Goal: Task Accomplishment & Management: Manage account settings

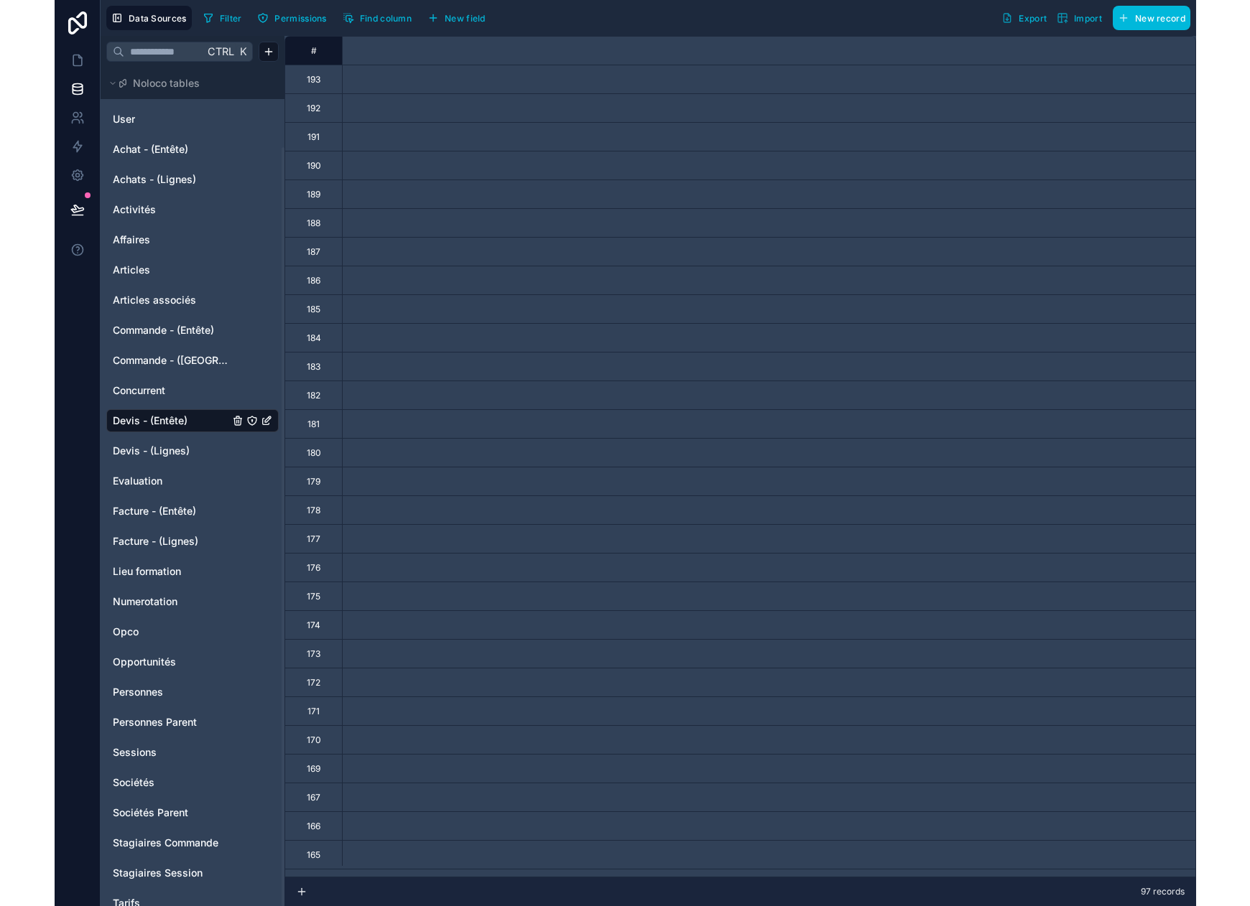
scroll to position [0, 6177]
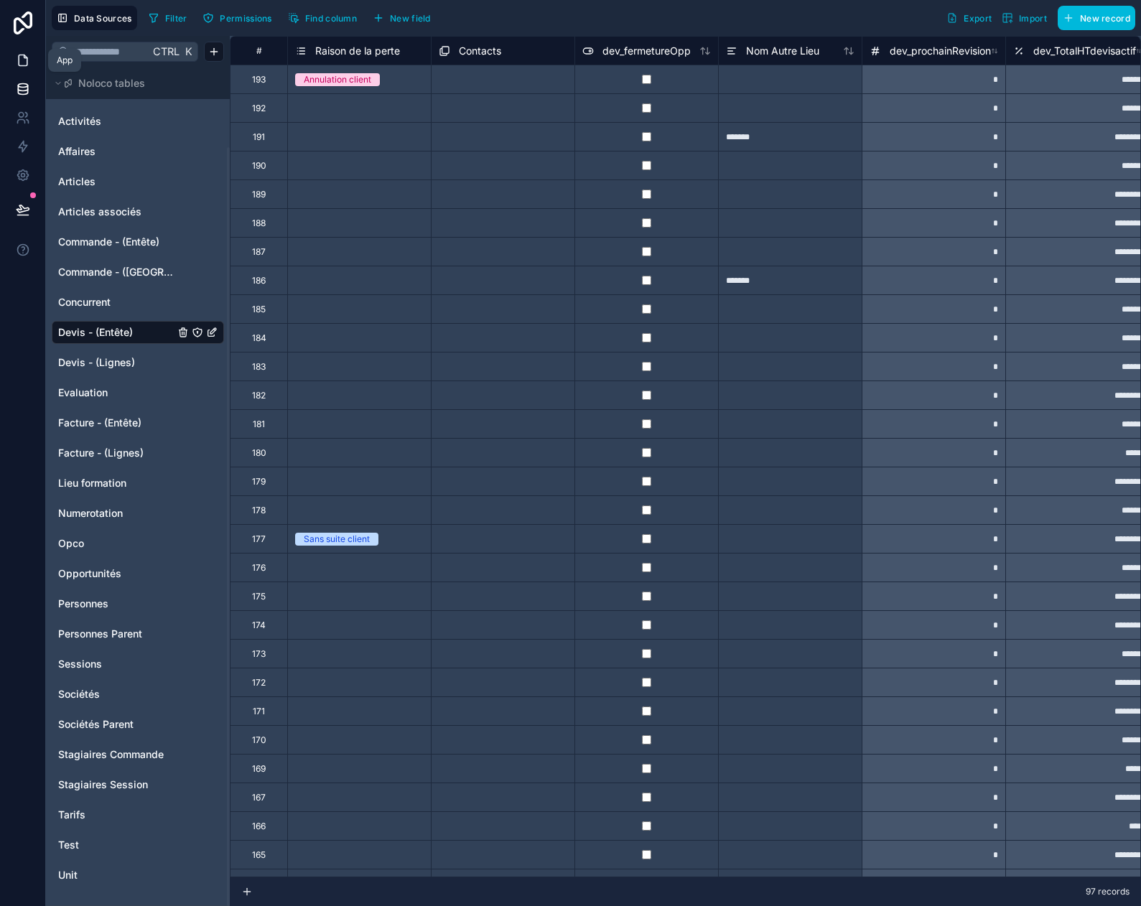
click at [30, 62] on link at bounding box center [22, 60] width 45 height 29
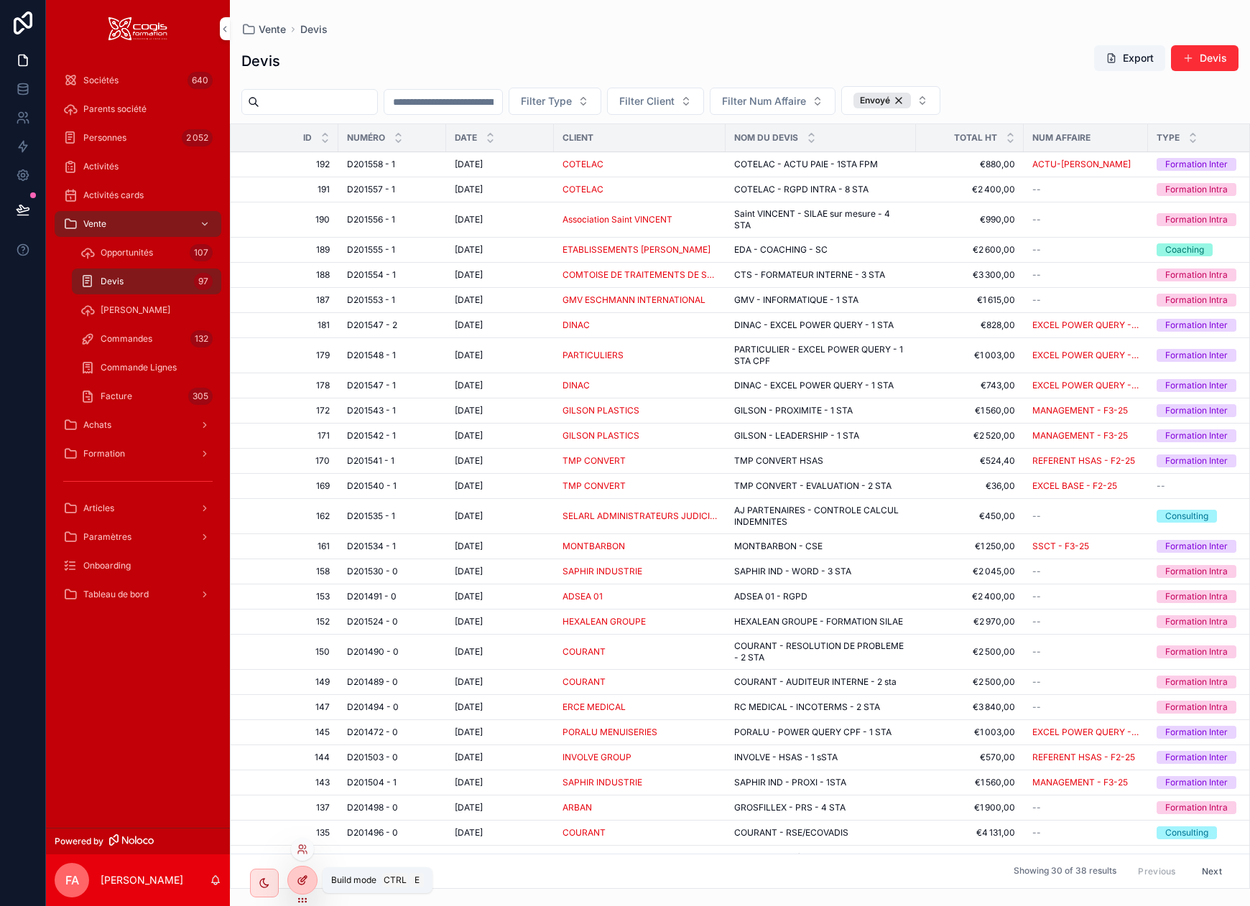
click at [301, 886] on icon at bounding box center [302, 880] width 11 height 11
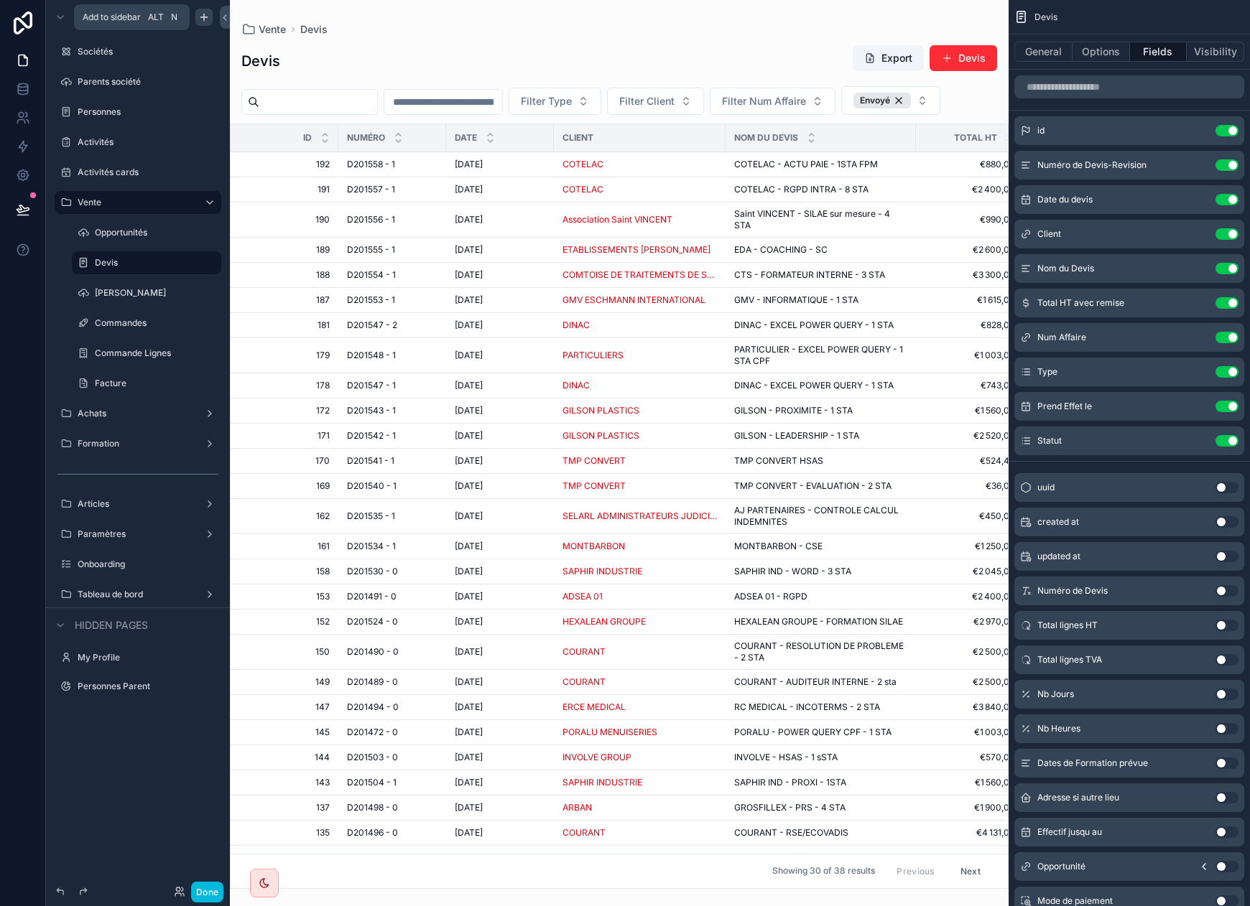
click at [205, 14] on icon "scrollable content" at bounding box center [203, 16] width 11 height 11
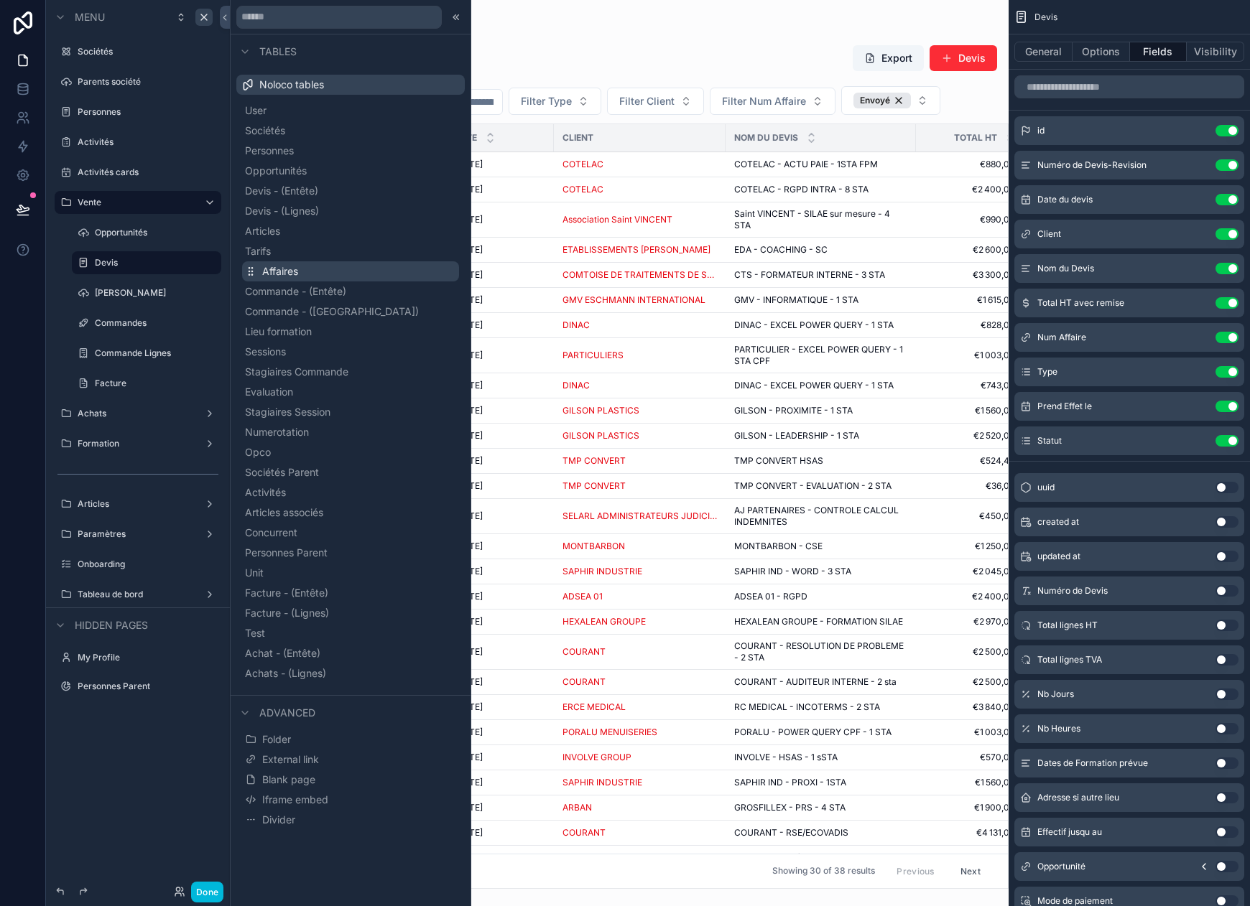
click at [269, 271] on span "Affaires" at bounding box center [280, 271] width 36 height 14
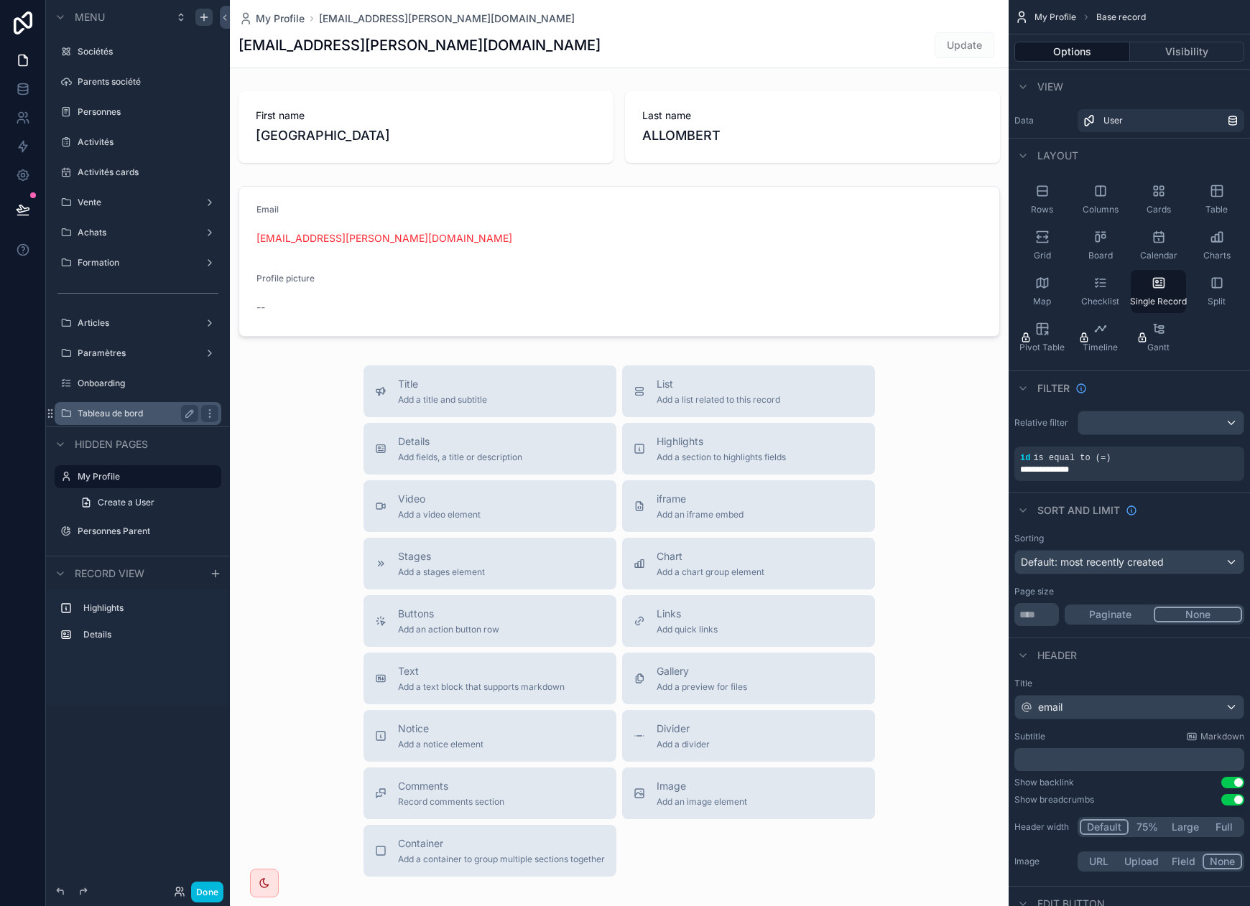
click at [150, 419] on div "Tableau de bord" at bounding box center [138, 413] width 121 height 17
click at [150, 415] on label "Tableau de bord" at bounding box center [135, 413] width 115 height 11
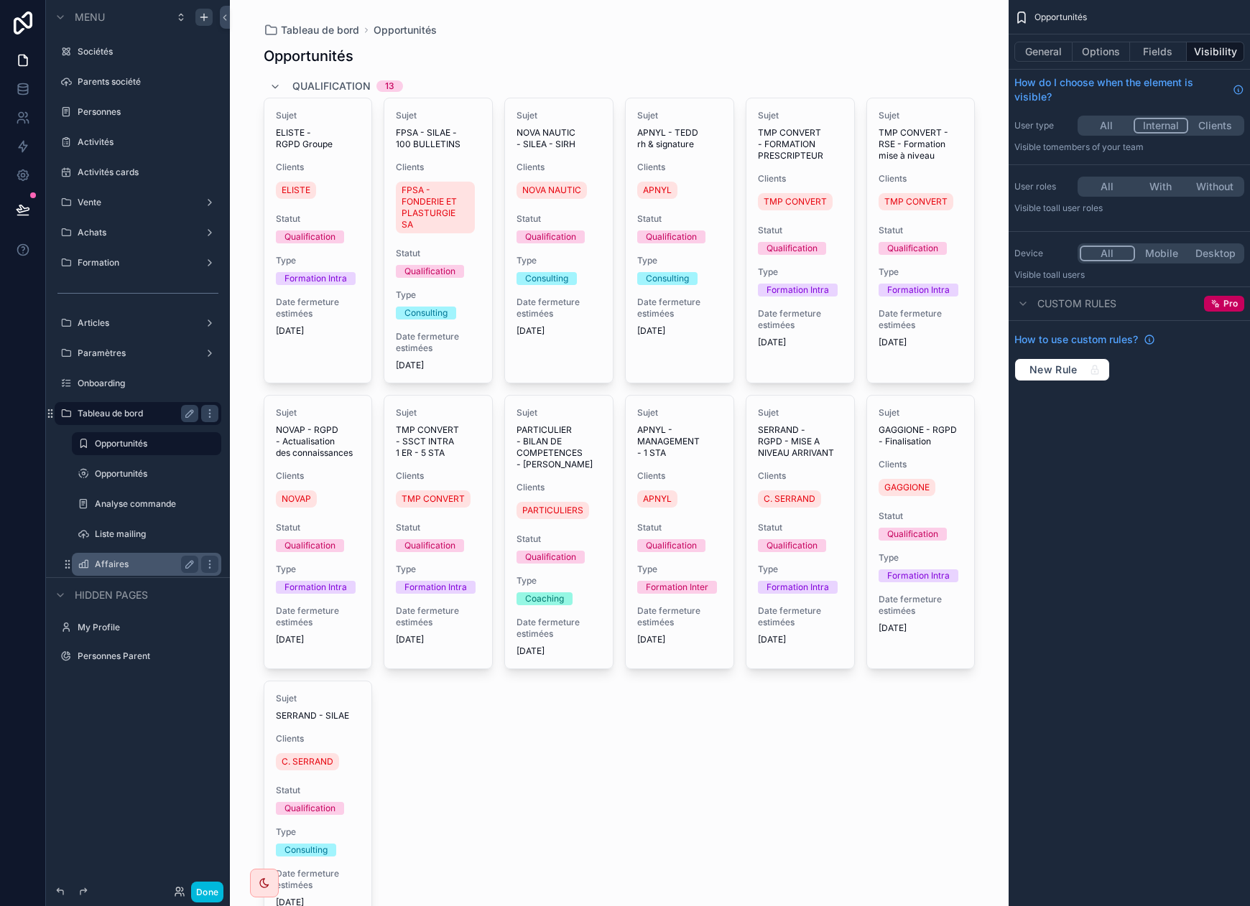
click at [130, 559] on label "Affaires" at bounding box center [144, 564] width 98 height 11
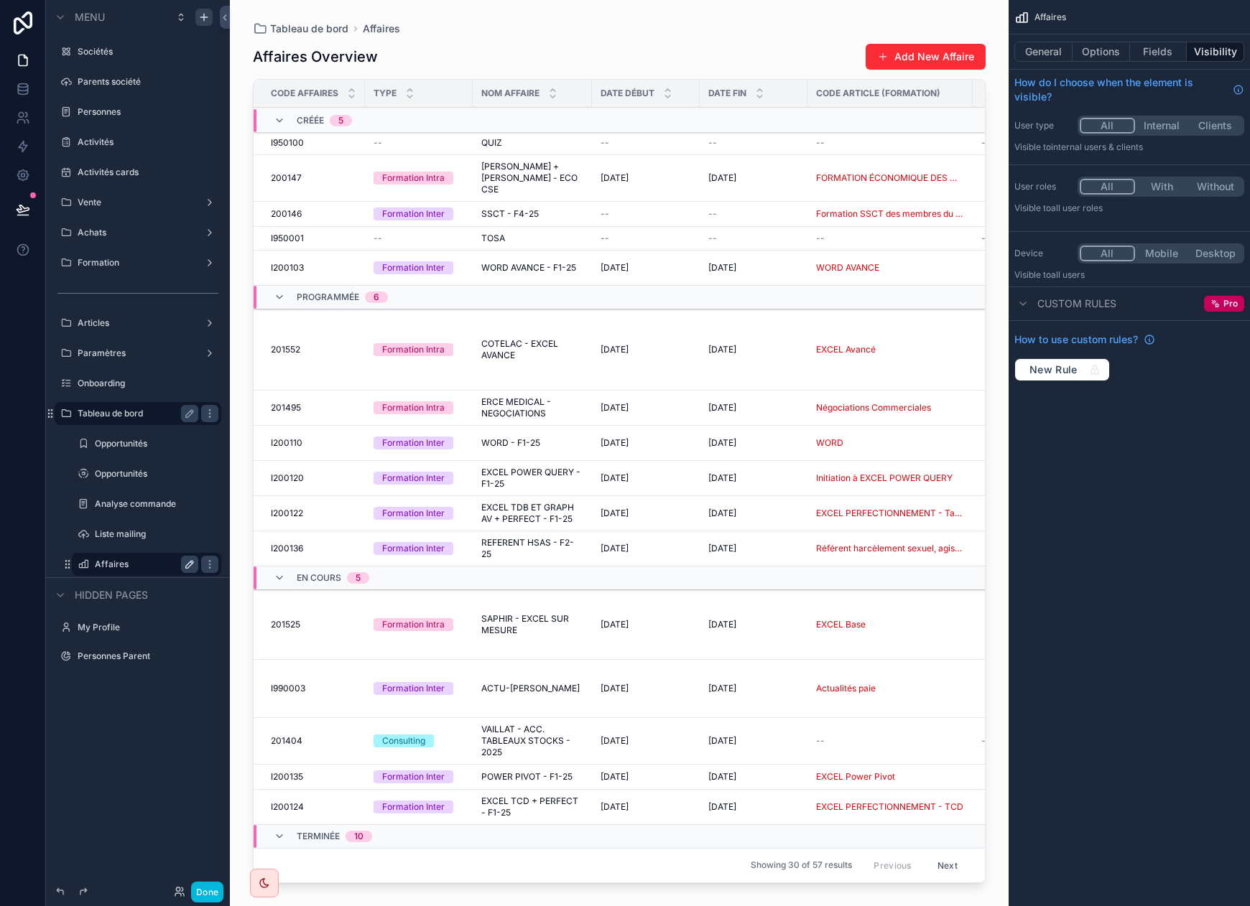
click at [181, 566] on button "scrollable content" at bounding box center [189, 564] width 17 height 17
click at [128, 565] on input "********" at bounding box center [135, 564] width 80 height 17
type input "**********"
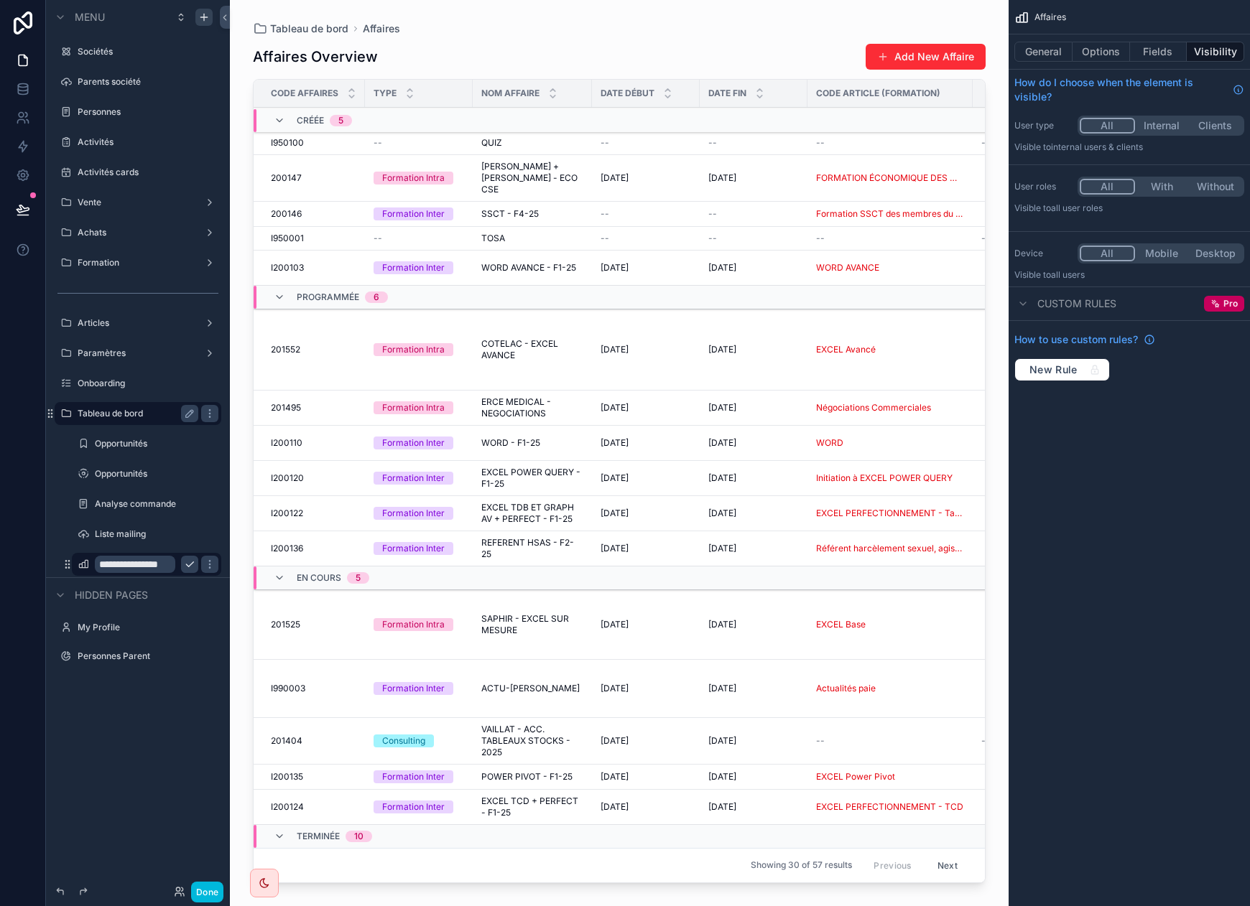
scroll to position [0, 0]
click at [191, 562] on icon "scrollable content" at bounding box center [189, 564] width 11 height 11
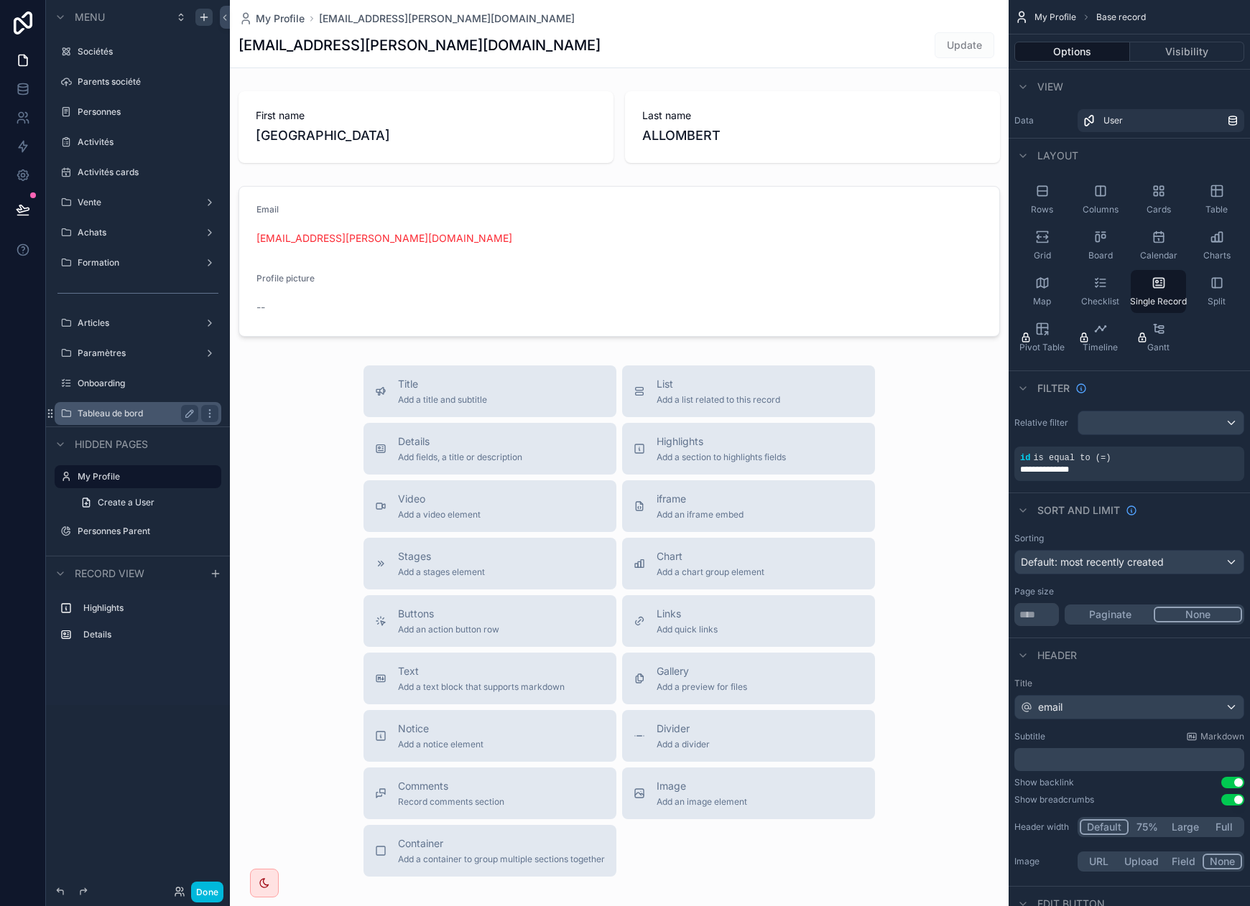
click at [146, 413] on label "Tableau de bord" at bounding box center [135, 413] width 115 height 11
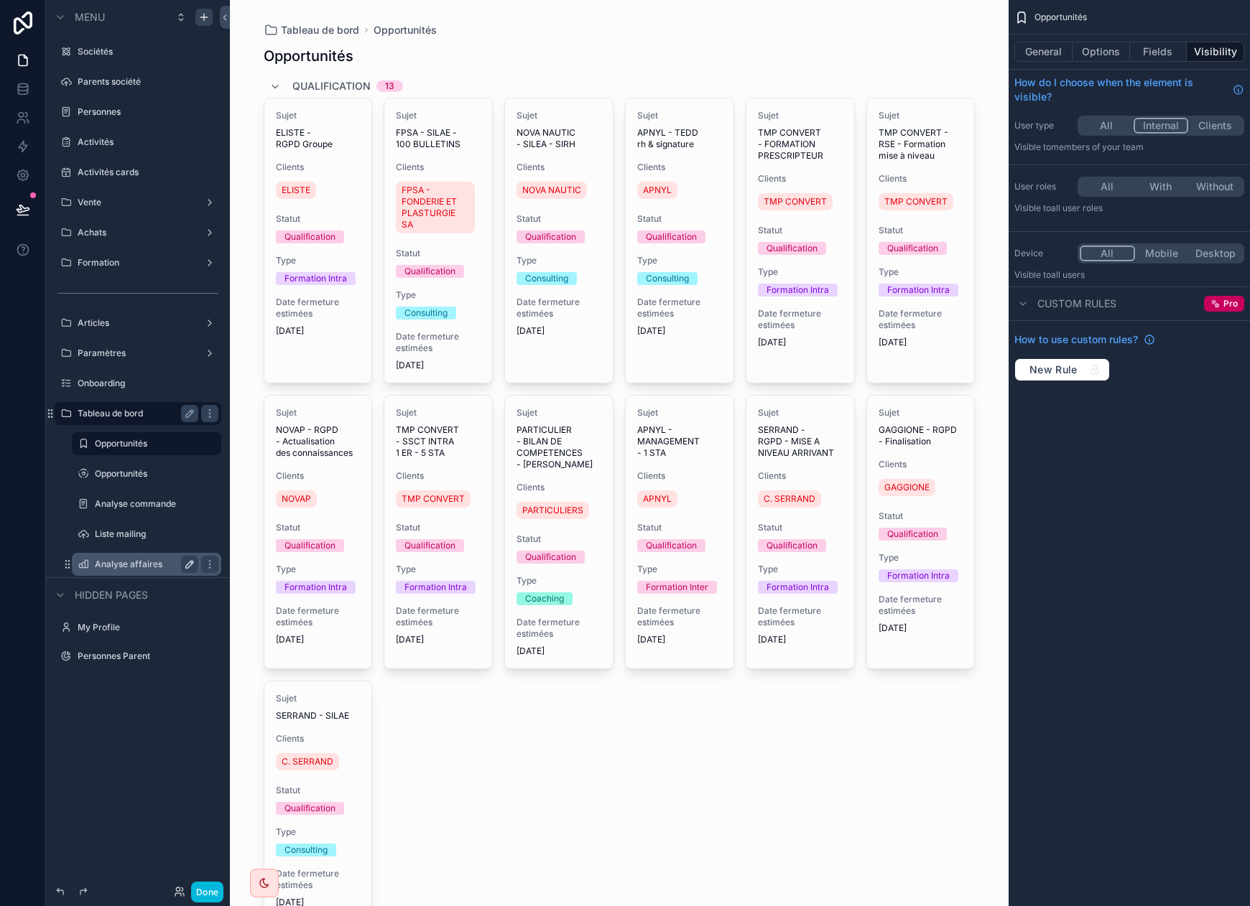
click at [192, 564] on icon "scrollable content" at bounding box center [191, 563] width 2 height 2
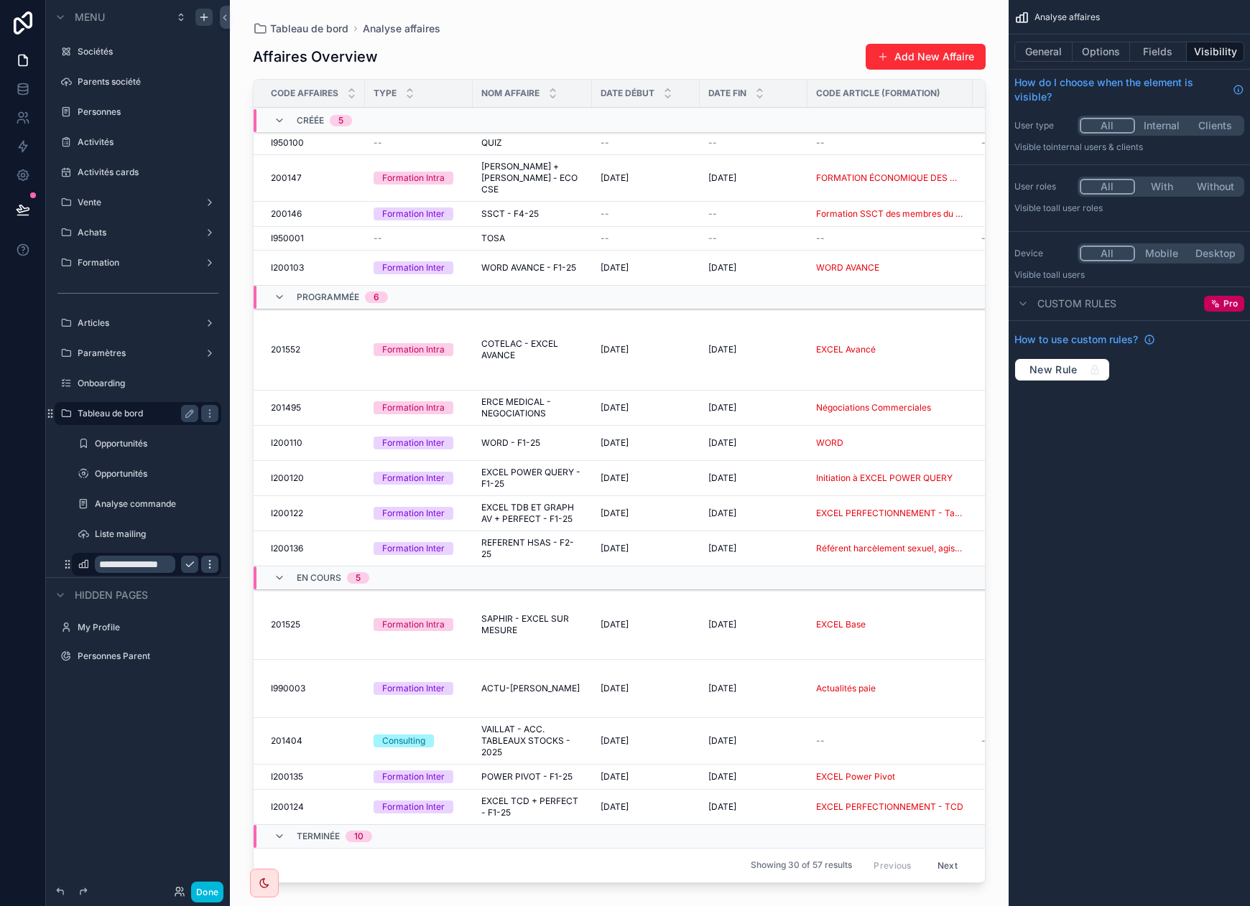
click at [207, 563] on icon "scrollable content" at bounding box center [209, 564] width 11 height 11
click at [207, 603] on div "Hidden pages" at bounding box center [138, 594] width 184 height 34
drag, startPoint x: 202, startPoint y: 718, endPoint x: 179, endPoint y: 640, distance: 80.9
click at [200, 705] on div "**********" at bounding box center [138, 444] width 184 height 889
click at [1040, 55] on button "General" at bounding box center [1043, 52] width 58 height 20
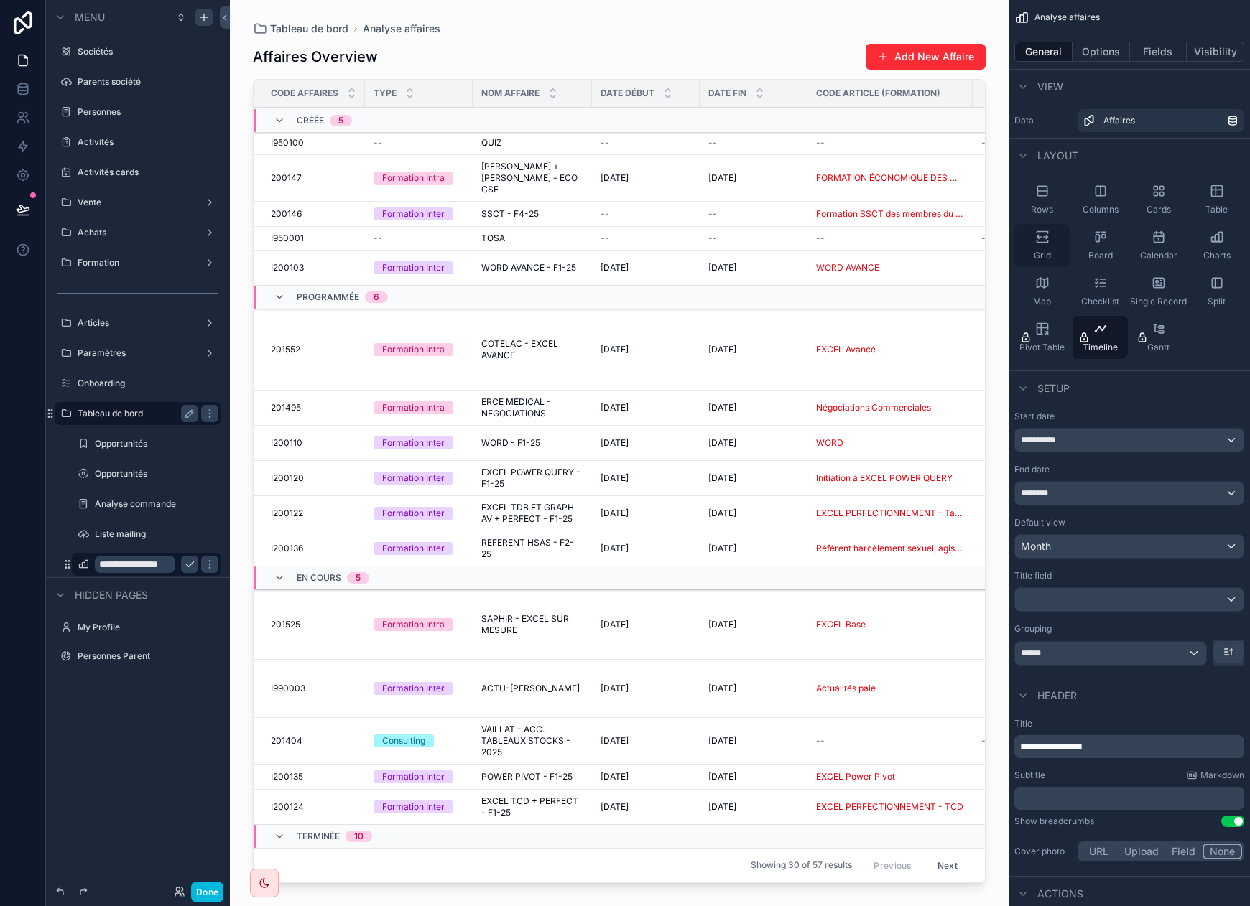
click at [1039, 243] on icon "scrollable content" at bounding box center [1041, 242] width 11 height 2
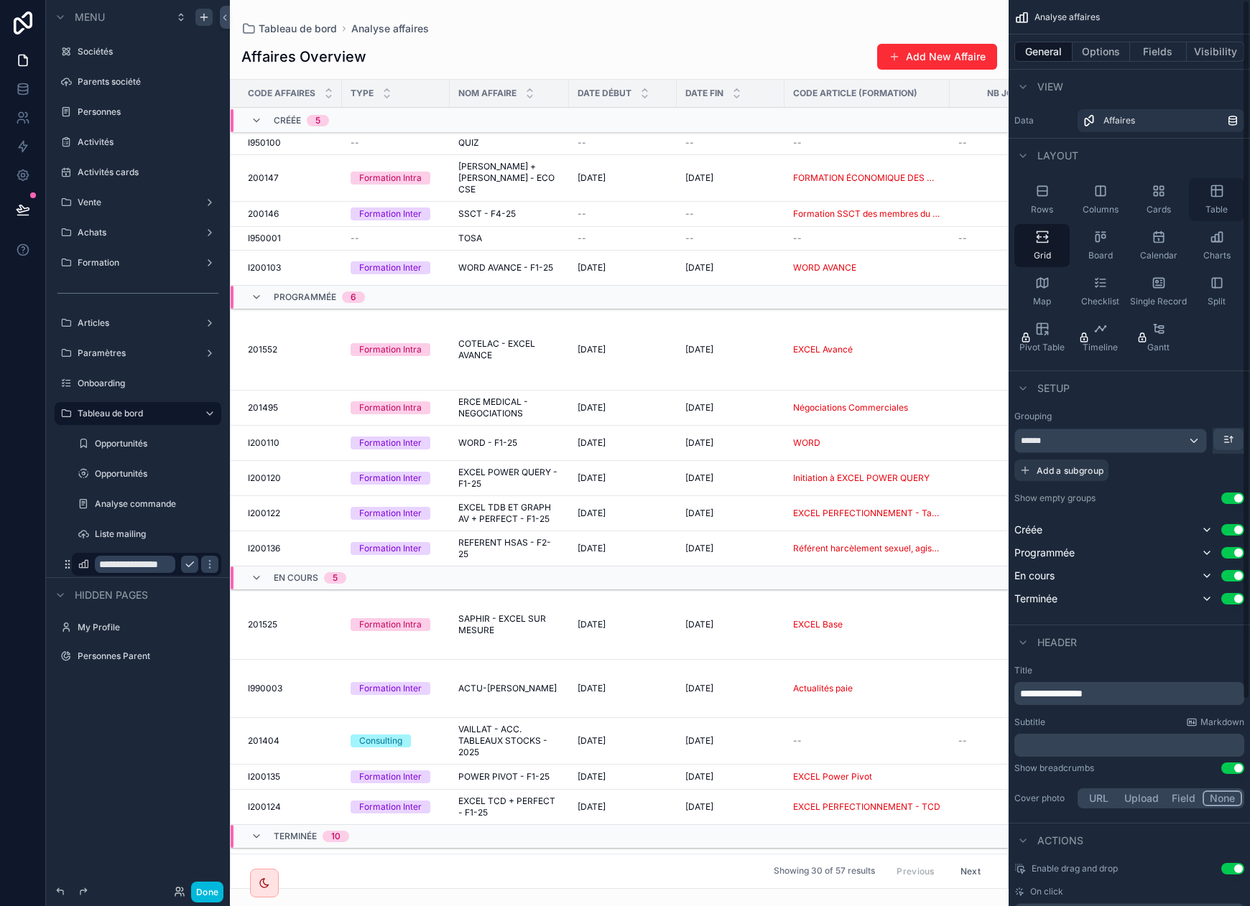
click at [1141, 197] on div "Table" at bounding box center [1216, 199] width 55 height 43
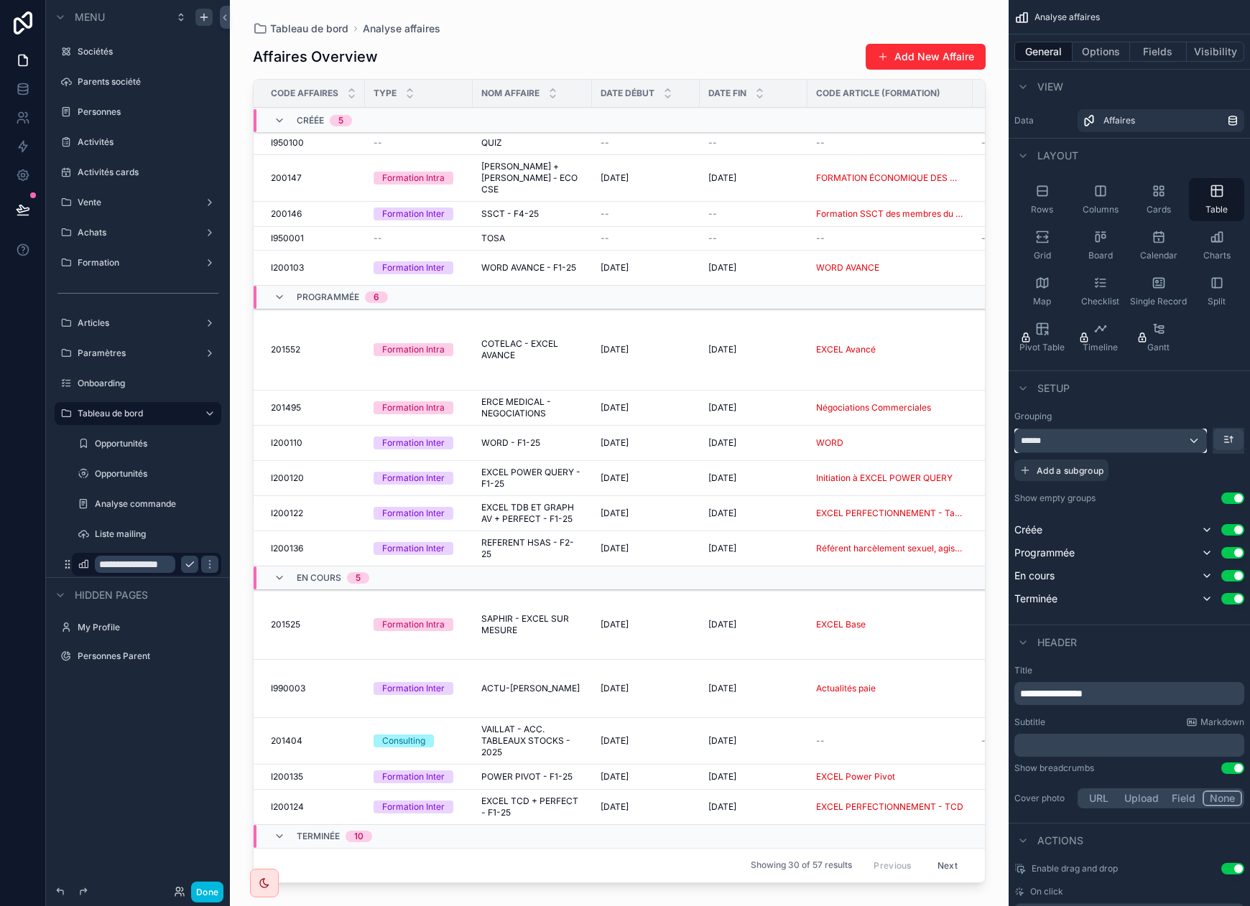
click at [1034, 442] on span "******" at bounding box center [1033, 440] width 24 height 11
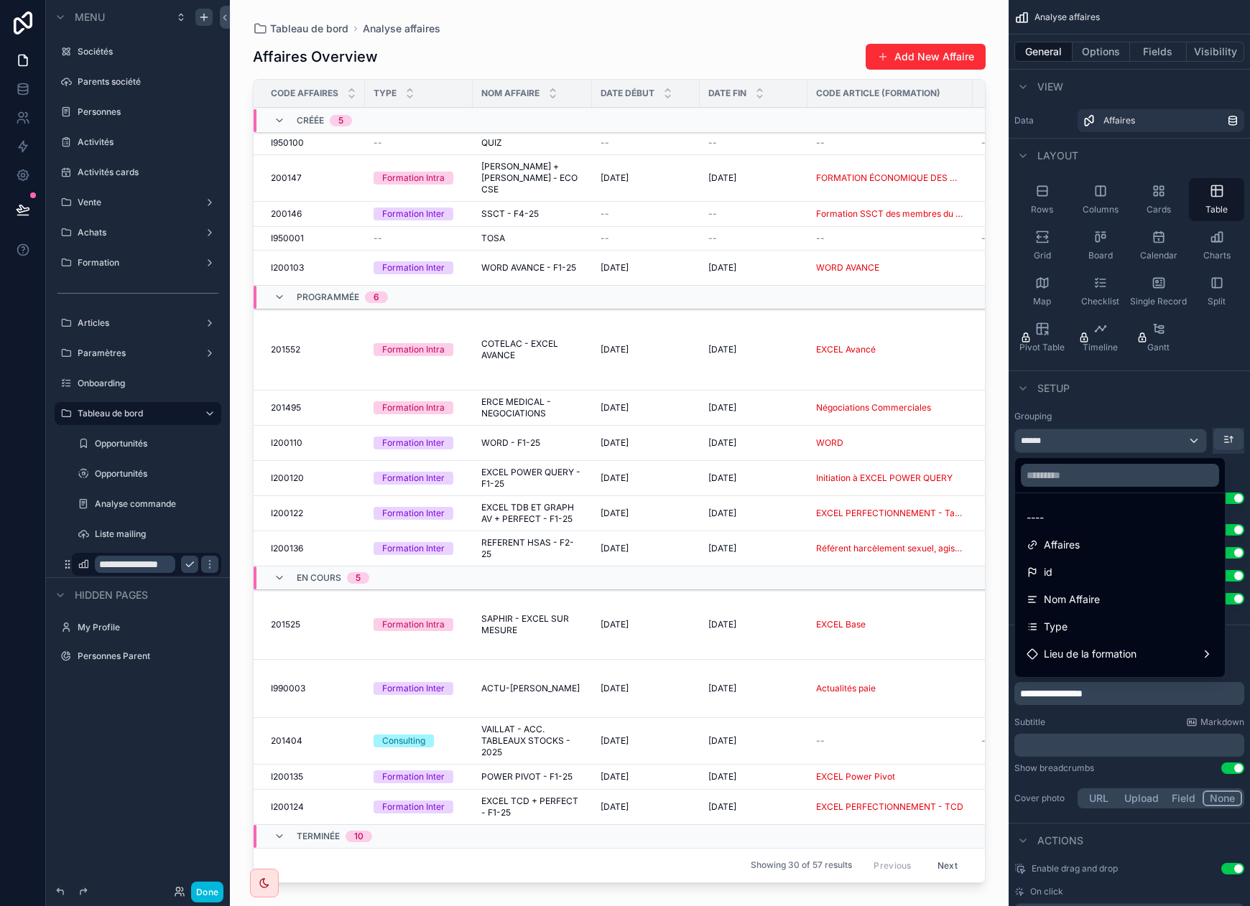
click at [1067, 524] on div "----" at bounding box center [1119, 517] width 187 height 17
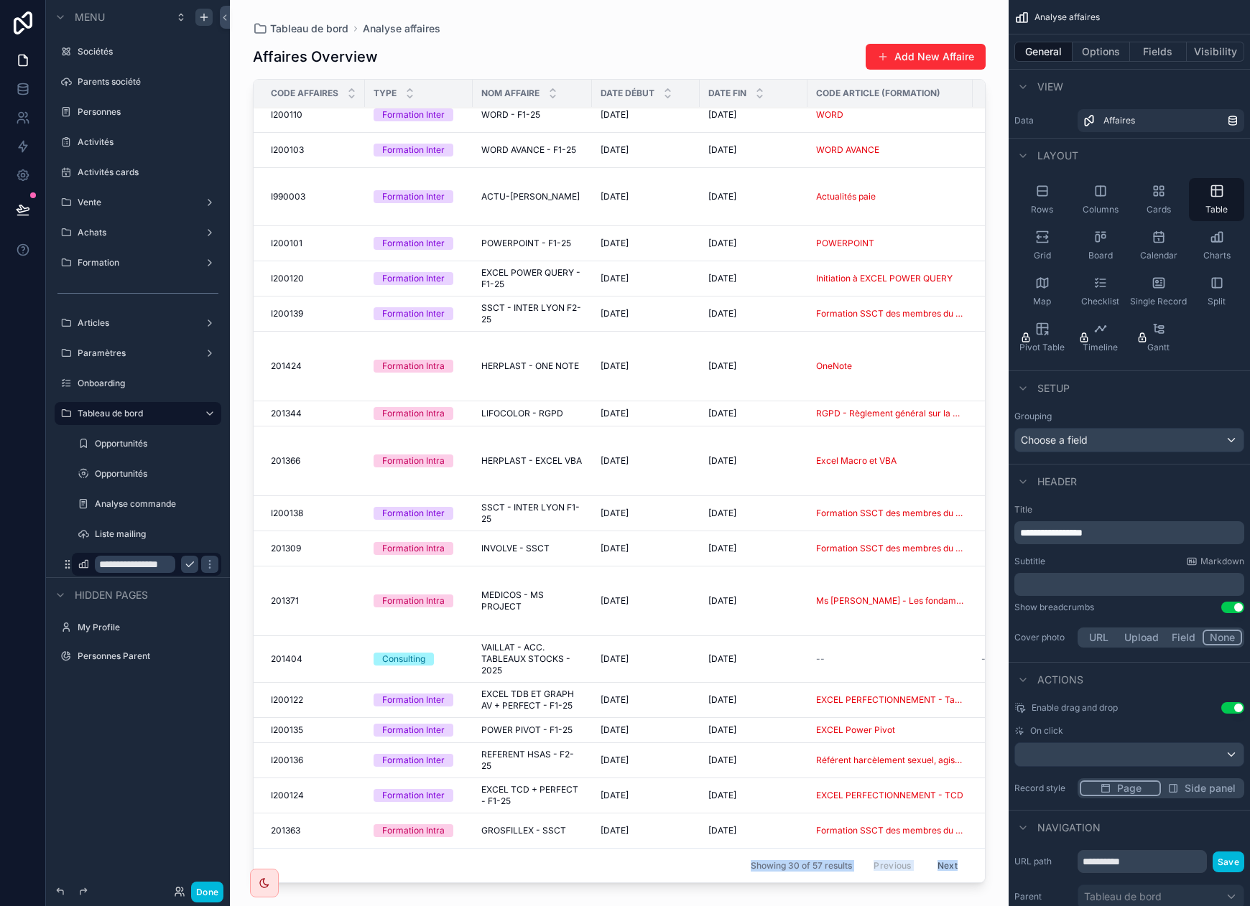
drag, startPoint x: 676, startPoint y: 873, endPoint x: 651, endPoint y: 861, distance: 27.9
click at [651, 861] on div "Tableau de bord Analyse affaires Affaires Overview Add New Affaire Code Affaire…" at bounding box center [619, 444] width 779 height 889
click at [980, 108] on div "scrollable content" at bounding box center [619, 444] width 779 height 889
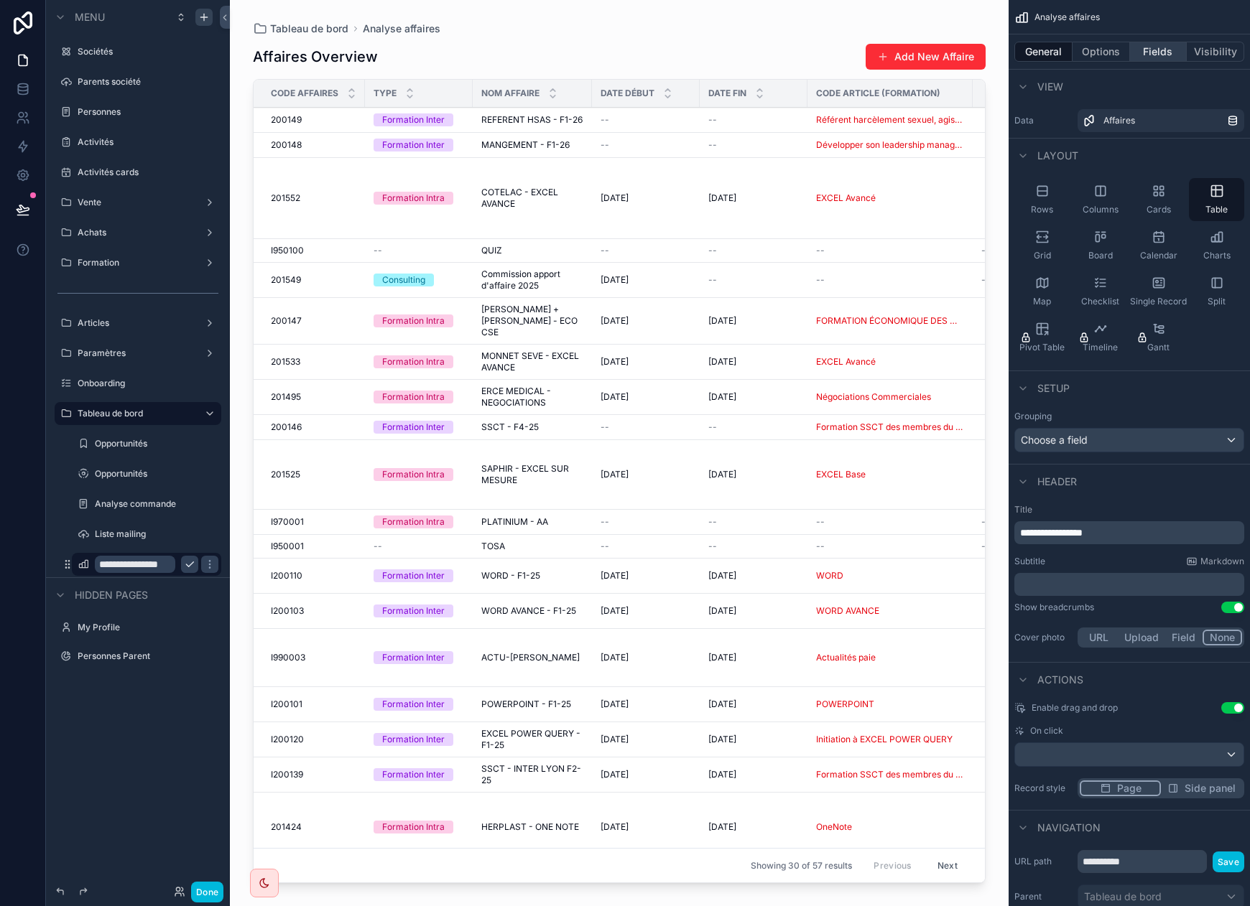
click at [1141, 53] on button "Fields" at bounding box center [1158, 52] width 57 height 20
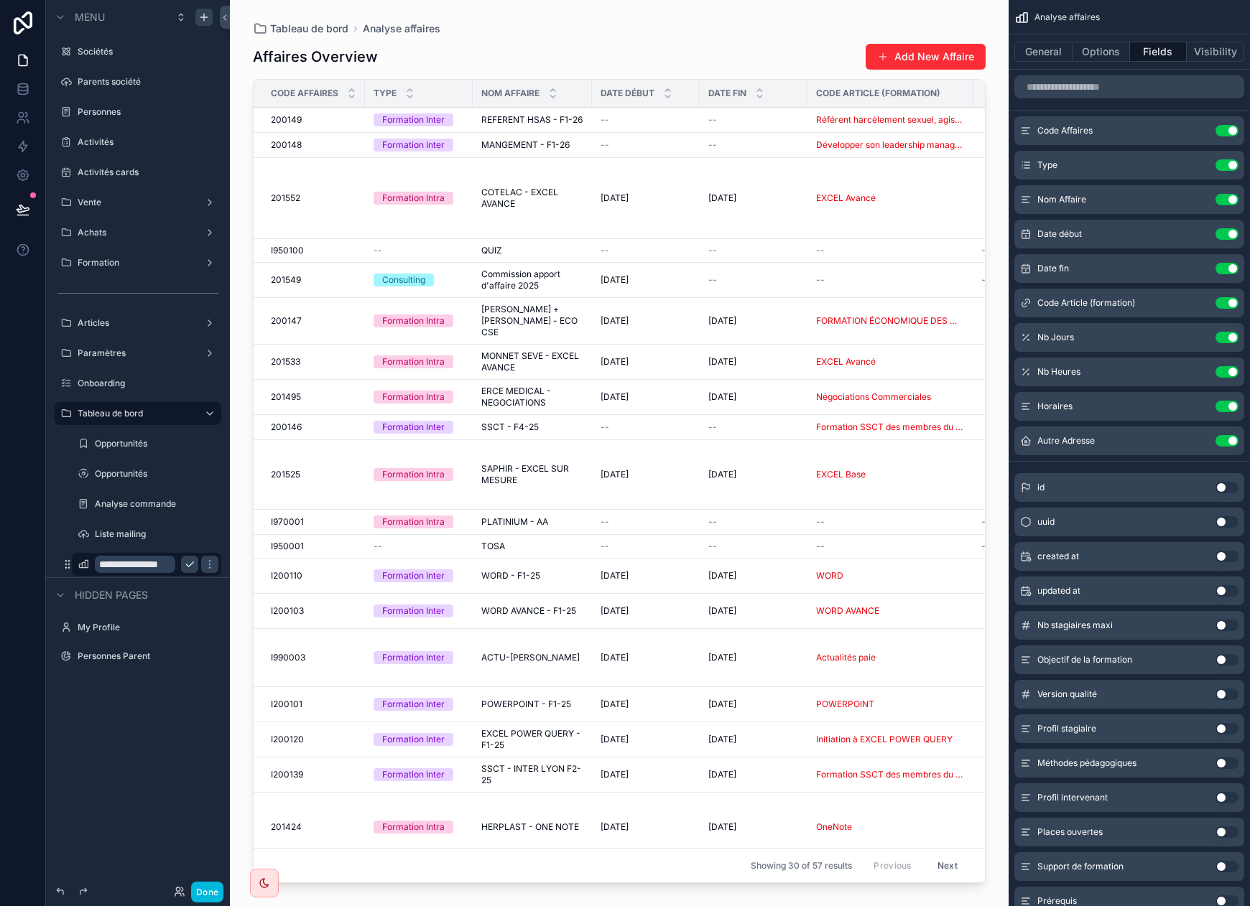
click at [1141, 491] on button "Use setting" at bounding box center [1226, 487] width 23 height 11
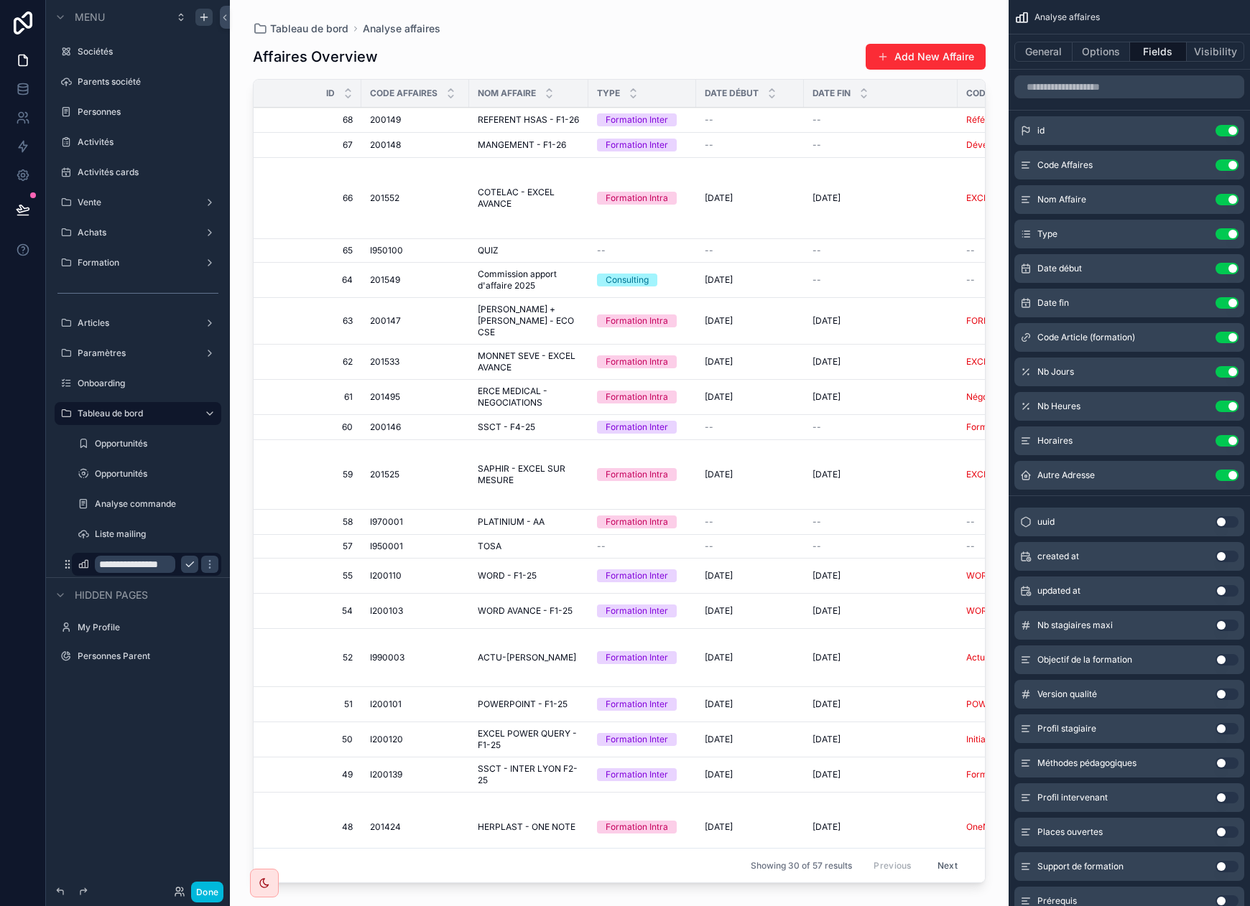
click at [1141, 556] on button "Use setting" at bounding box center [1226, 556] width 23 height 11
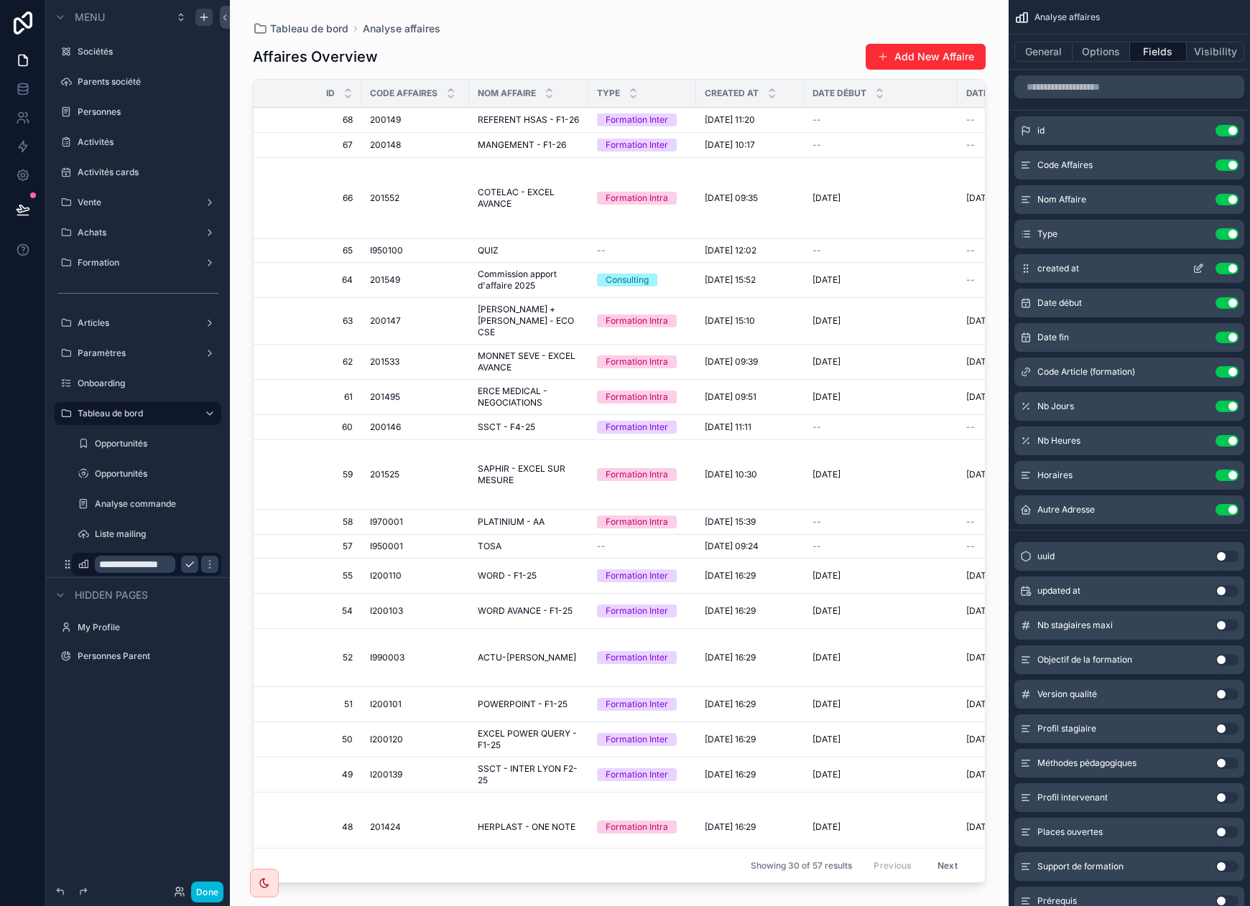
click at [1141, 267] on icon "scrollable content" at bounding box center [1200, 267] width 6 height 6
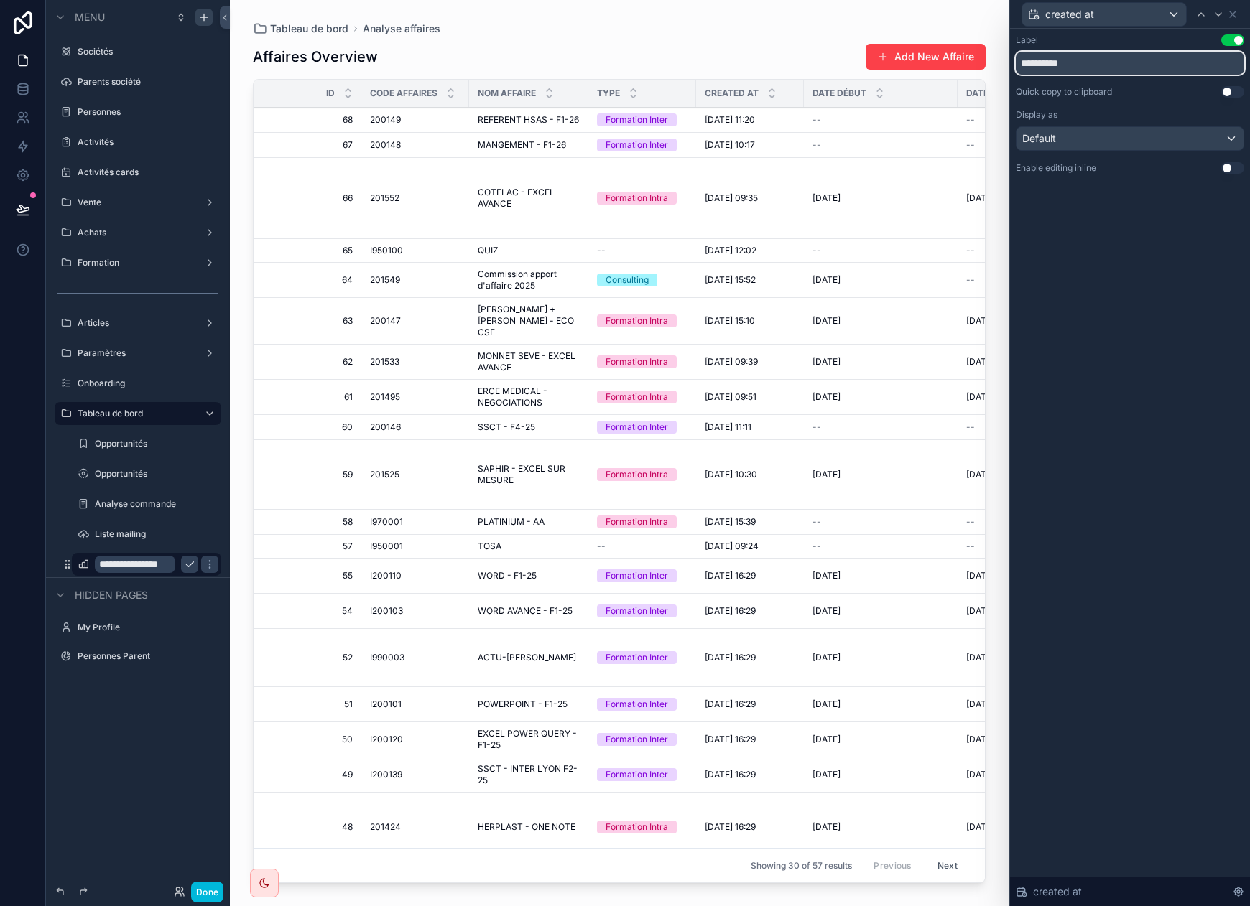
drag, startPoint x: 1098, startPoint y: 67, endPoint x: 970, endPoint y: 58, distance: 127.4
click at [970, 58] on div "**********" at bounding box center [625, 453] width 1250 height 906
type input "**********"
click at [1141, 11] on icon at bounding box center [1232, 14] width 11 height 11
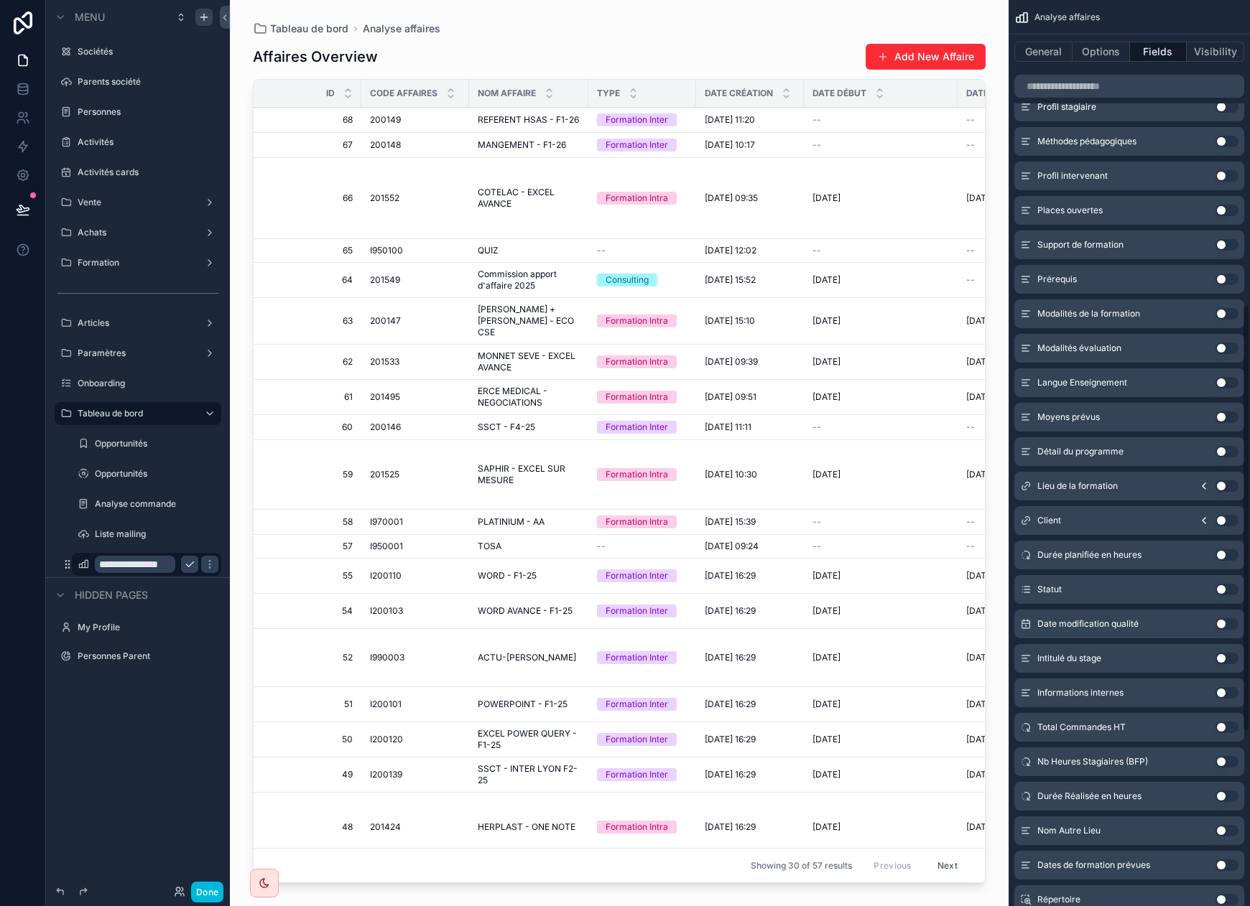
scroll to position [646, 0]
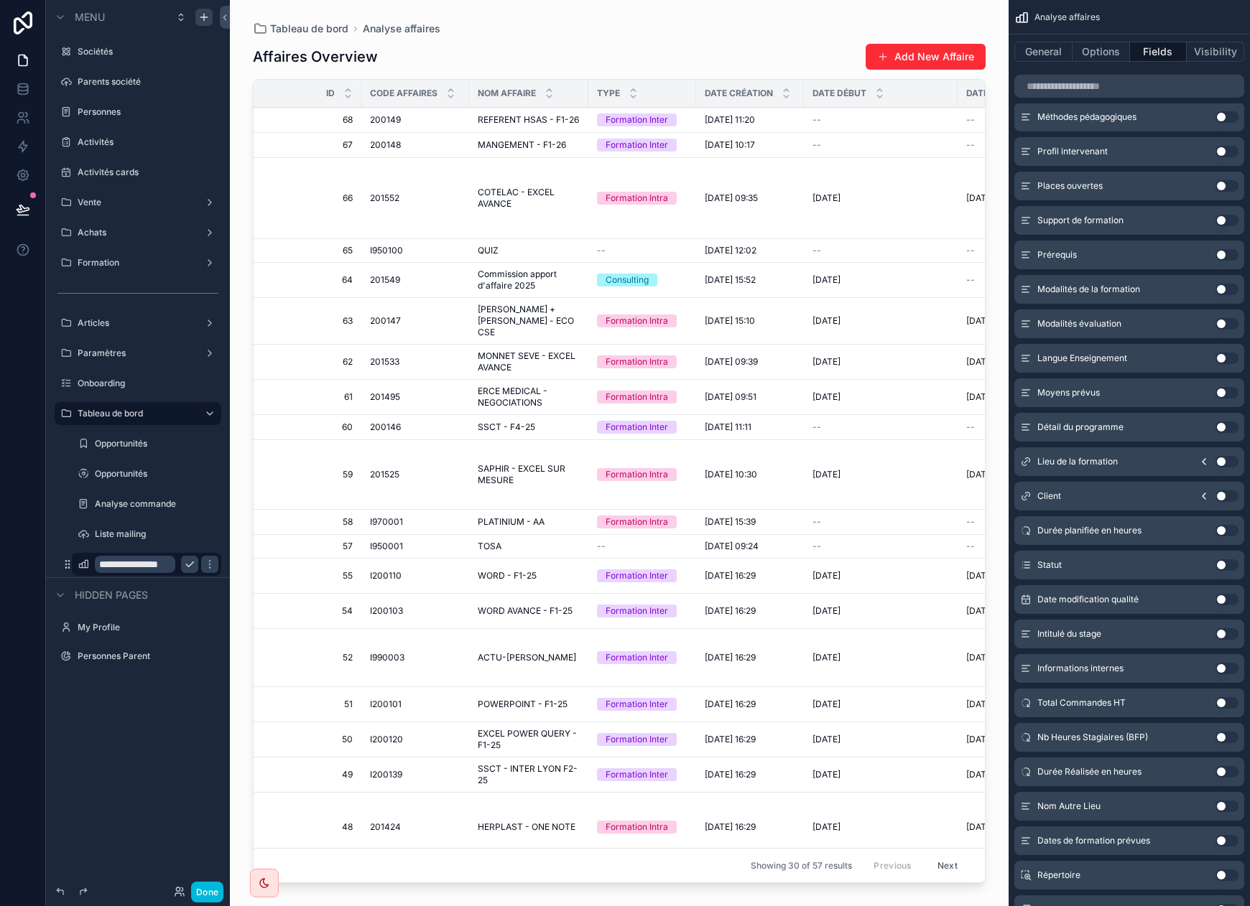
click at [1141, 702] on button "Use setting" at bounding box center [1226, 702] width 23 height 11
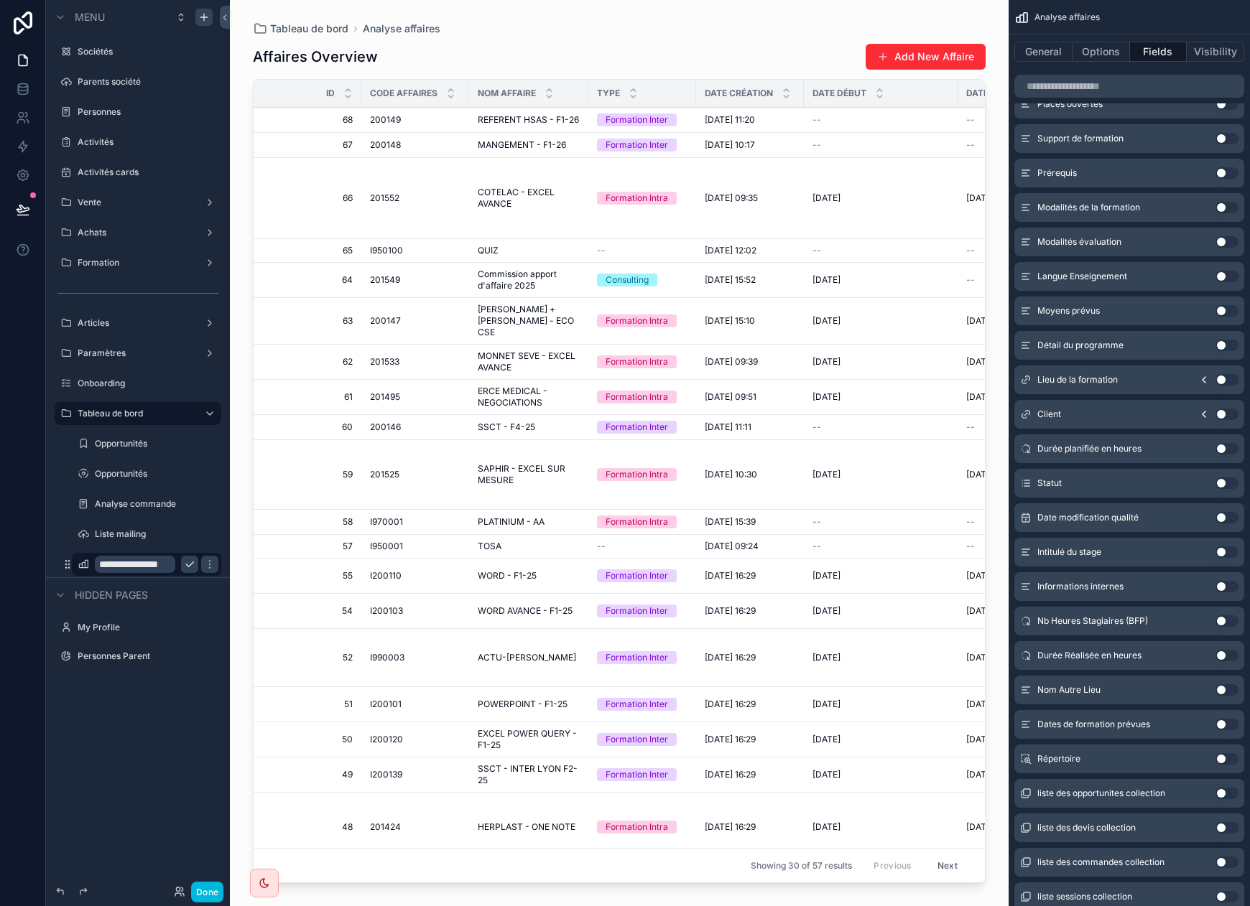
scroll to position [728, 0]
click at [1141, 514] on button "Use setting" at bounding box center [1226, 518] width 23 height 11
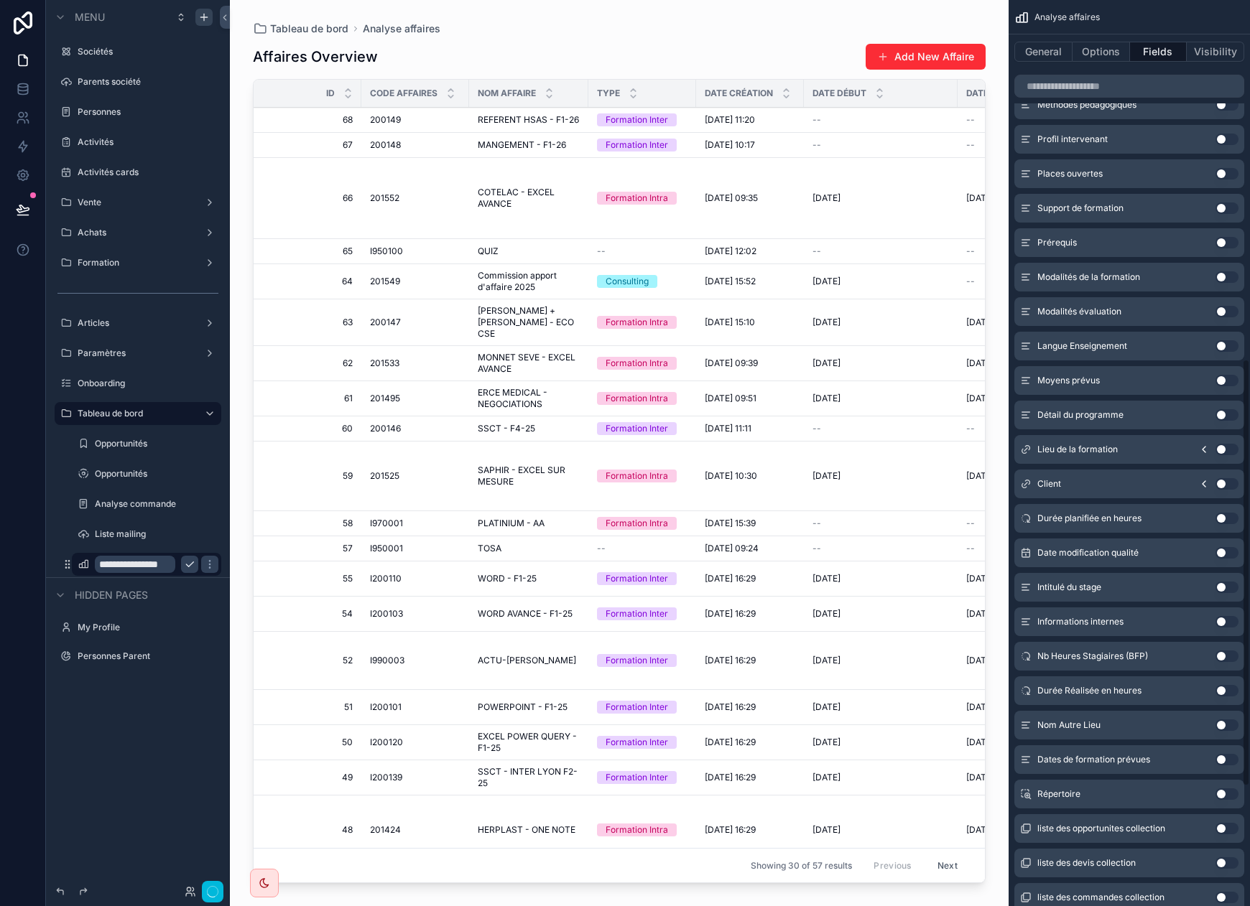
scroll to position [762, 0]
click at [1141, 483] on button "Use setting" at bounding box center [1226, 483] width 23 height 11
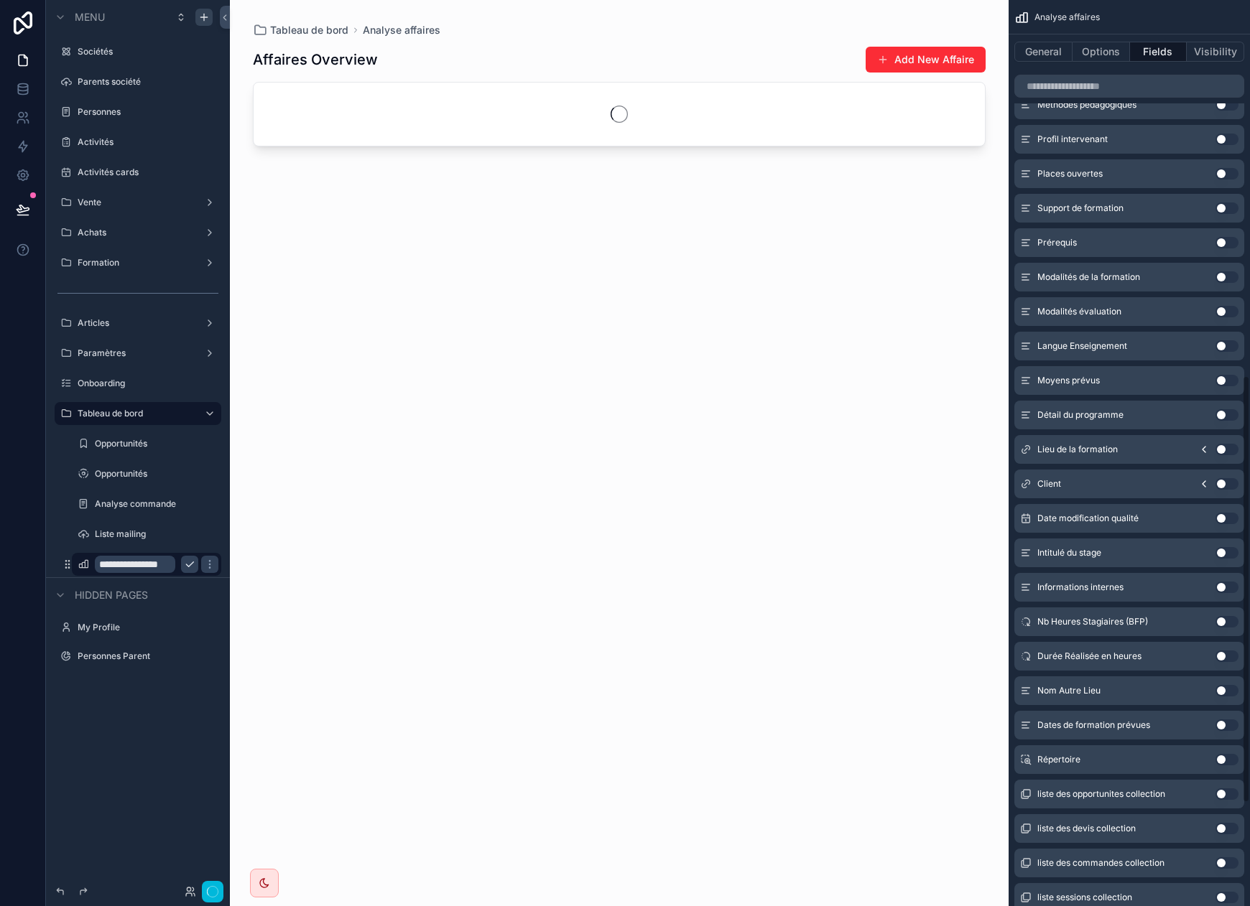
scroll to position [797, 0]
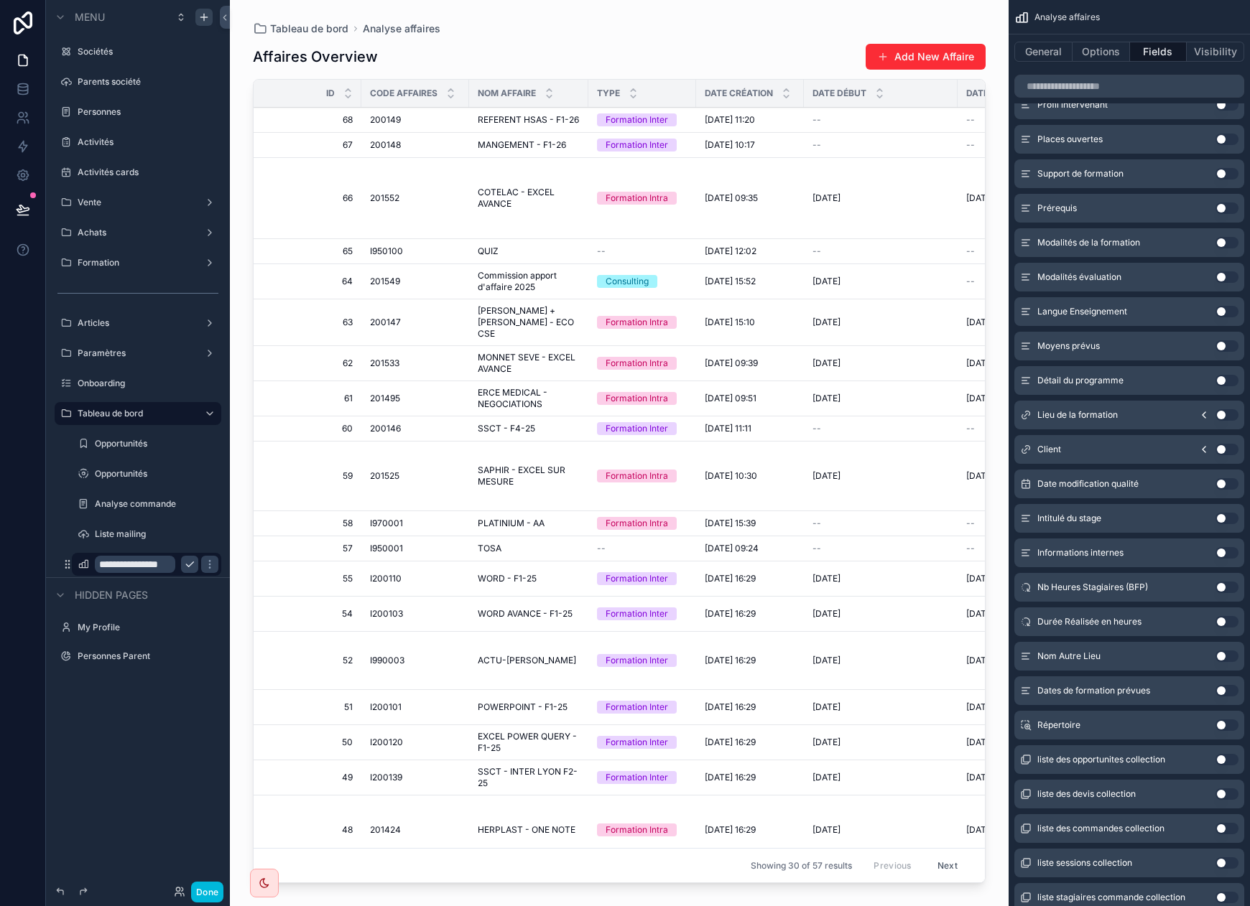
click at [1141, 620] on button "Use setting" at bounding box center [1226, 621] width 23 height 11
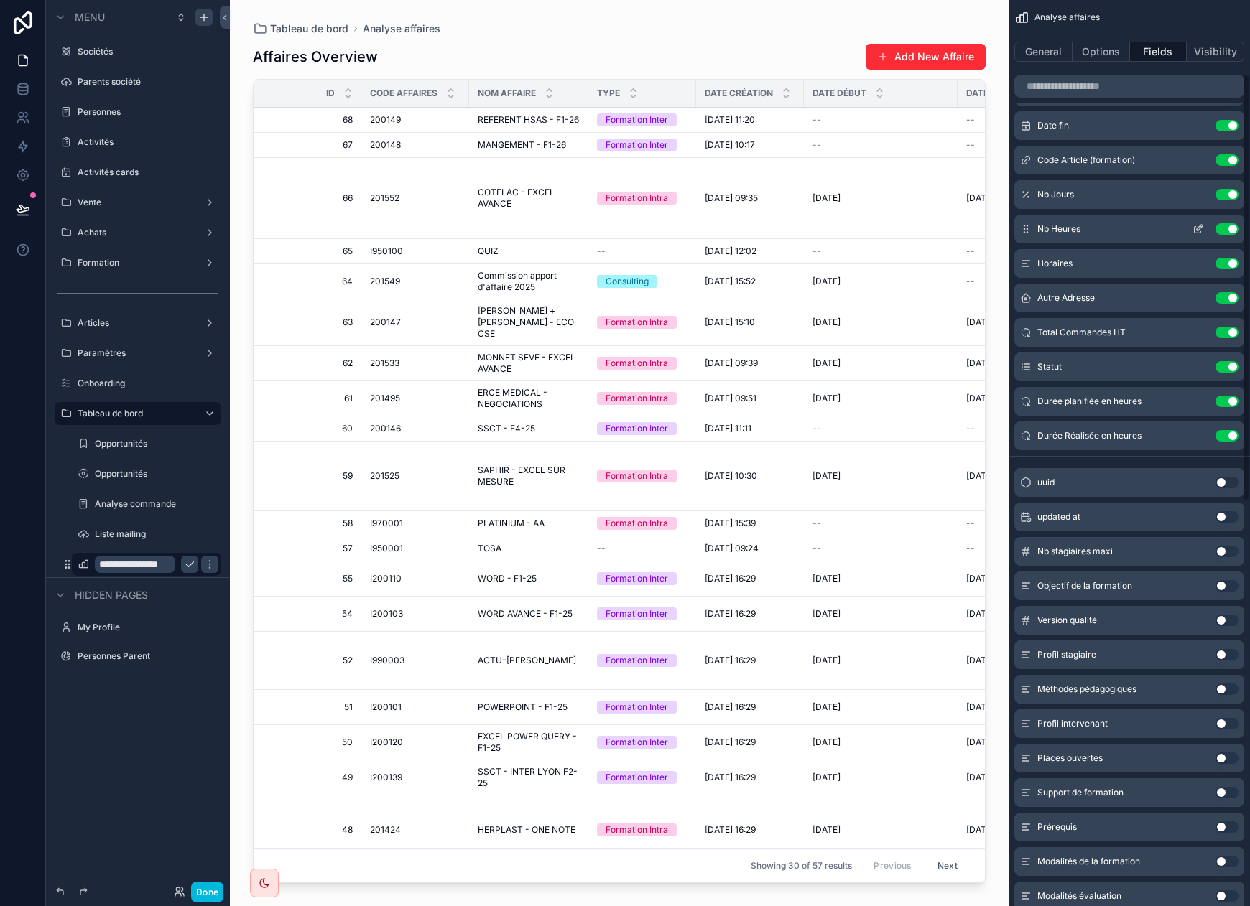
scroll to position [113, 0]
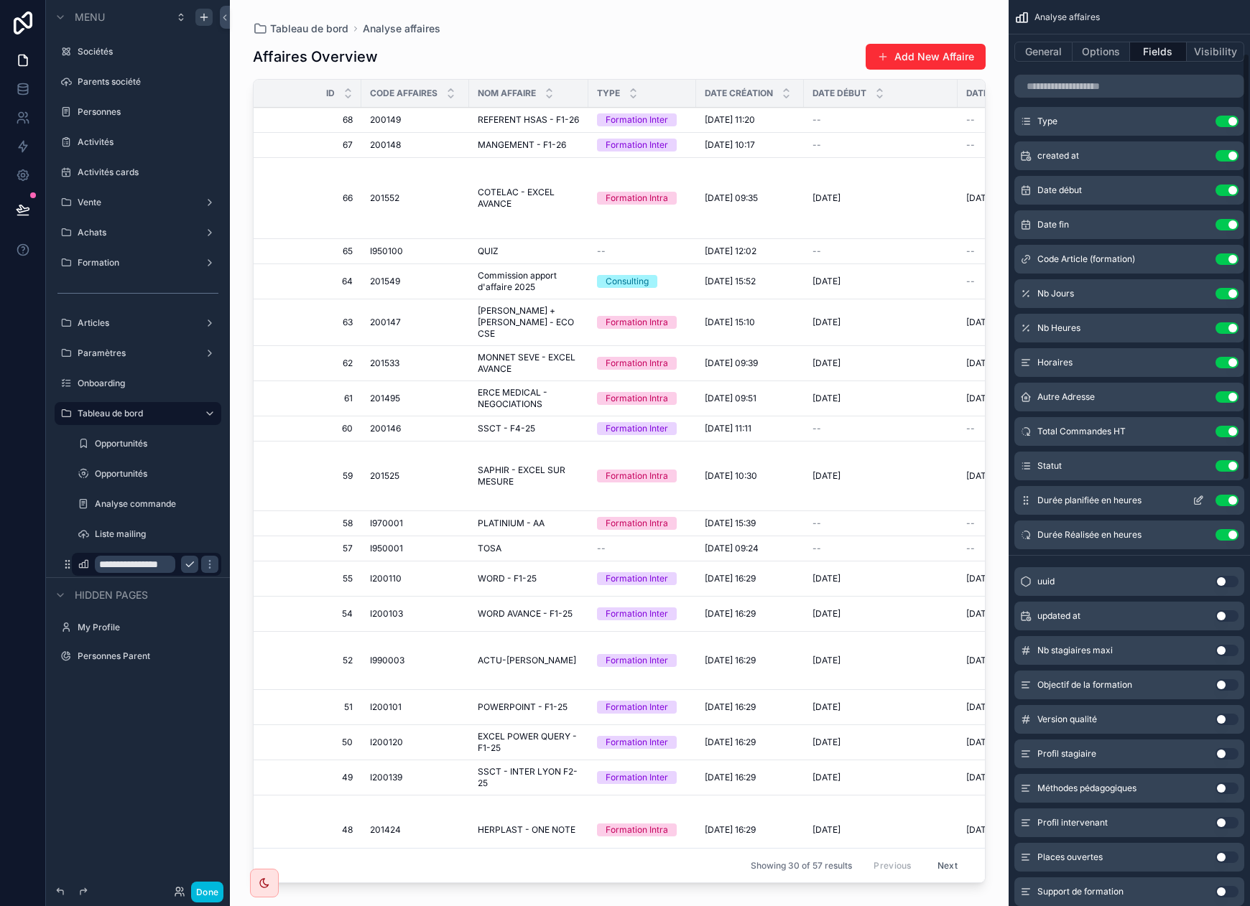
click at [1141, 496] on button "Use setting" at bounding box center [1226, 500] width 23 height 11
click at [1141, 504] on button "Use setting" at bounding box center [1226, 500] width 23 height 11
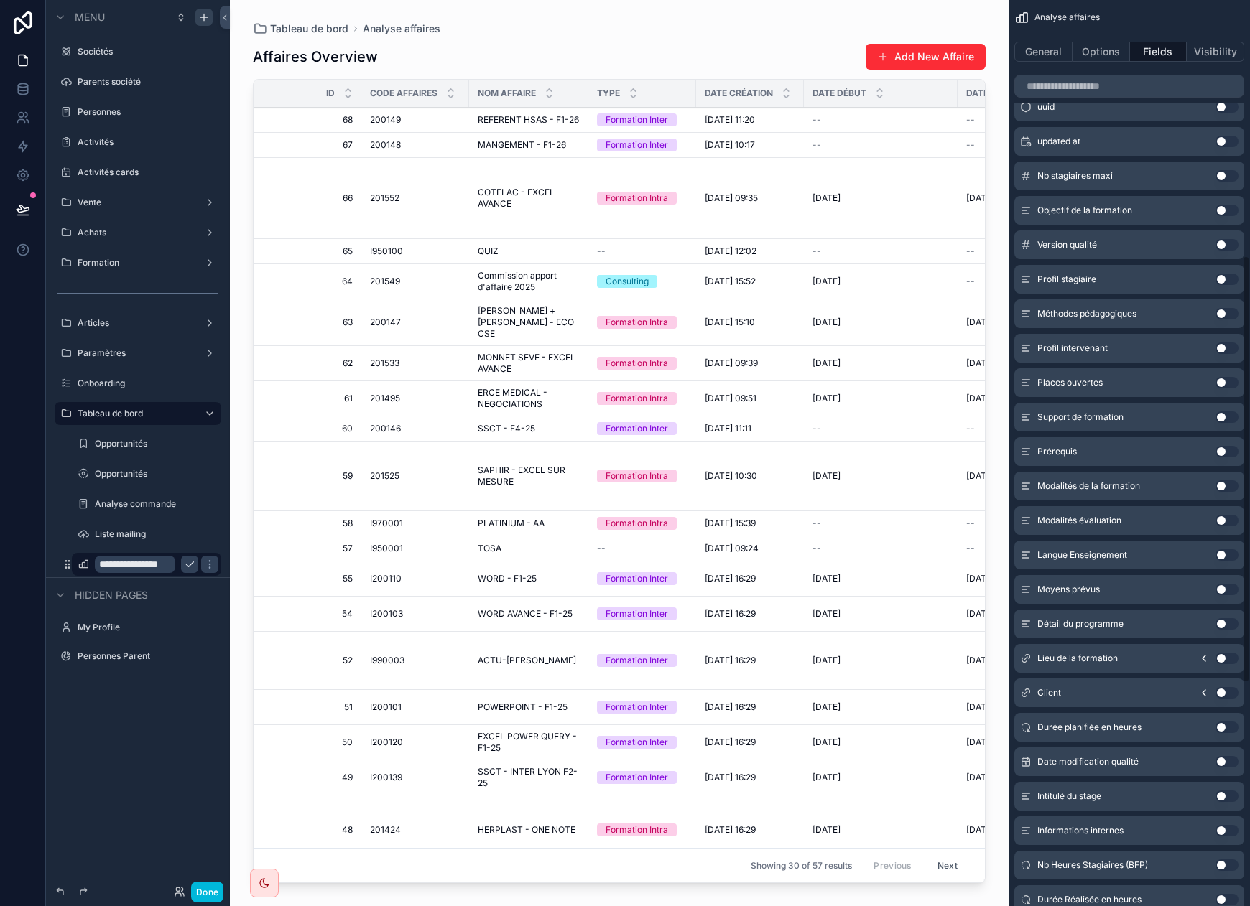
scroll to position [544, 0]
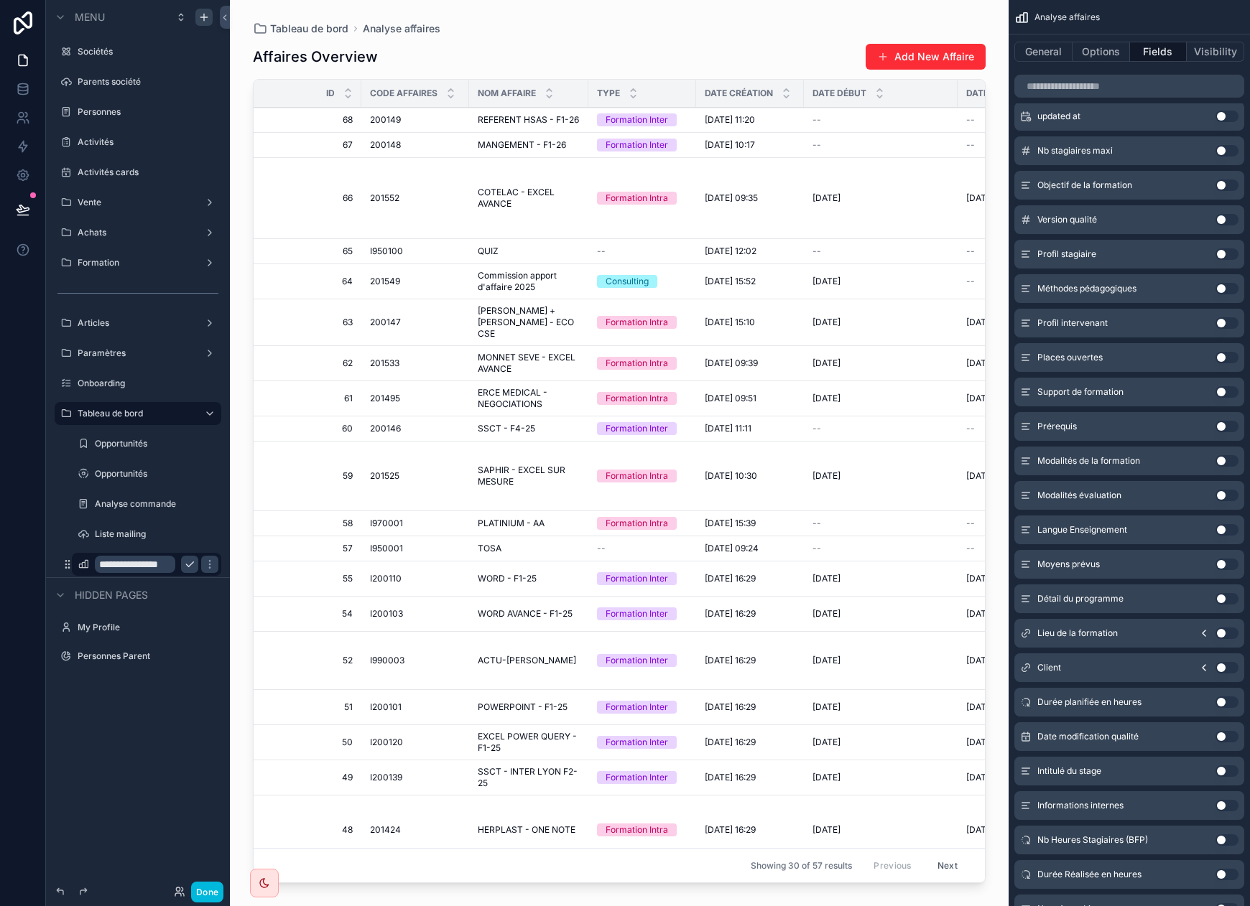
click at [1141, 629] on button "Use setting" at bounding box center [1226, 633] width 23 height 11
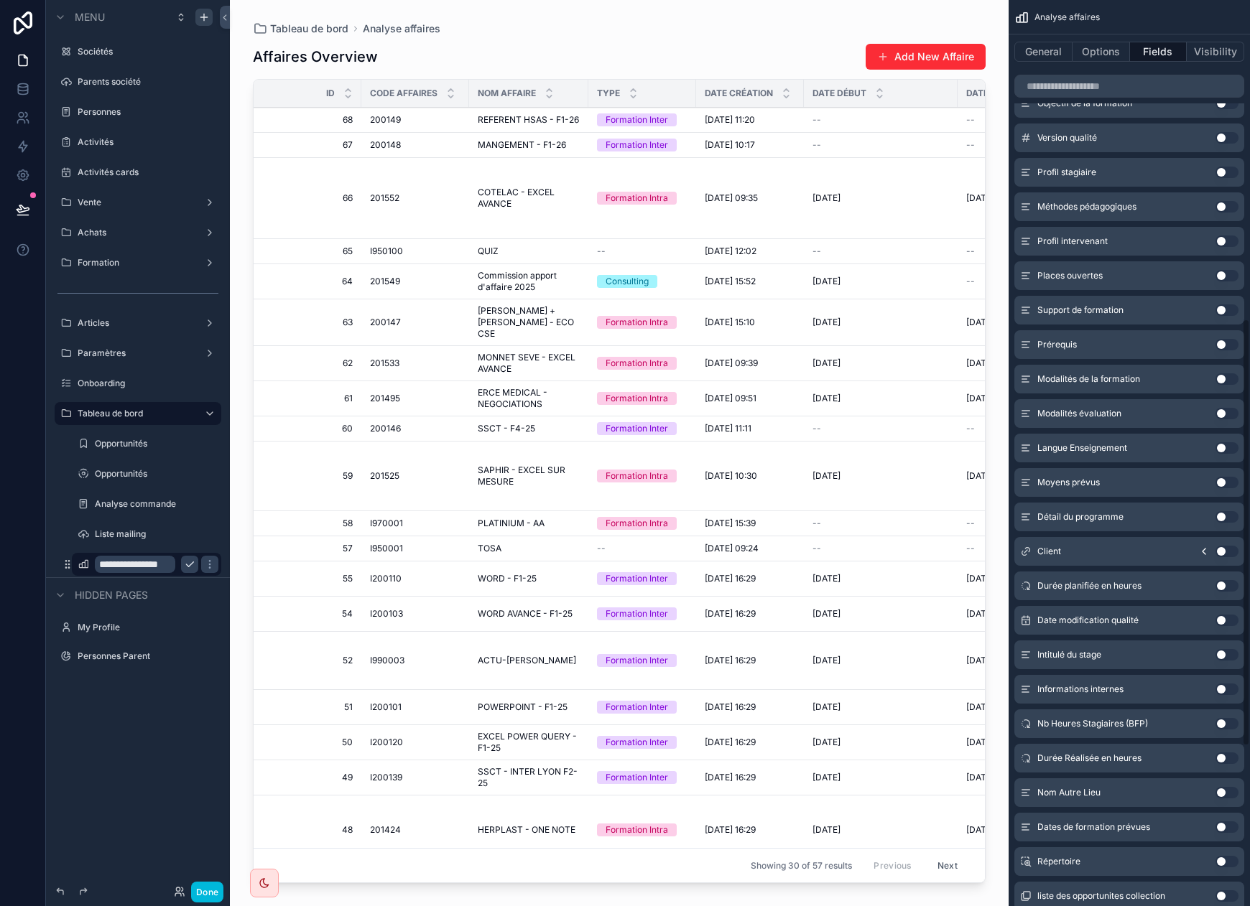
scroll to position [687, 0]
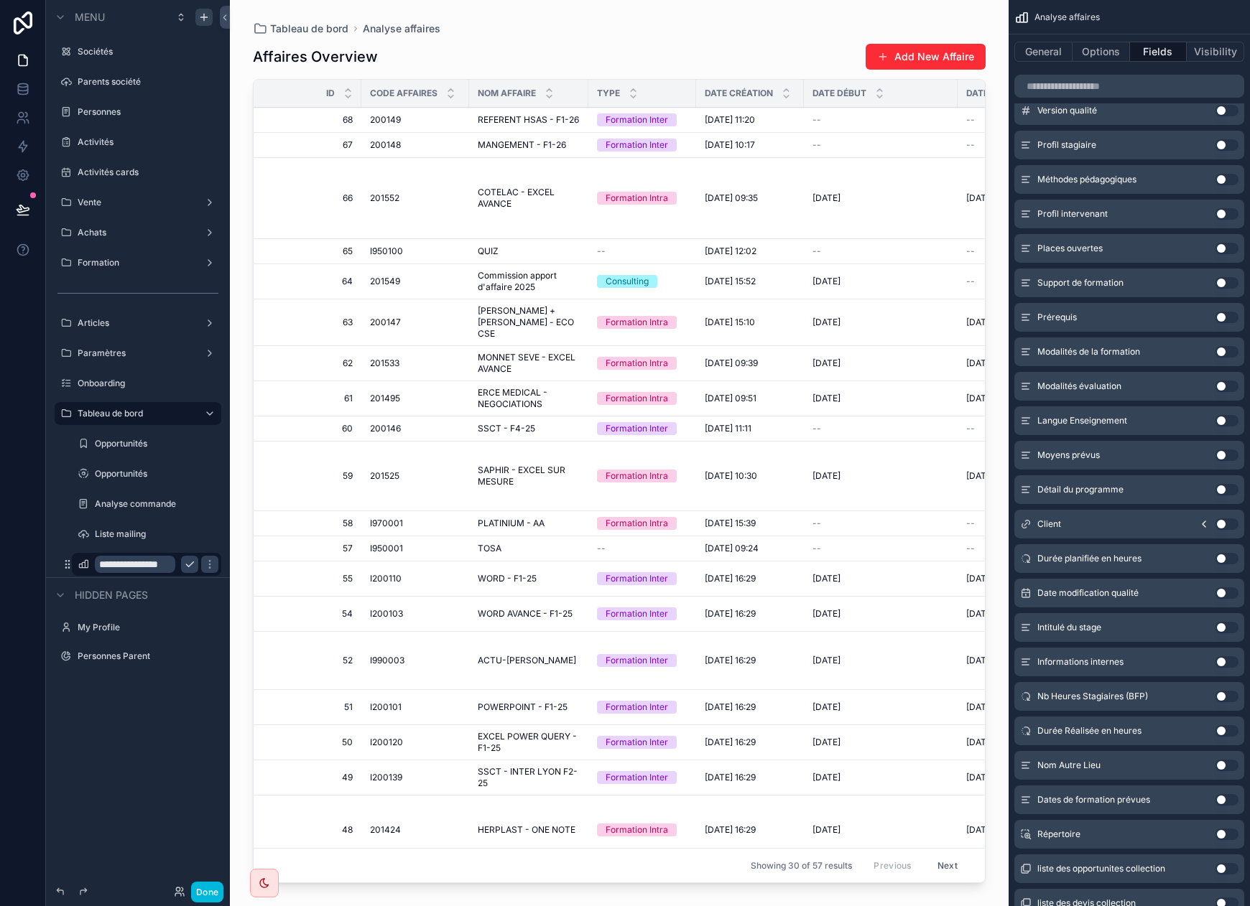
click at [1141, 766] on button "Use setting" at bounding box center [1226, 765] width 23 height 11
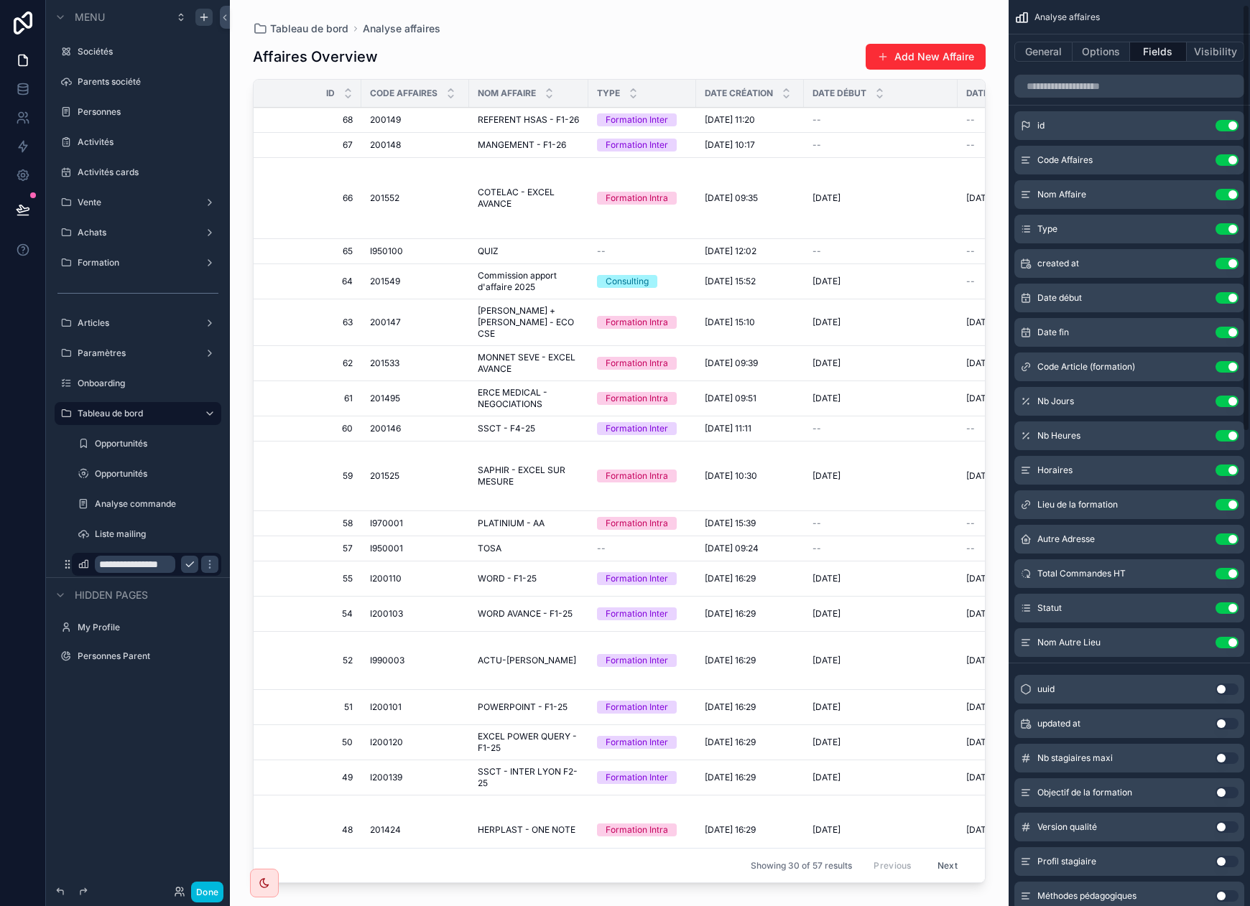
scroll to position [4, 0]
click at [1141, 574] on button "Use setting" at bounding box center [1226, 575] width 23 height 11
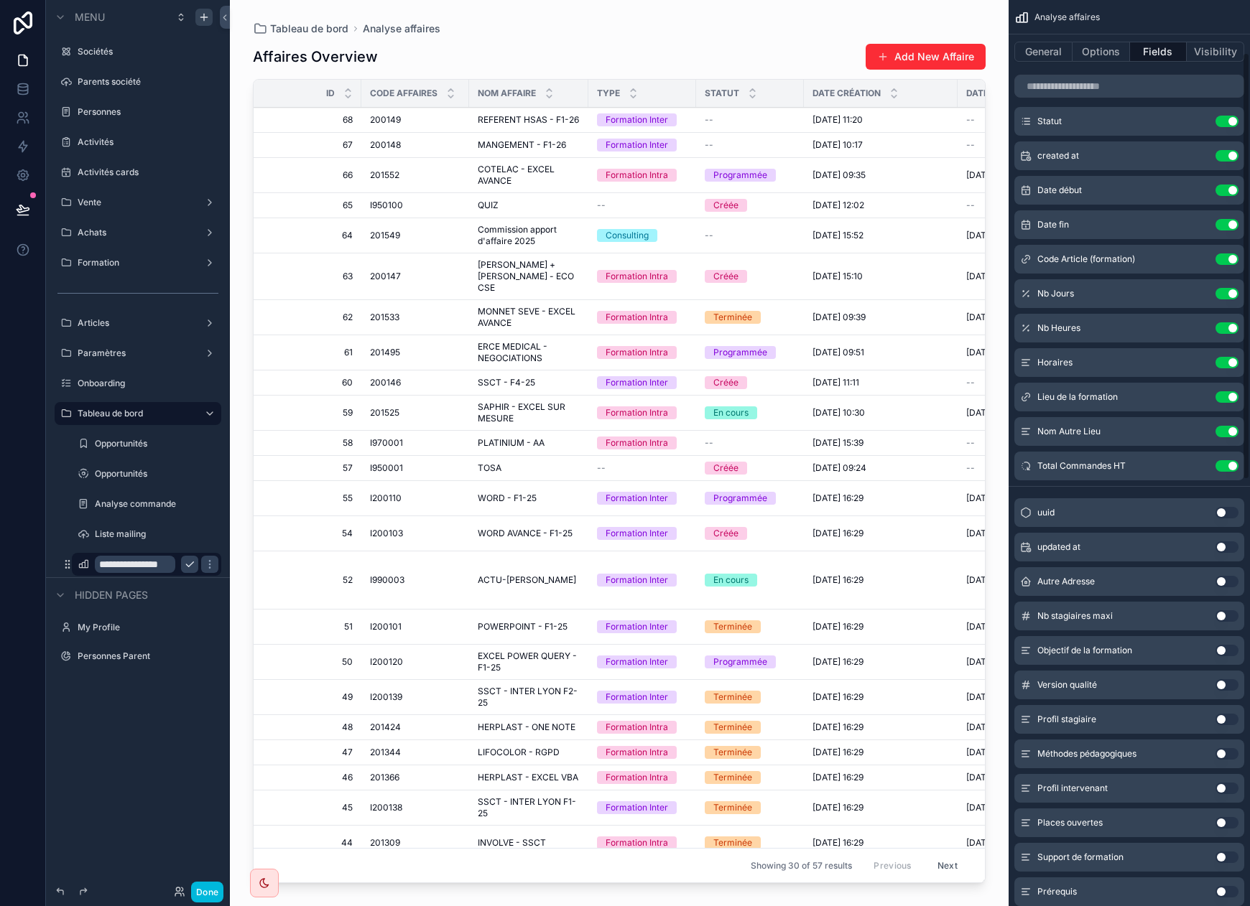
scroll to position [0, 0]
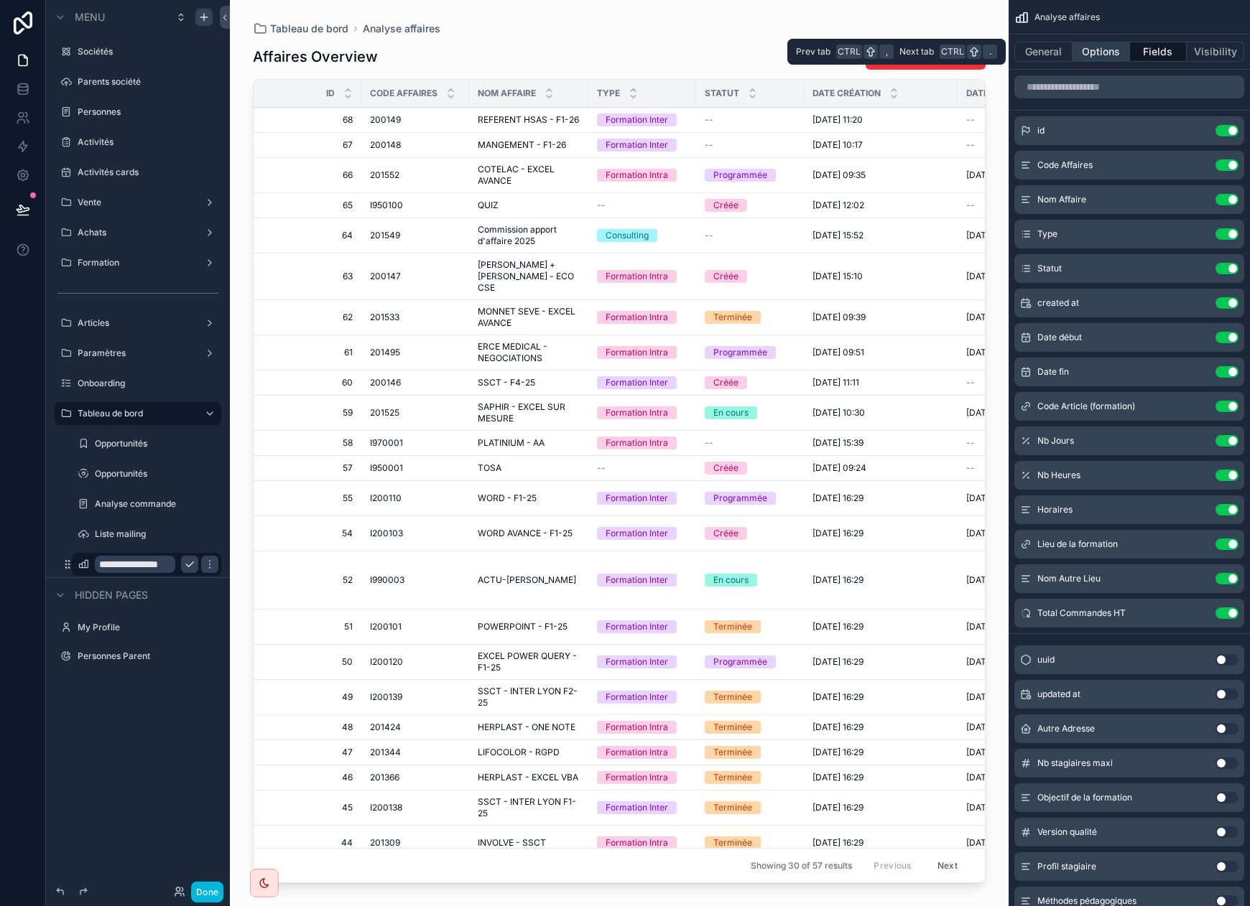
click at [1098, 50] on button "Options" at bounding box center [1100, 52] width 57 height 20
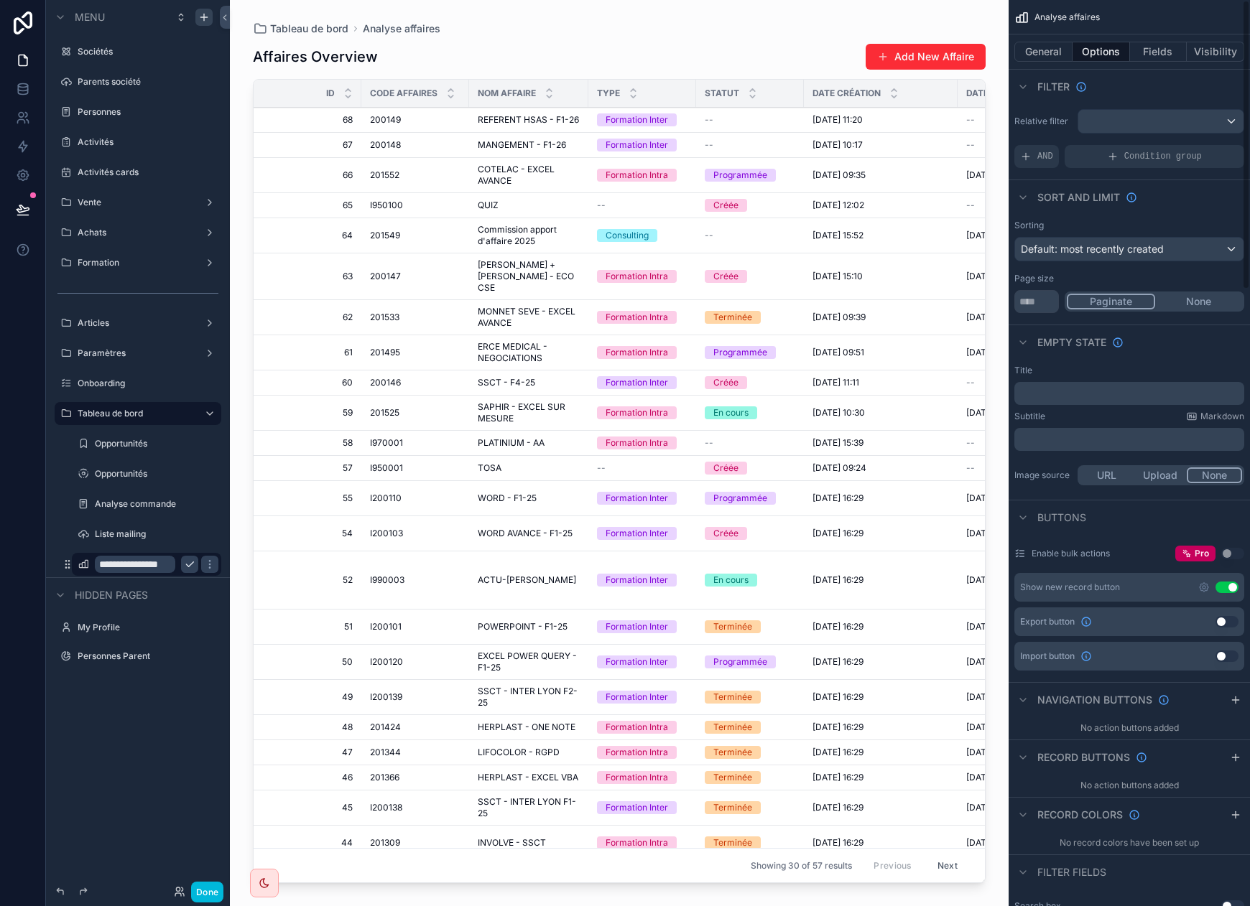
click at [1141, 622] on button "Use setting" at bounding box center [1226, 621] width 23 height 11
click at [1141, 625] on icon "scrollable content" at bounding box center [1203, 621] width 11 height 11
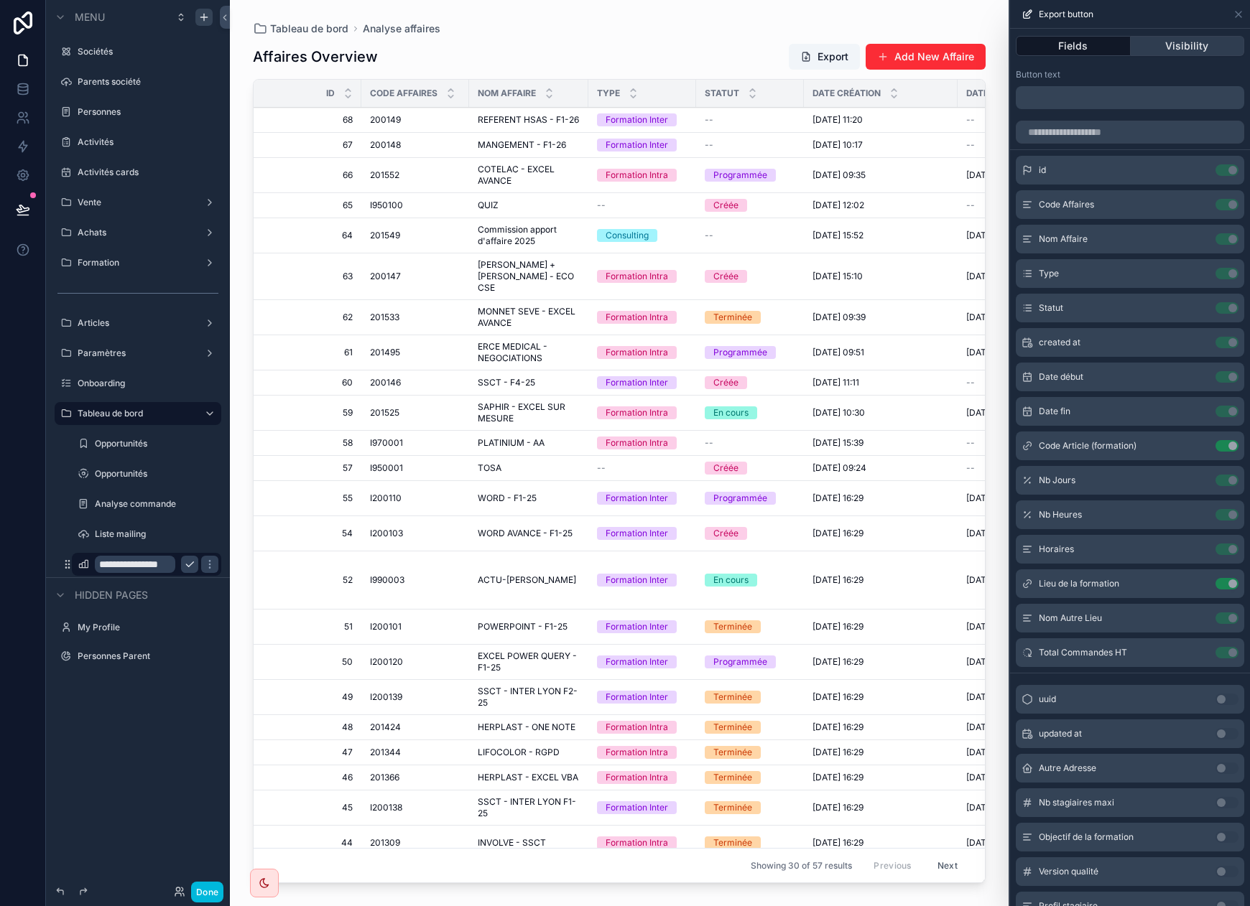
drag, startPoint x: 1187, startPoint y: 38, endPoint x: 1182, endPoint y: 51, distance: 14.1
click at [1141, 40] on button "Visibility" at bounding box center [1188, 46] width 114 height 20
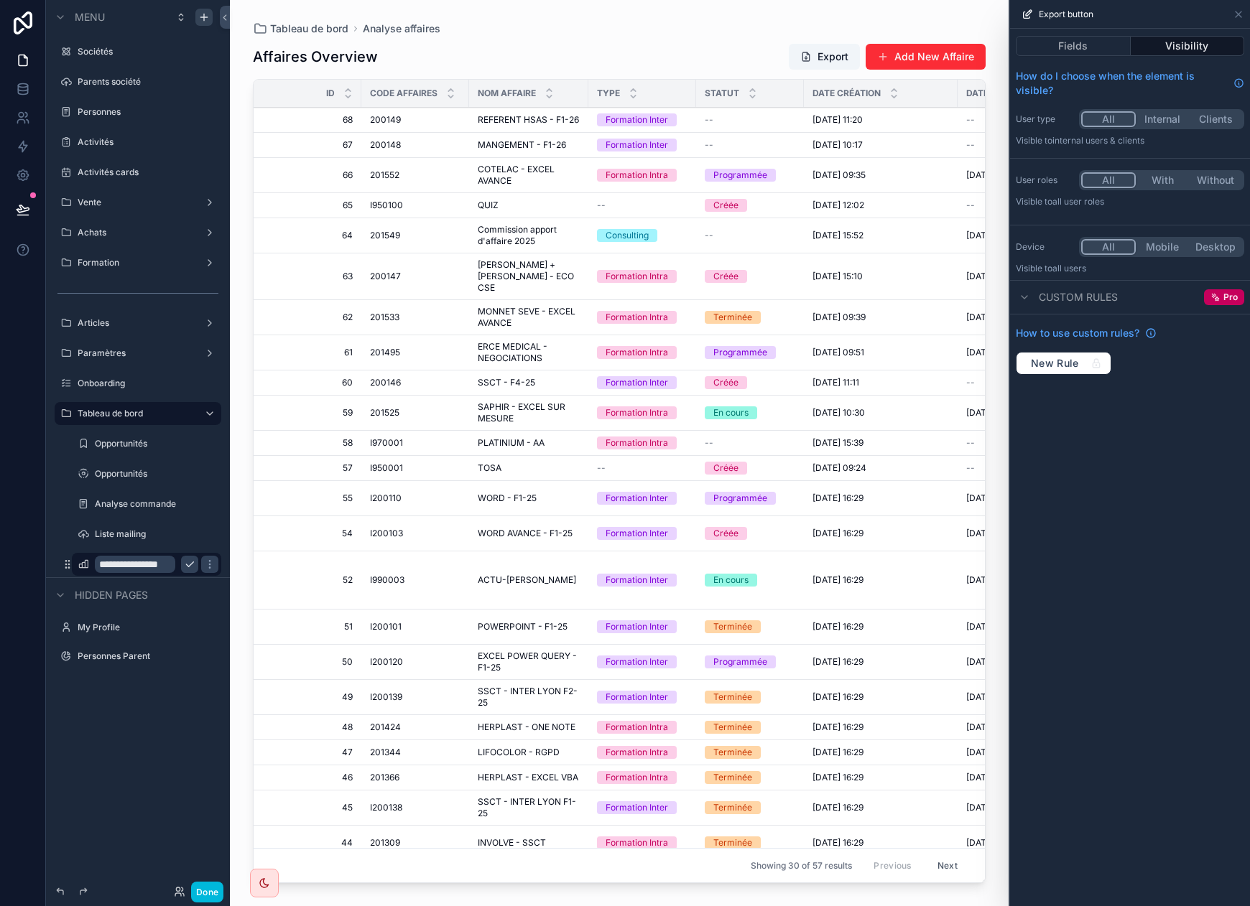
click at [1141, 119] on button "Internal" at bounding box center [1162, 119] width 53 height 16
click at [1141, 17] on icon at bounding box center [1238, 14] width 11 height 11
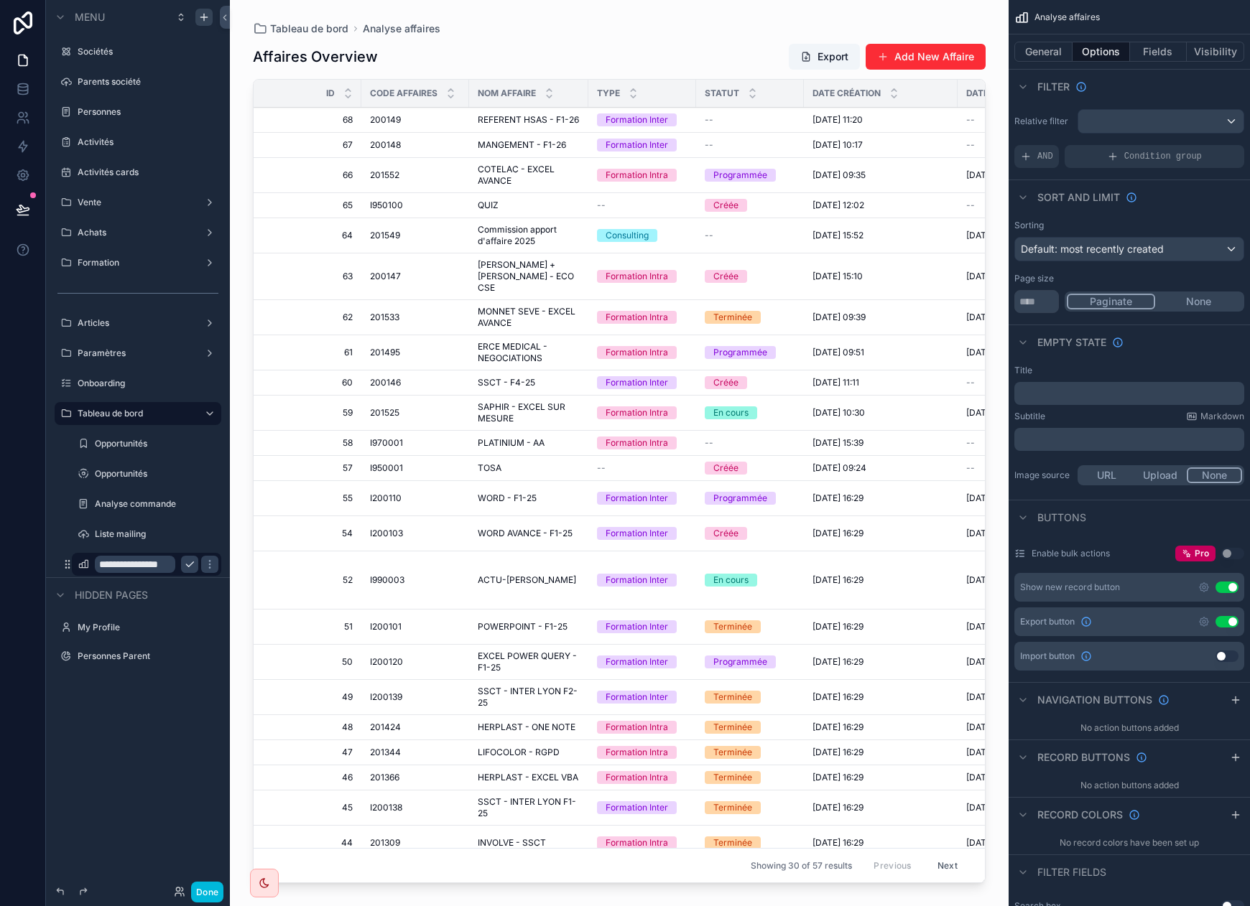
click at [1141, 586] on button "Use setting" at bounding box center [1226, 587] width 23 height 11
click at [1049, 48] on button "General" at bounding box center [1043, 52] width 58 height 20
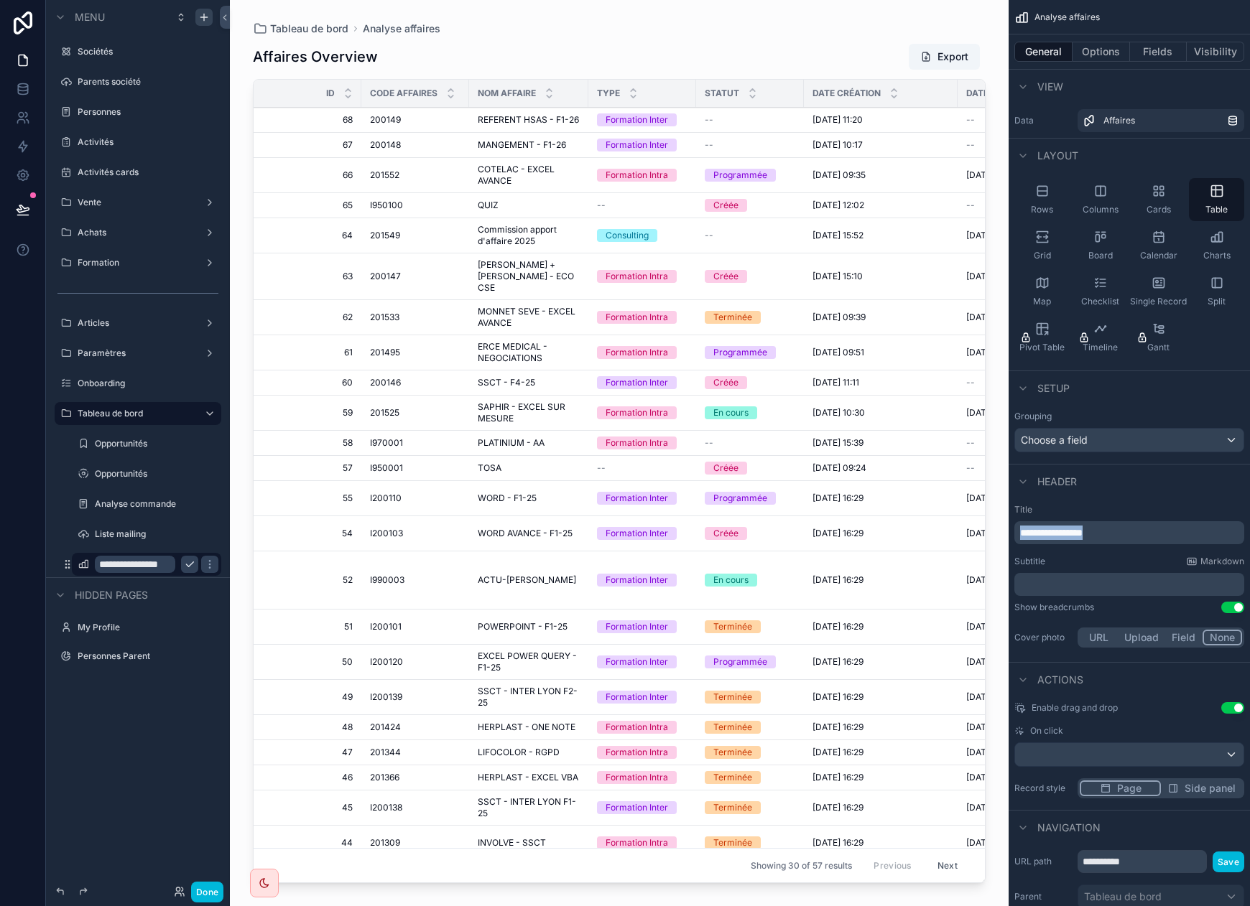
drag, startPoint x: 1111, startPoint y: 529, endPoint x: 939, endPoint y: 509, distance: 173.6
click at [939, 509] on div "Sociétés 640 Parents société Personnes 2 052 Activités Activités cards Vente Ac…" at bounding box center [740, 453] width 1020 height 906
click at [1141, 416] on div "Grouping" at bounding box center [1129, 416] width 230 height 11
click at [142, 509] on label "Analyse commande" at bounding box center [144, 503] width 98 height 11
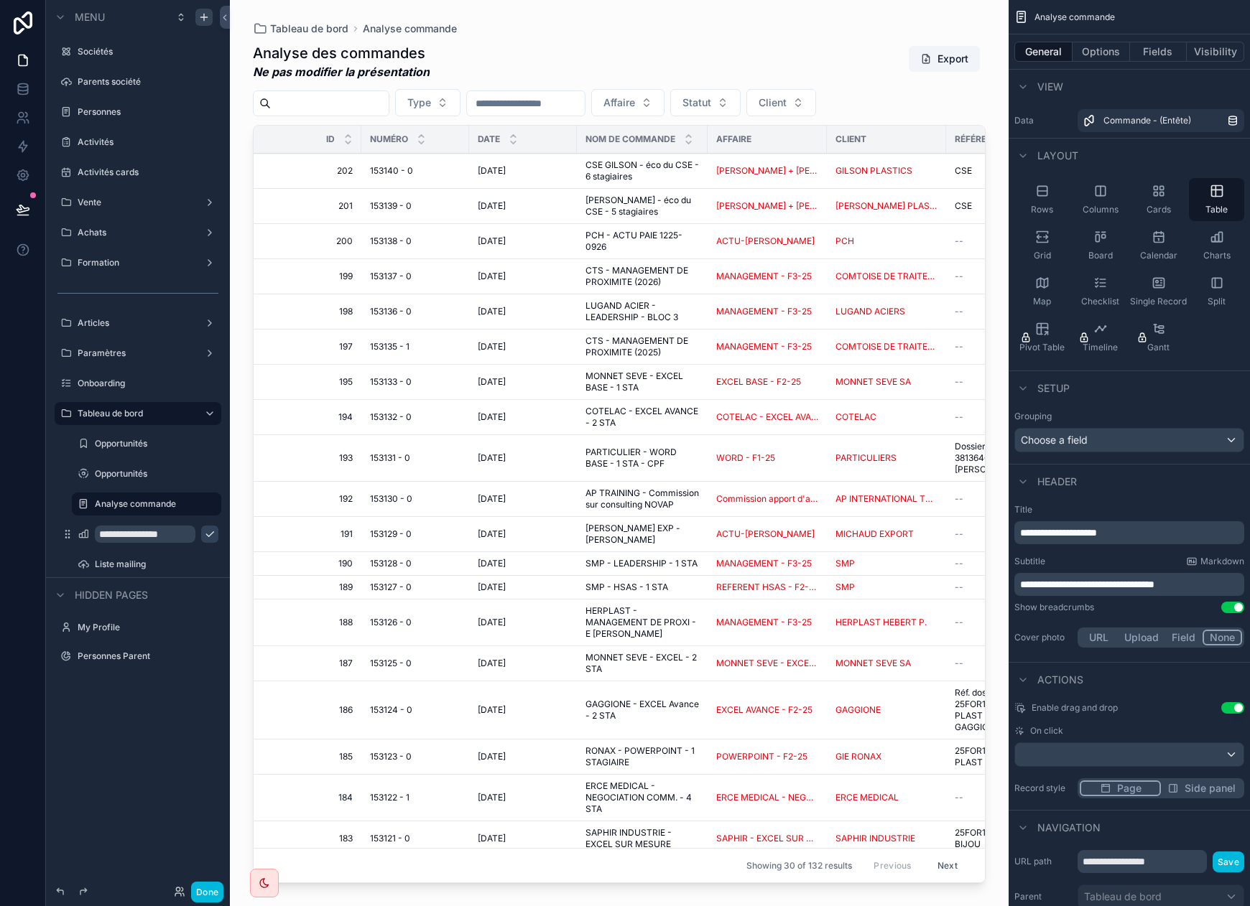
click at [161, 743] on div "**********" at bounding box center [138, 444] width 184 height 889
click at [207, 11] on icon "scrollable content" at bounding box center [203, 16] width 11 height 11
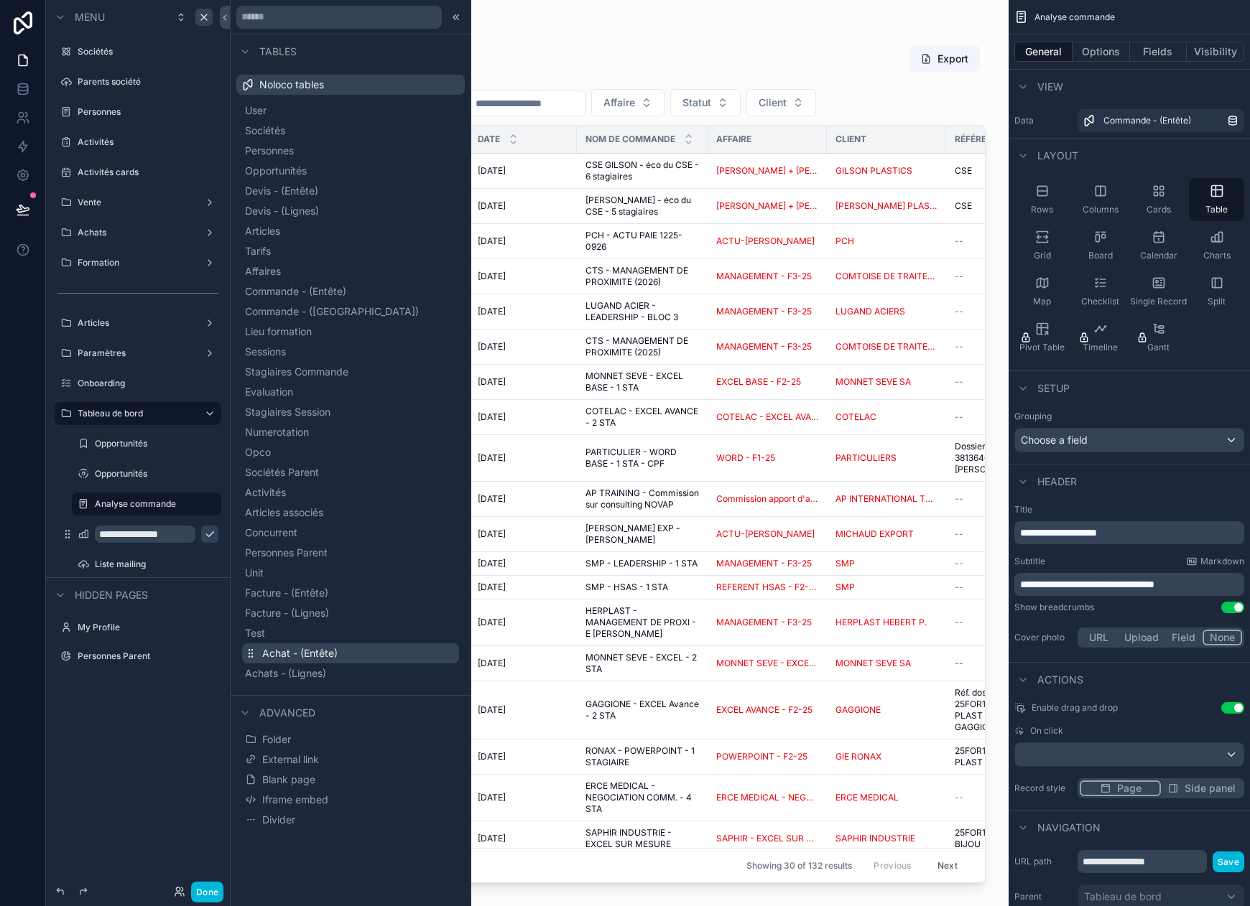
click at [308, 660] on span "Achat - (Entête)" at bounding box center [299, 653] width 75 height 14
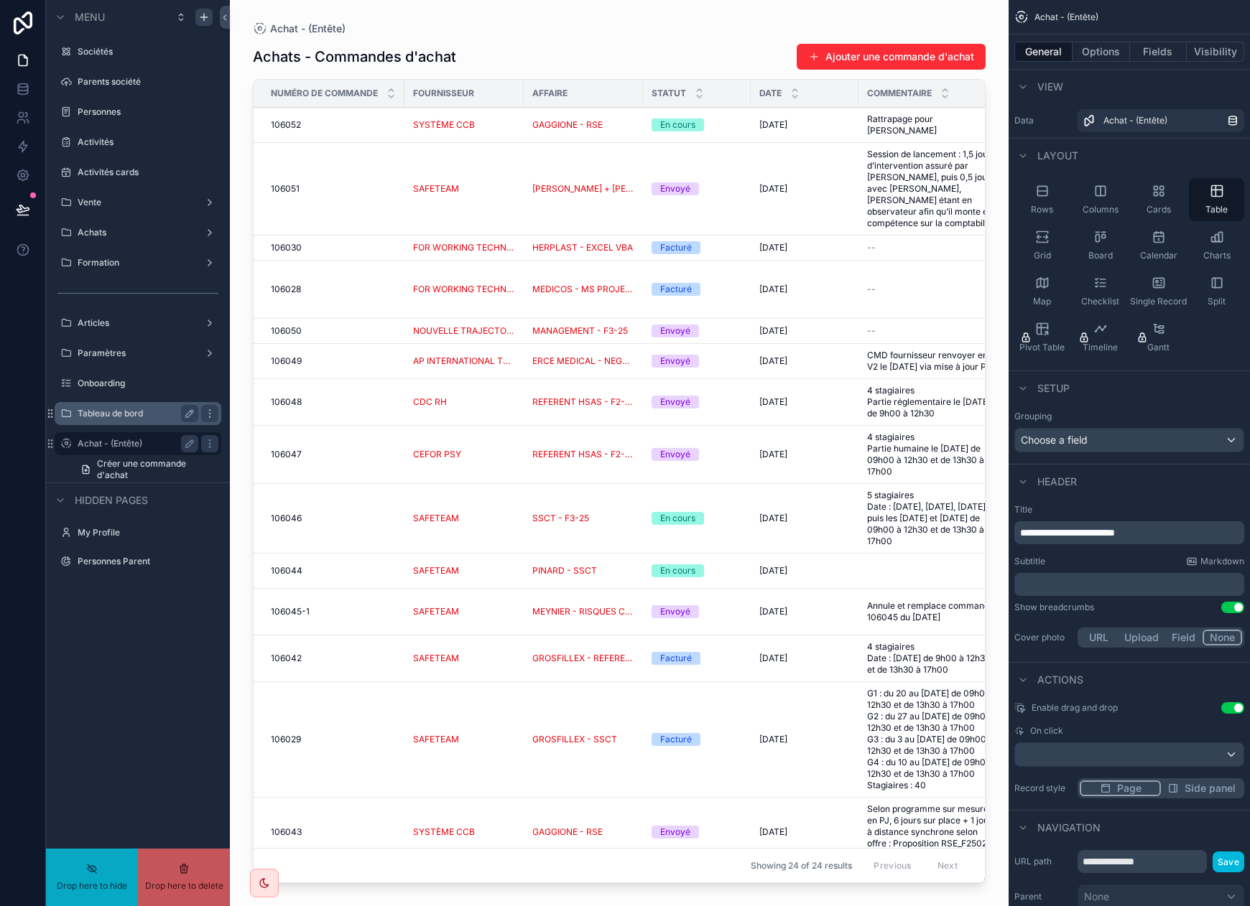
drag, startPoint x: 116, startPoint y: 442, endPoint x: 127, endPoint y: 419, distance: 26.0
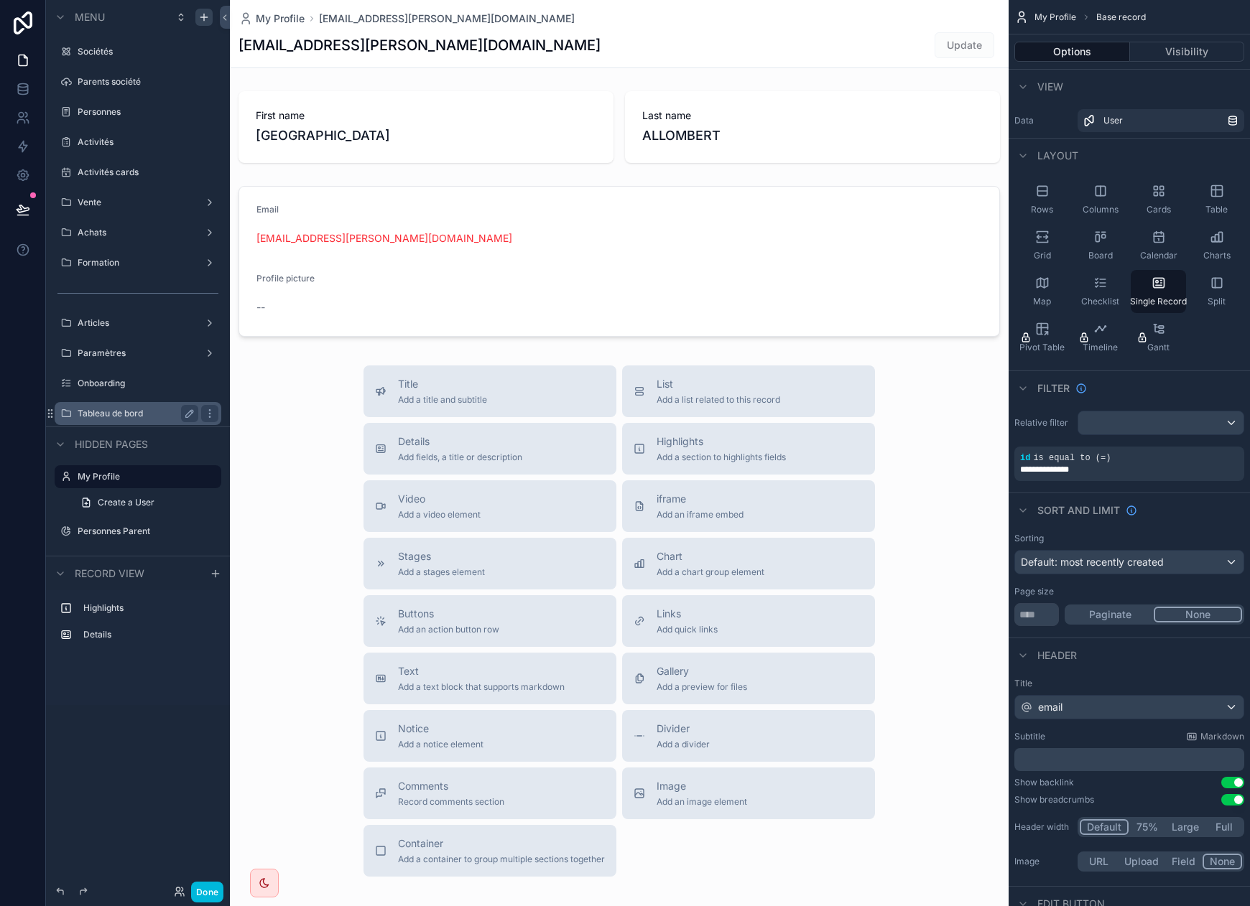
click at [119, 412] on label "Tableau de bord" at bounding box center [135, 413] width 115 height 11
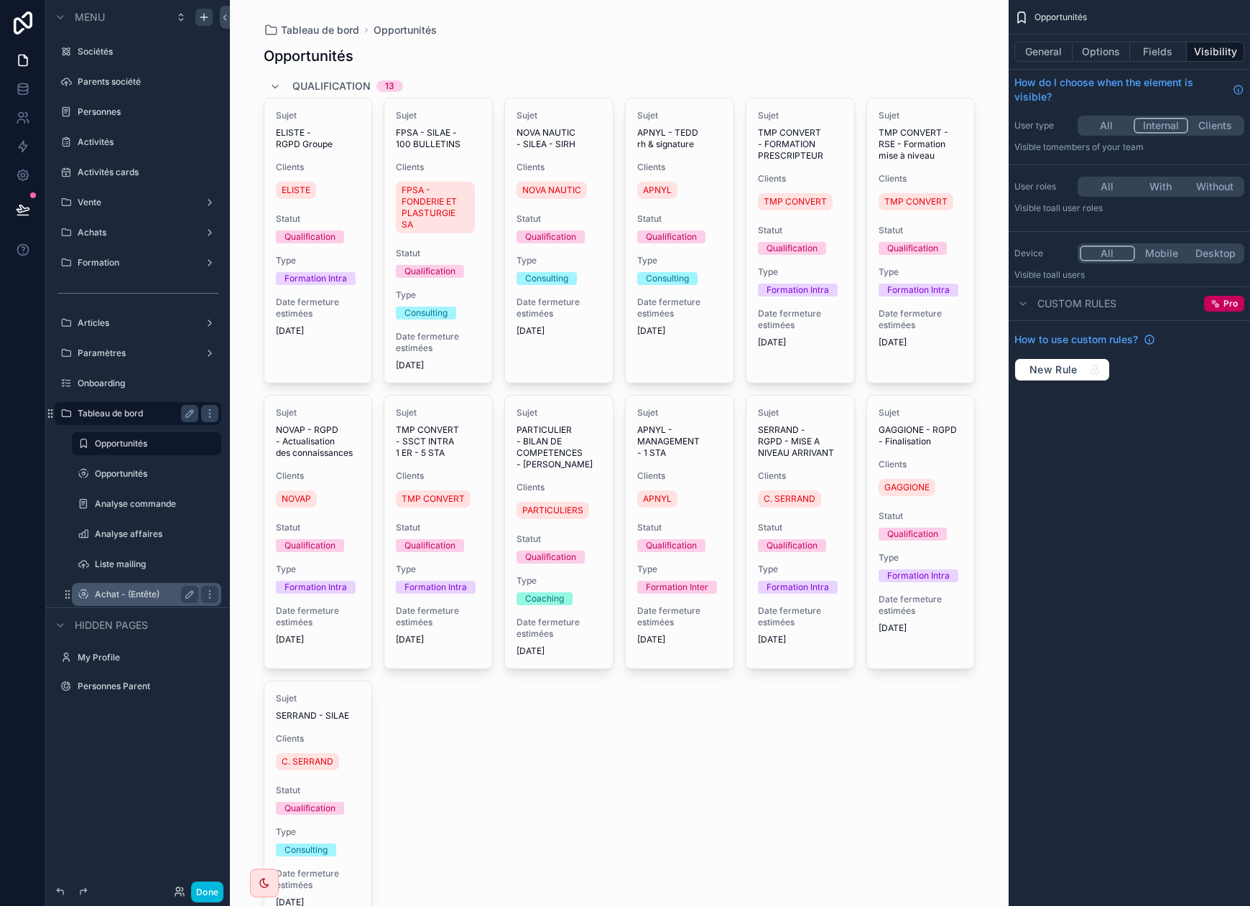
click at [117, 593] on label "Achat - (Entête)" at bounding box center [144, 594] width 98 height 11
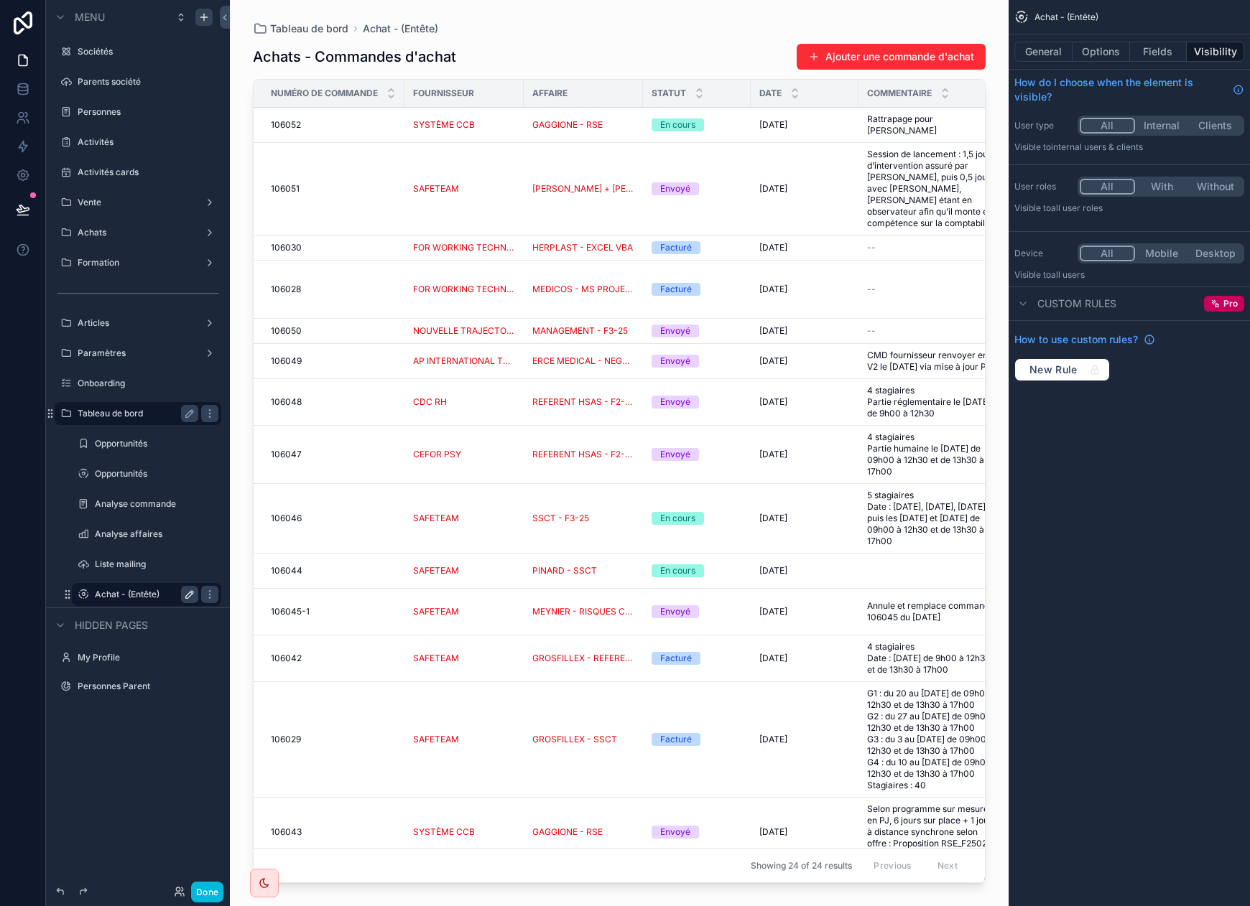
click at [183, 594] on button "scrollable content" at bounding box center [189, 594] width 17 height 17
click at [181, 586] on button "scrollable content" at bounding box center [189, 594] width 17 height 17
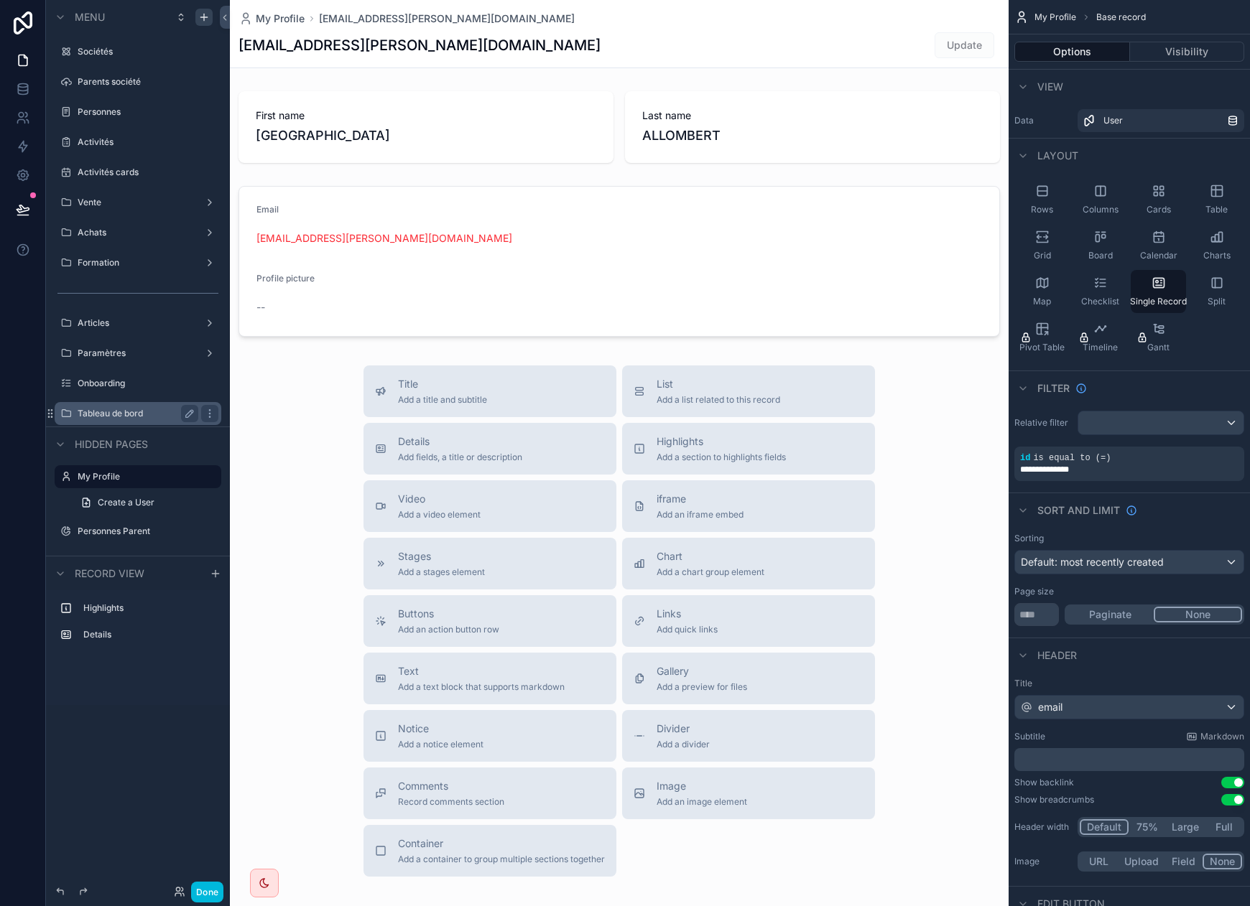
click at [120, 413] on label "Tableau de bord" at bounding box center [135, 413] width 115 height 11
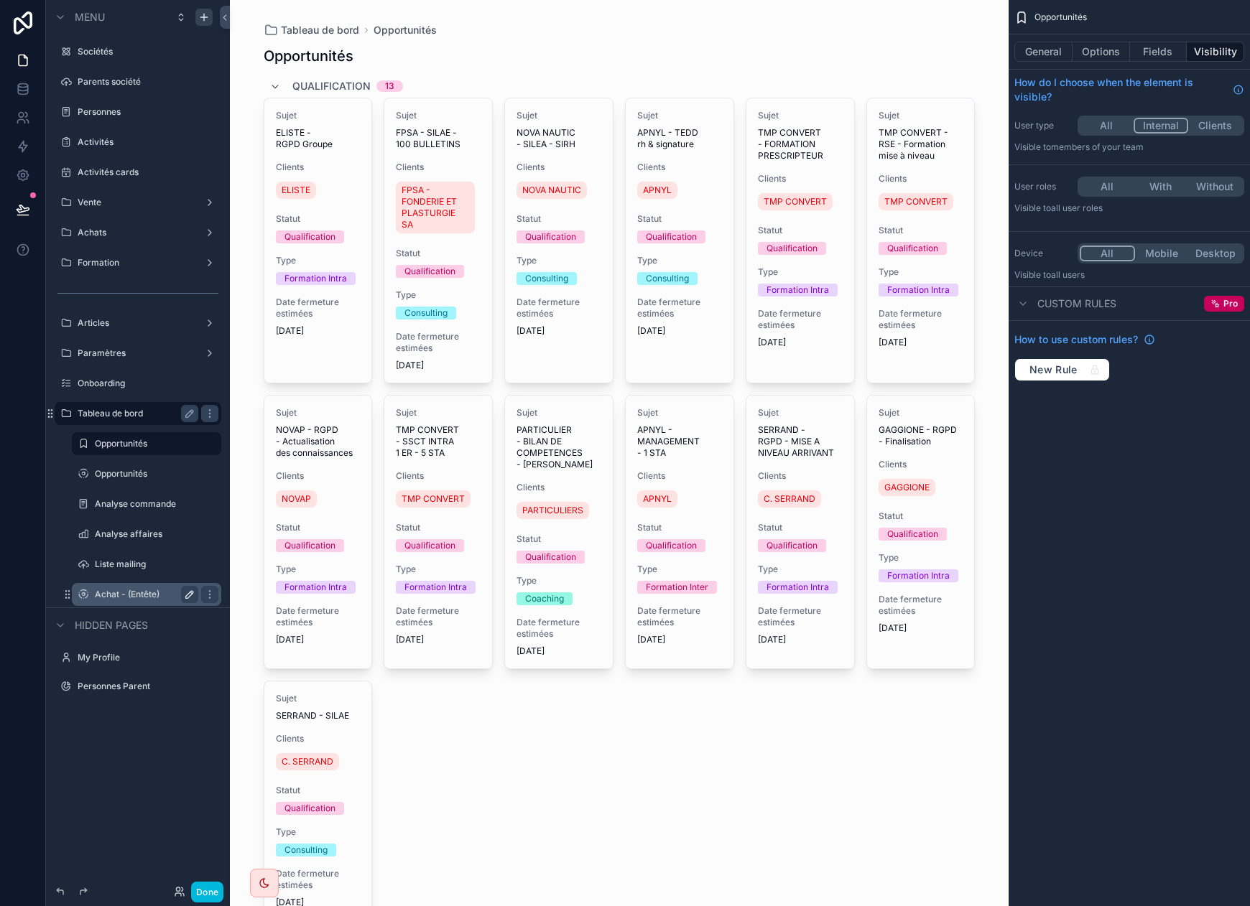
click at [188, 591] on icon "scrollable content" at bounding box center [189, 594] width 11 height 11
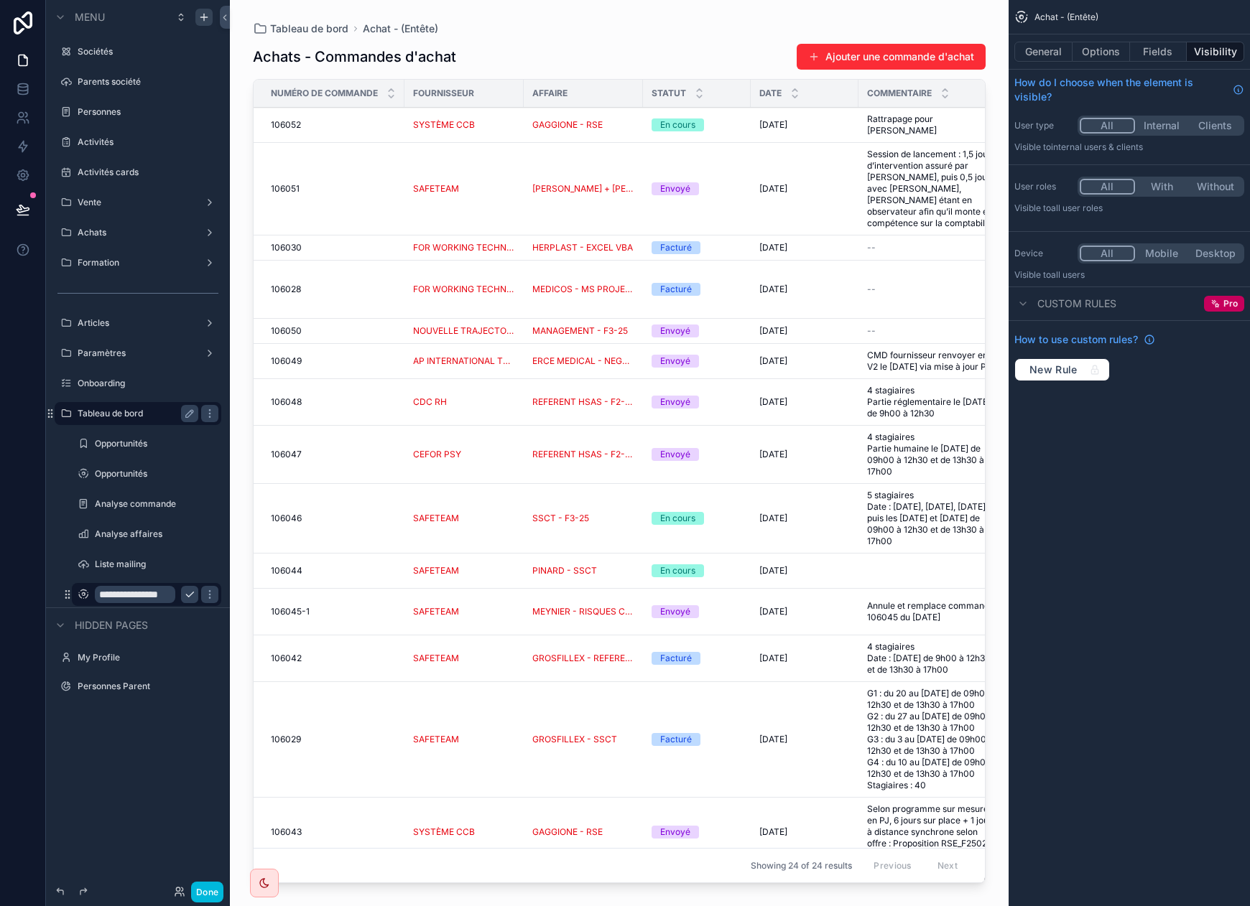
click at [150, 590] on input "**********" at bounding box center [135, 594] width 80 height 17
type input "*"
type input "**********"
click at [187, 593] on icon "scrollable content" at bounding box center [189, 594] width 11 height 11
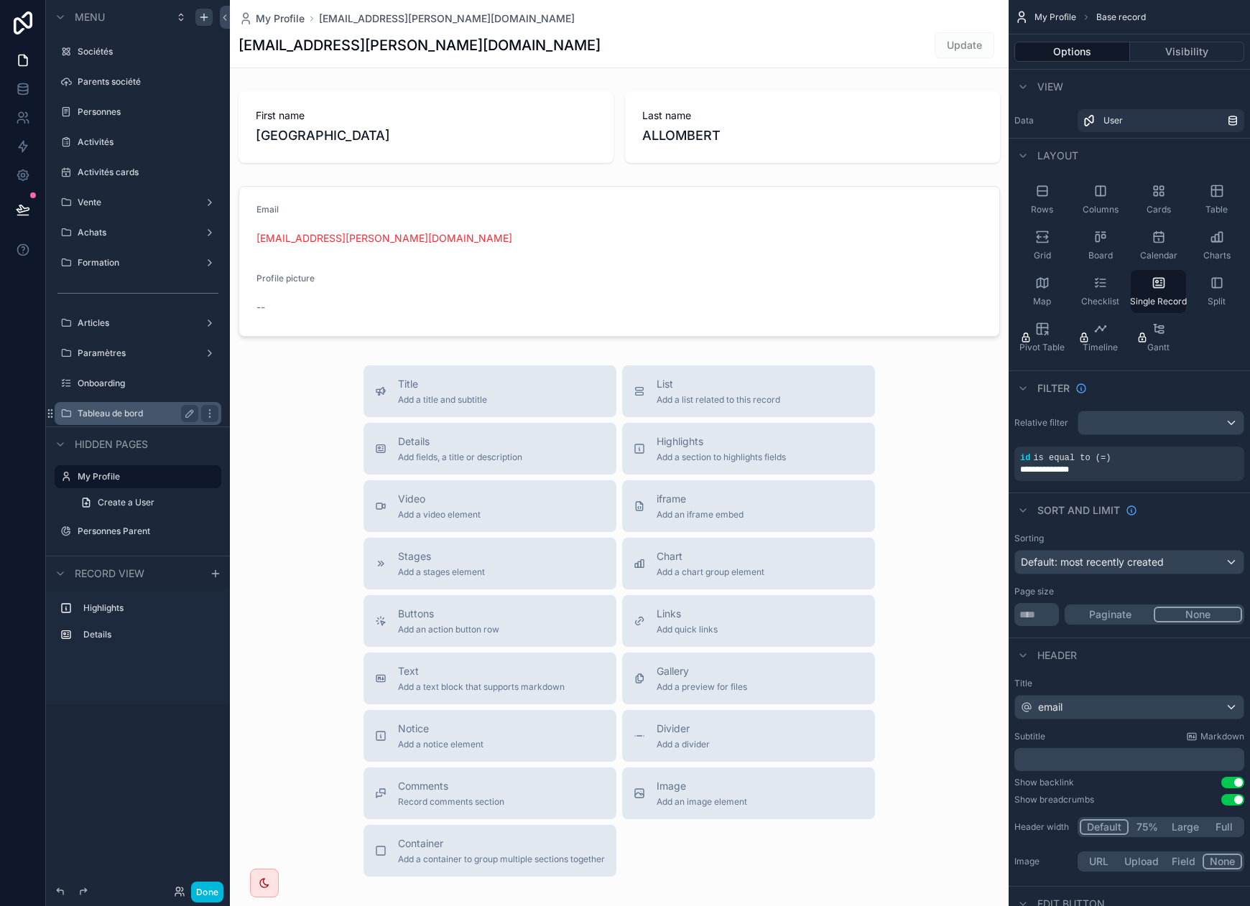
click at [156, 414] on label "Tableau de bord" at bounding box center [135, 413] width 115 height 11
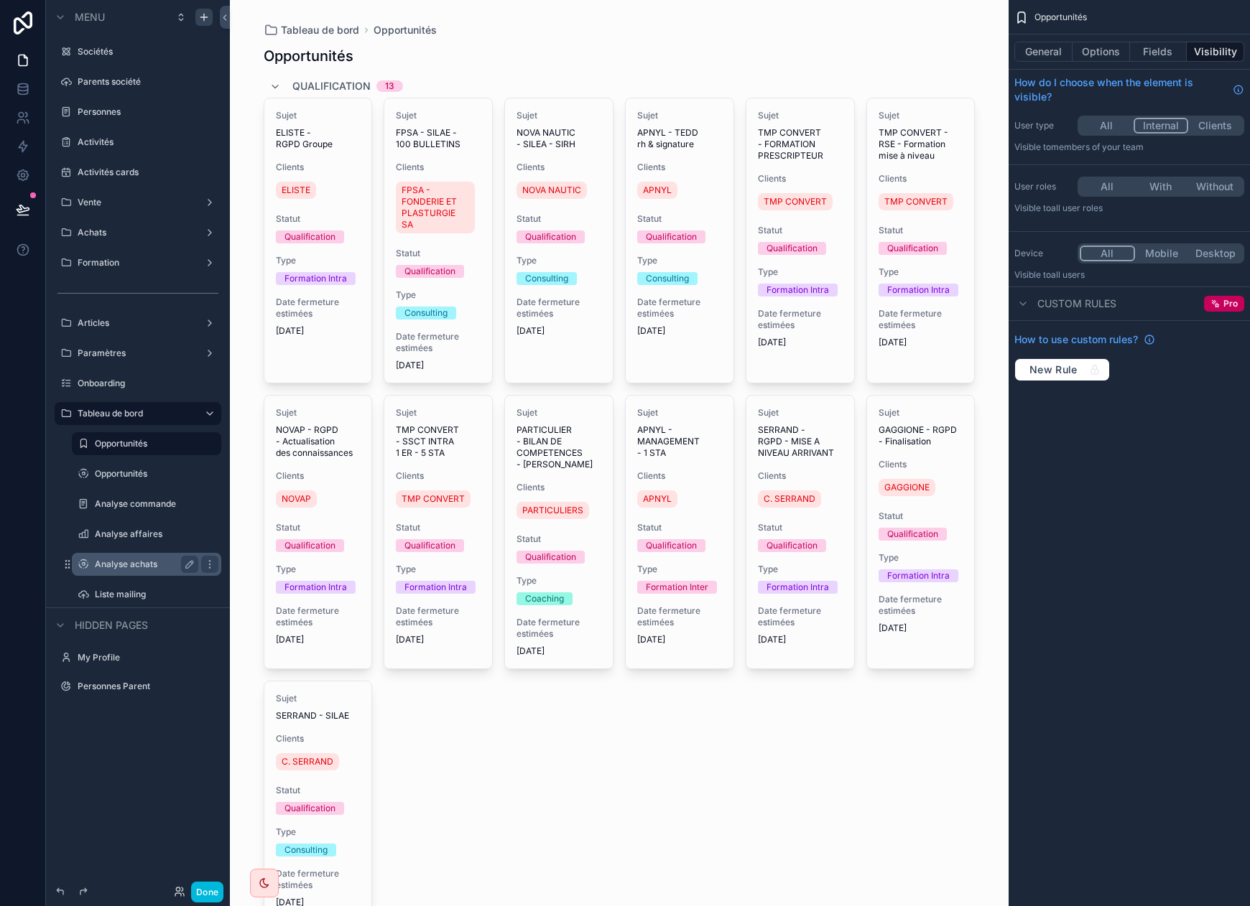
click at [114, 570] on div "Analyse achats" at bounding box center [146, 564] width 103 height 17
click at [154, 567] on label "Analyse achats" at bounding box center [144, 564] width 98 height 11
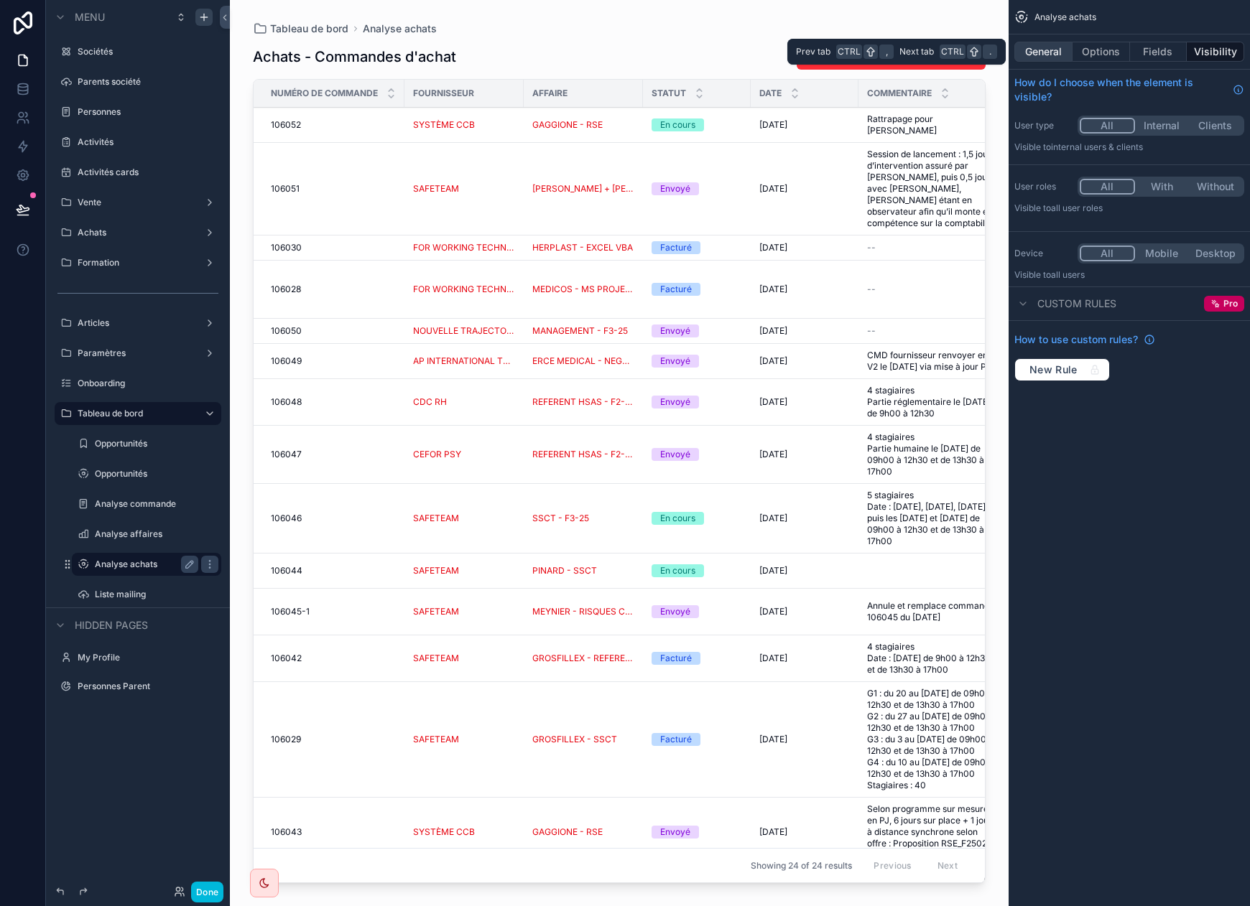
click at [1062, 50] on button "General" at bounding box center [1043, 52] width 58 height 20
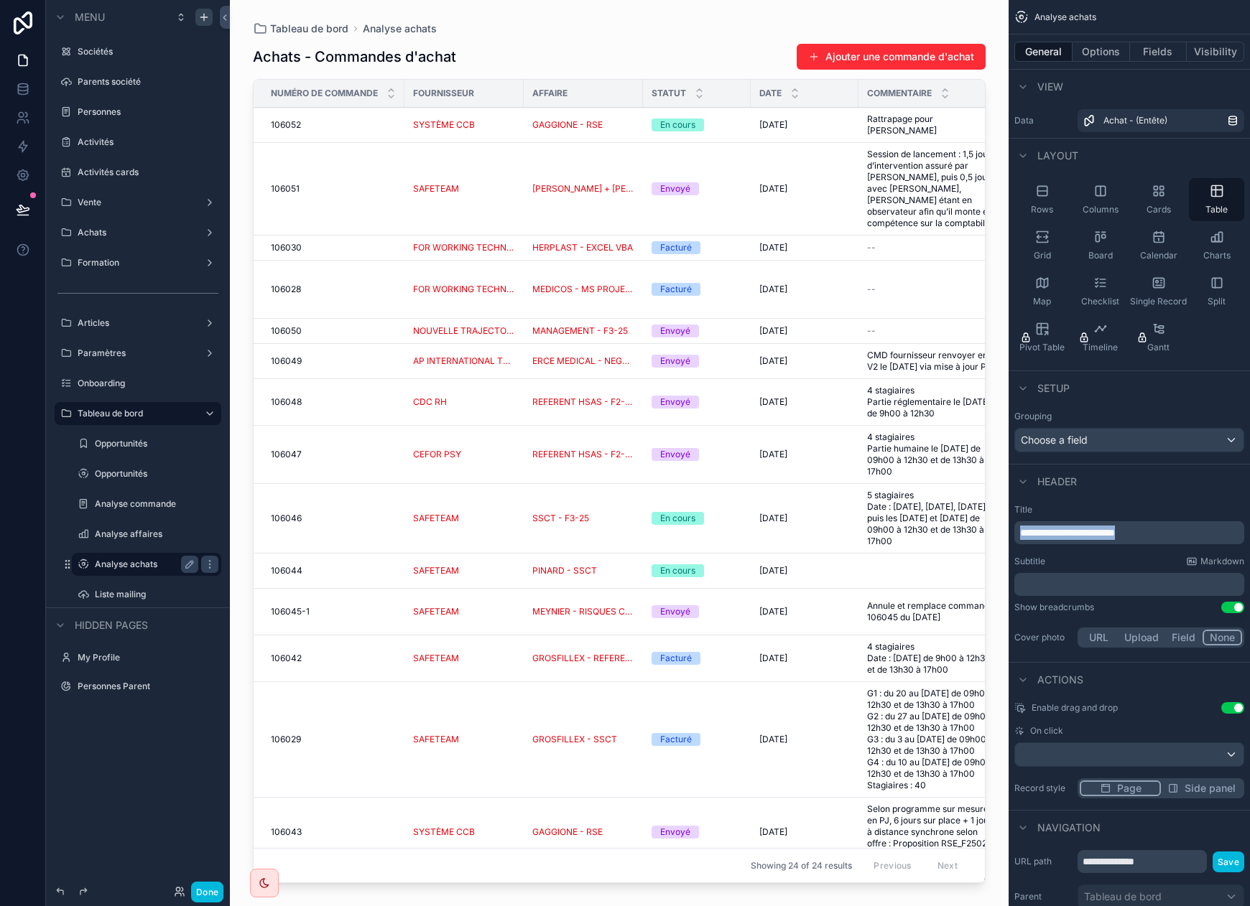
drag, startPoint x: 1186, startPoint y: 529, endPoint x: 1007, endPoint y: 521, distance: 179.0
click at [1007, 521] on div "Sociétés 640 Parents société Personnes 2 052 Activités Activités cards Vente Ac…" at bounding box center [740, 453] width 1020 height 906
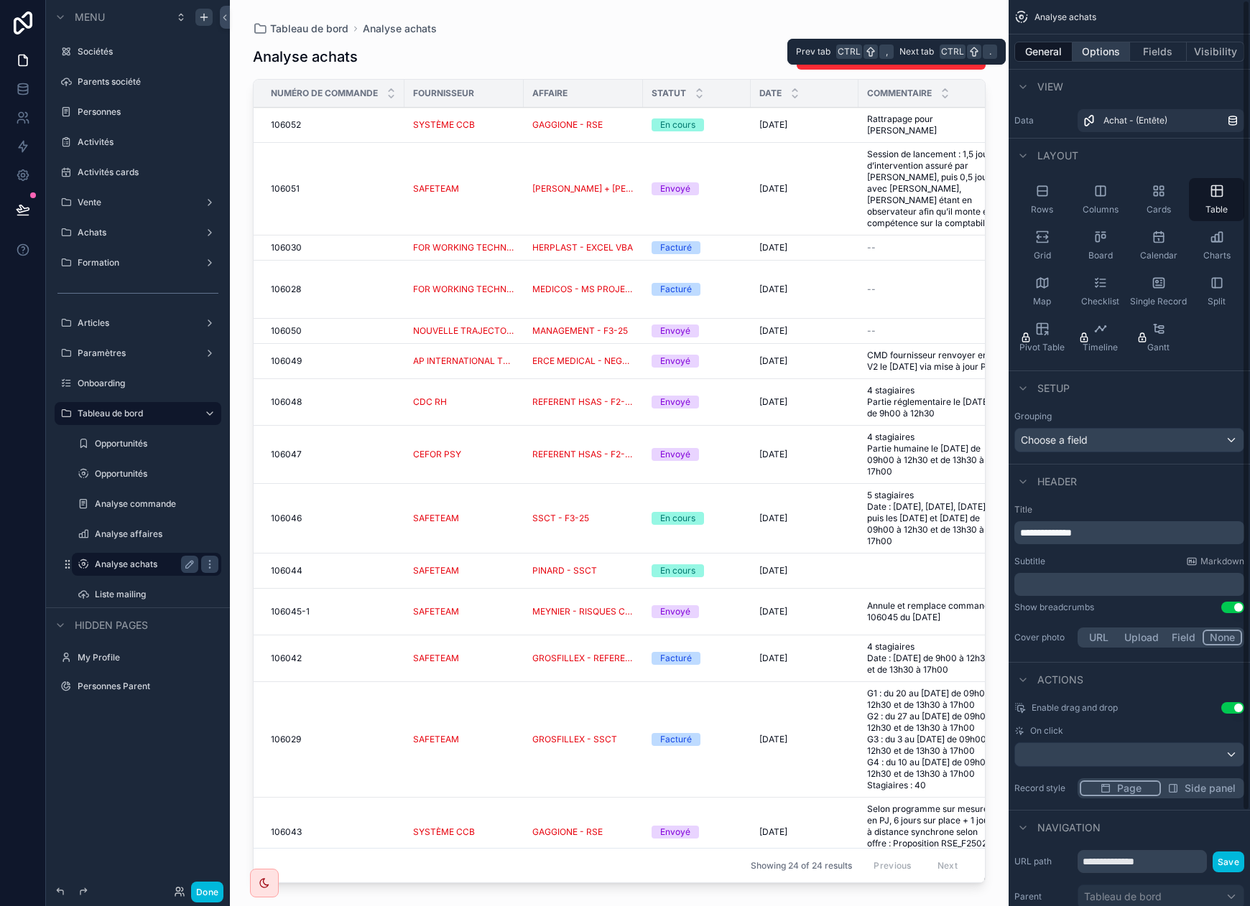
click at [1101, 52] on button "Options" at bounding box center [1100, 52] width 57 height 20
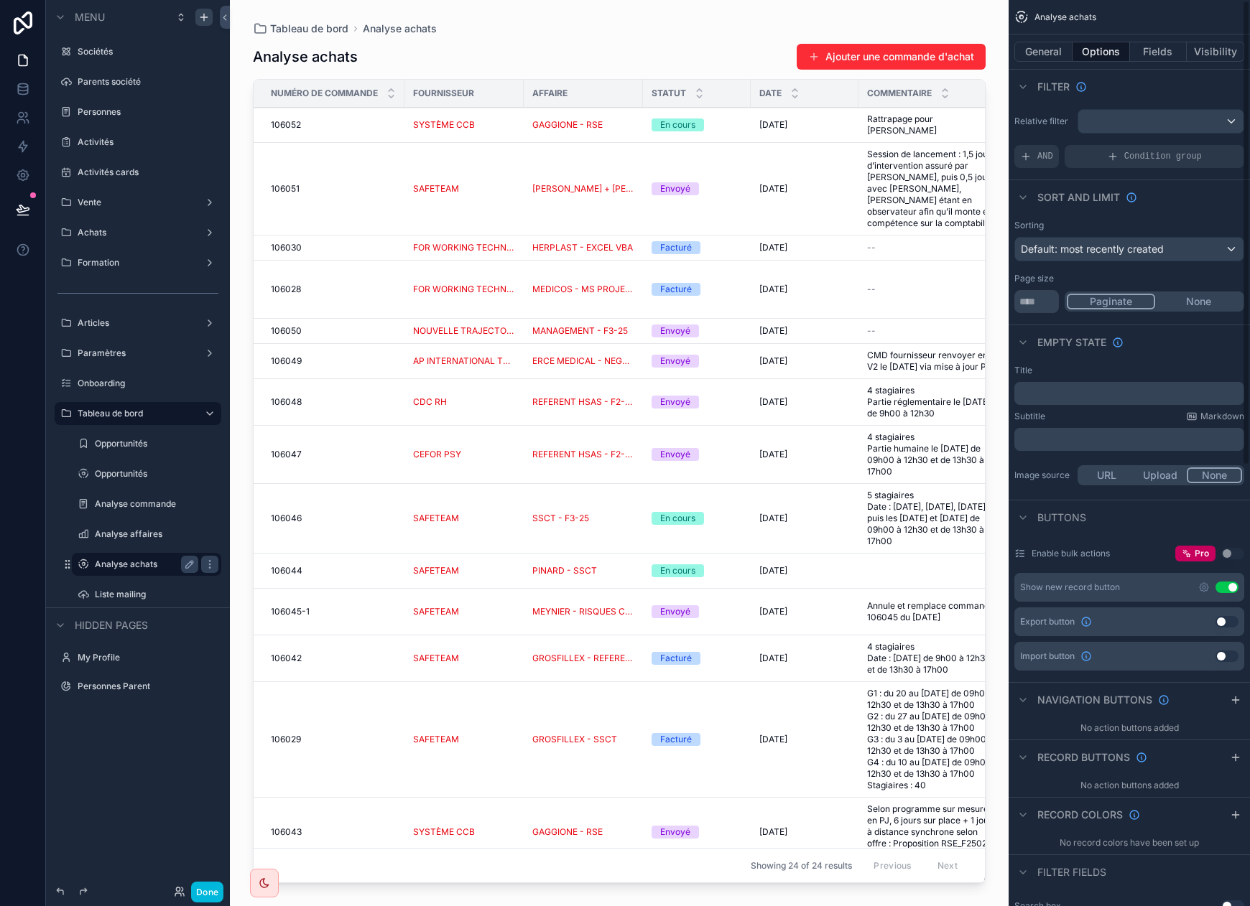
click at [1141, 589] on button "Use setting" at bounding box center [1226, 587] width 23 height 11
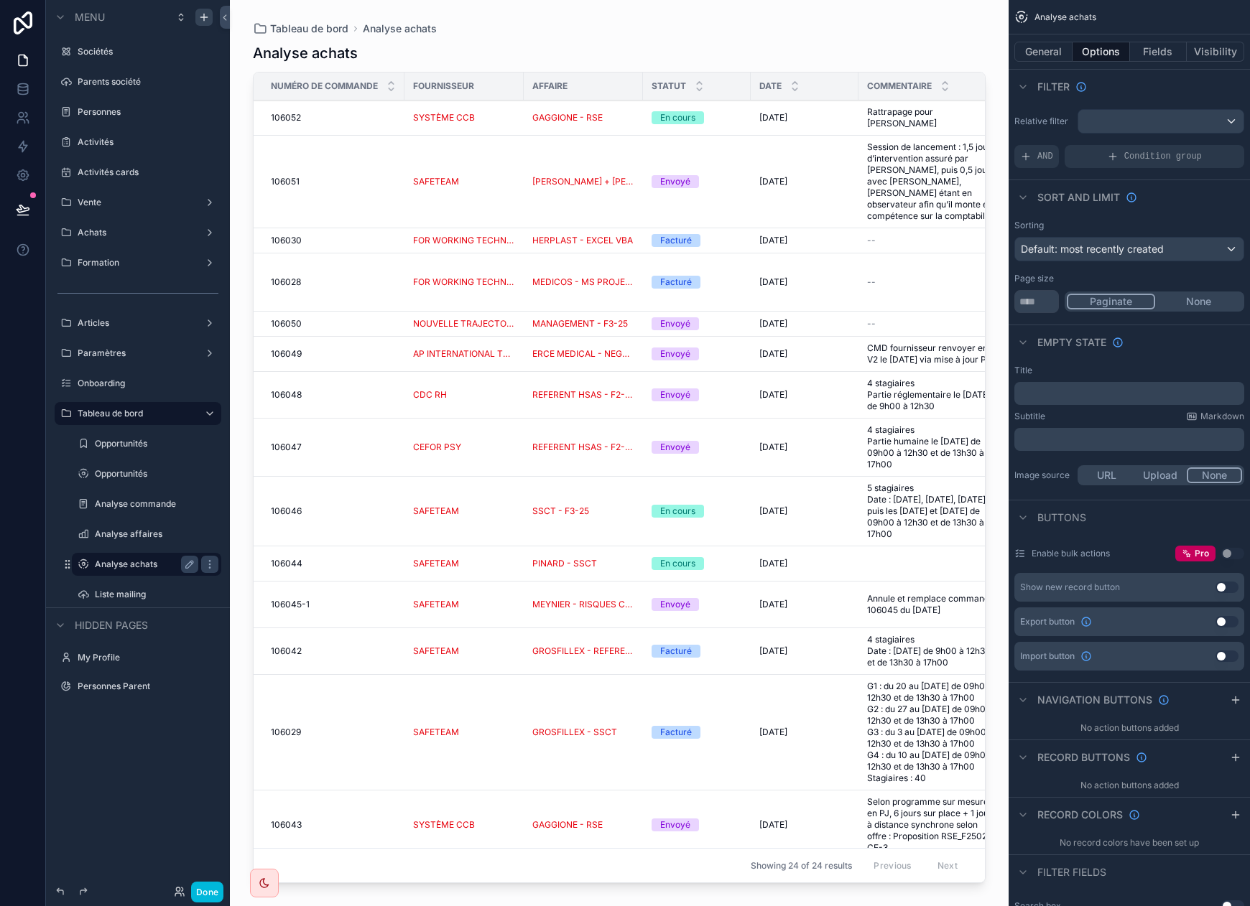
click at [1141, 618] on button "Use setting" at bounding box center [1226, 621] width 23 height 11
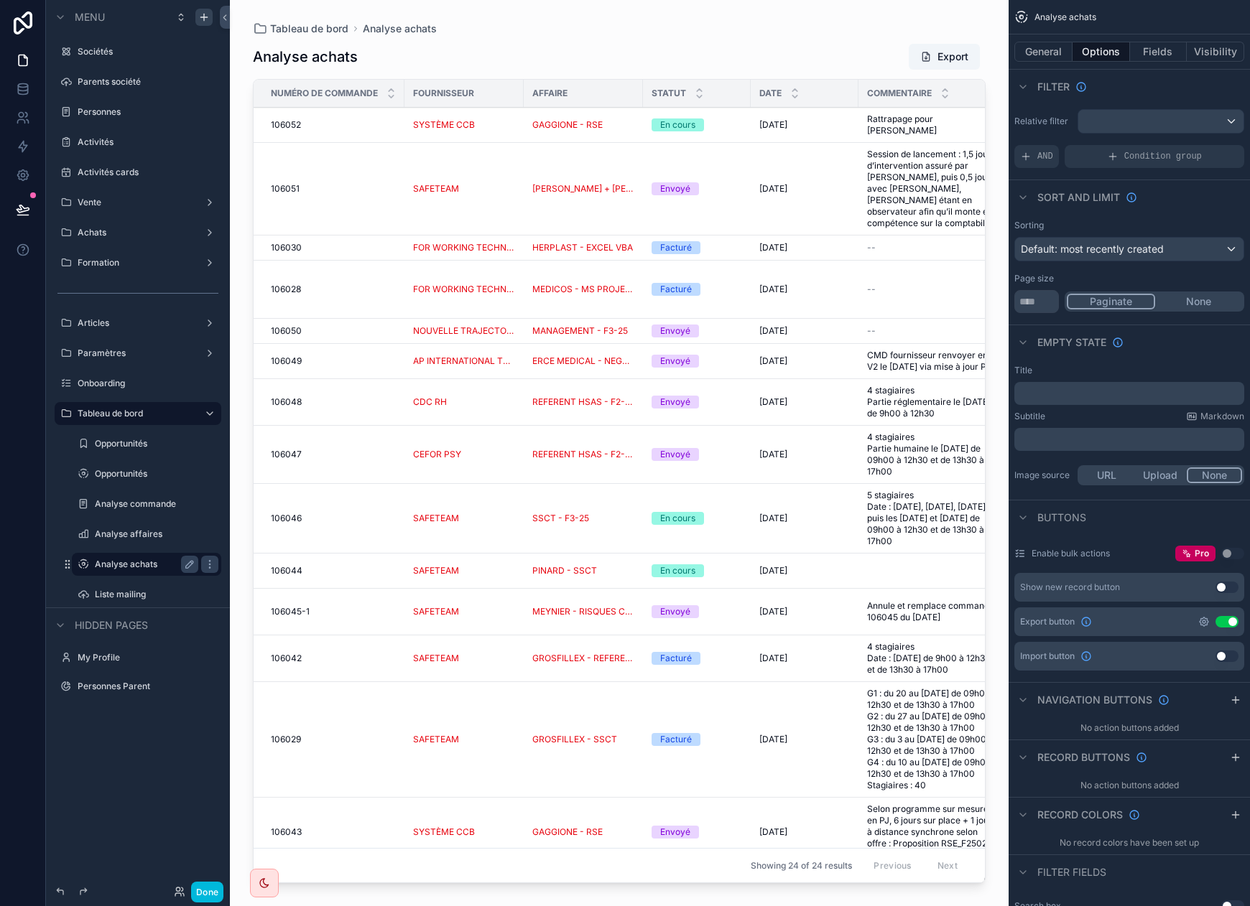
click at [1141, 621] on icon "scrollable content" at bounding box center [1203, 622] width 3 height 3
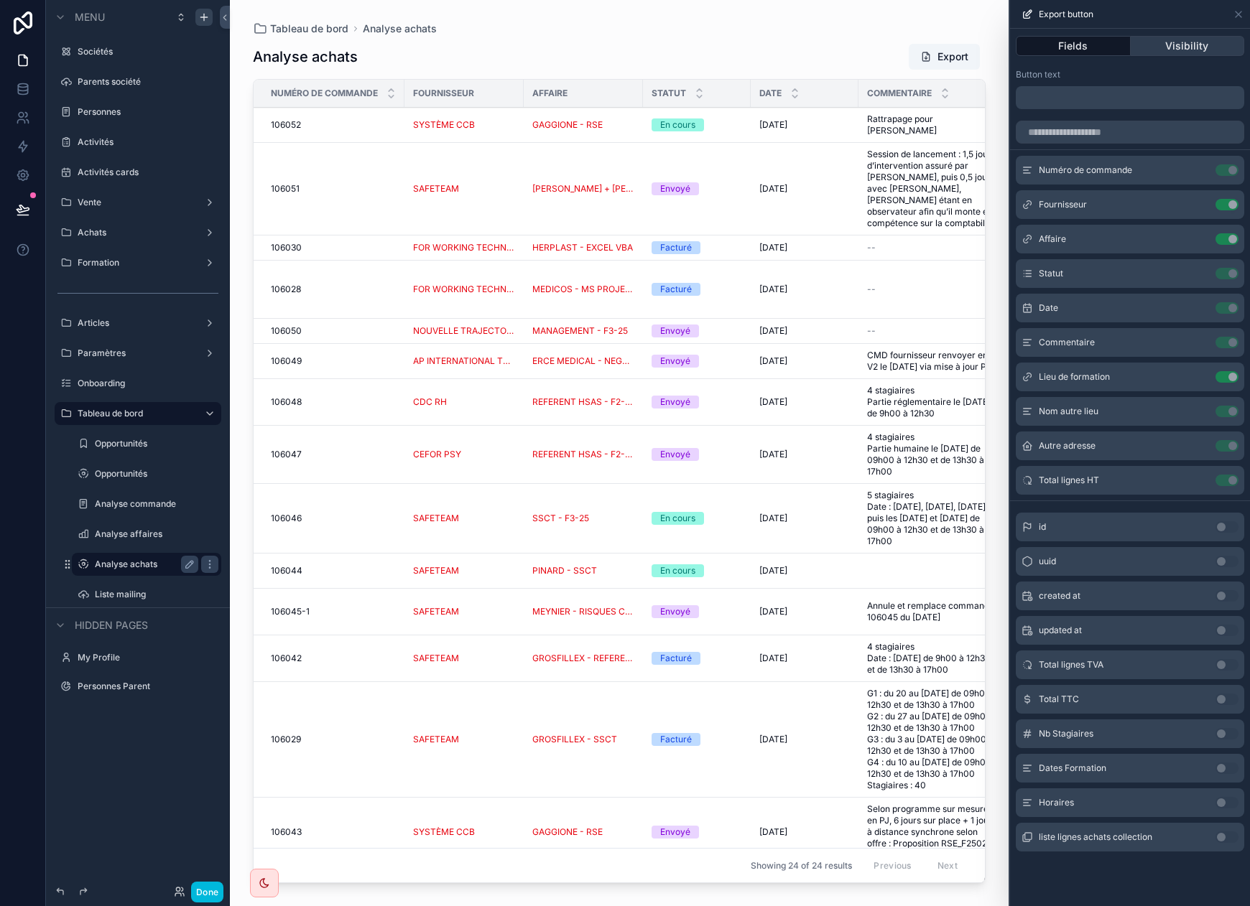
click at [1141, 45] on button "Visibility" at bounding box center [1188, 46] width 114 height 20
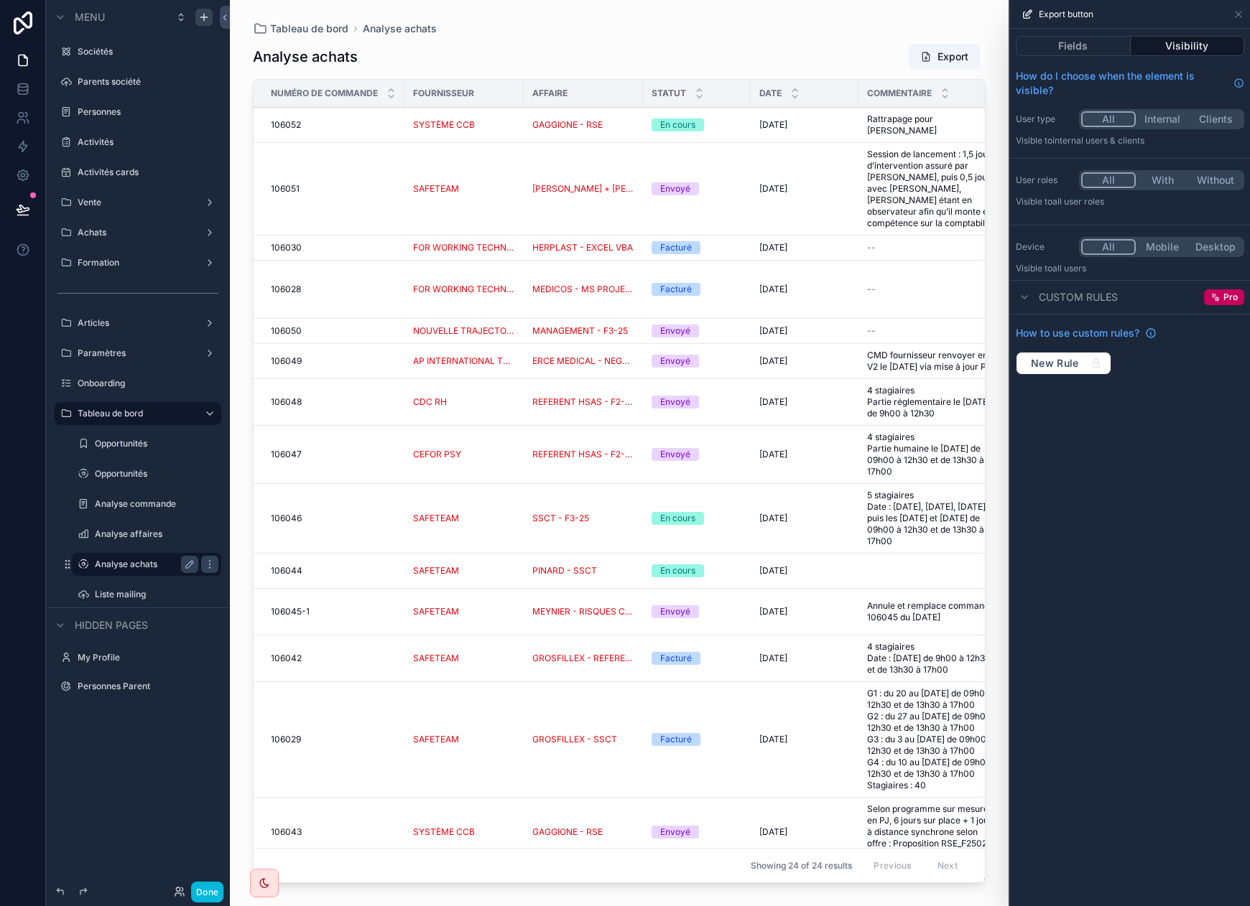
click at [1141, 120] on button "Internal" at bounding box center [1162, 119] width 53 height 16
click at [1141, 13] on icon at bounding box center [1238, 14] width 11 height 11
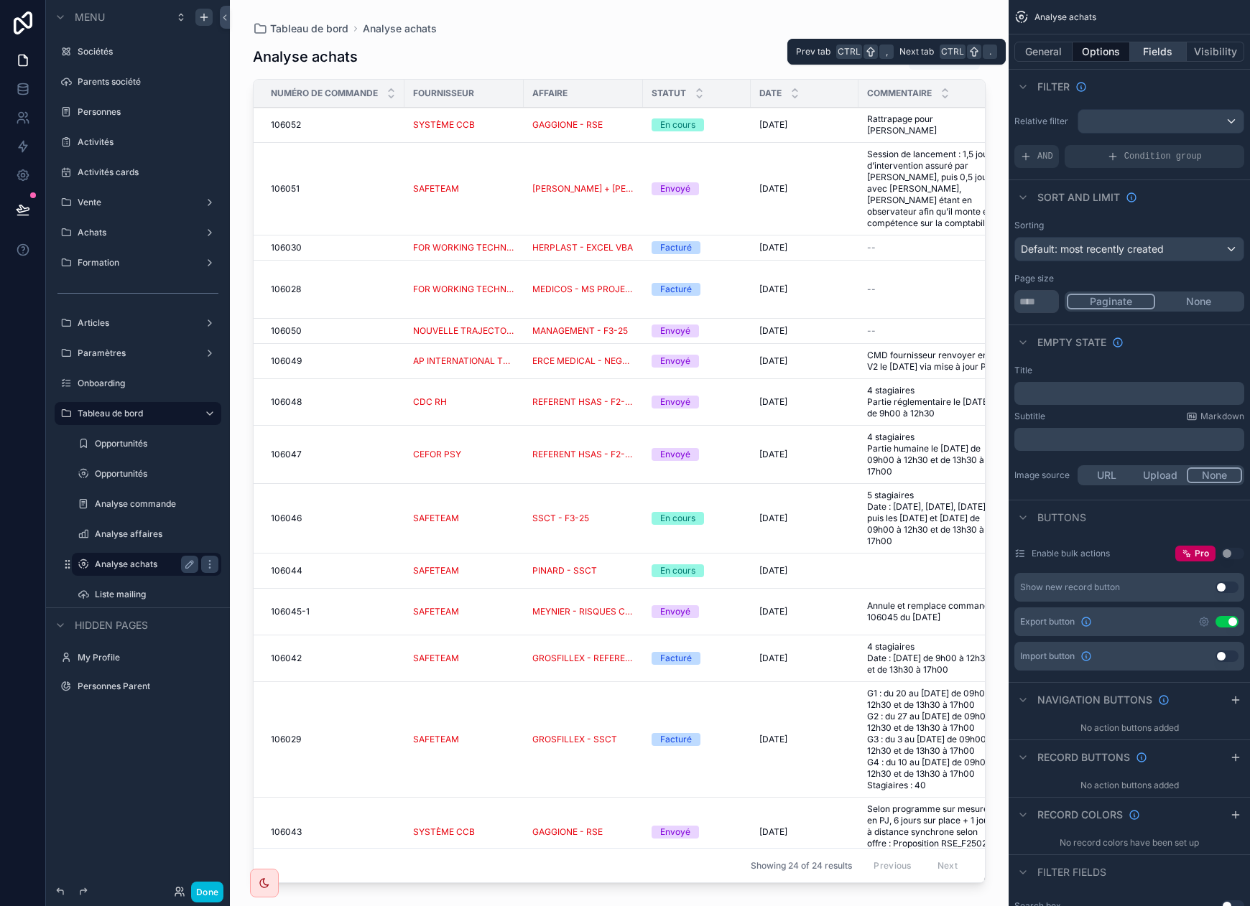
click at [1141, 50] on button "Fields" at bounding box center [1158, 52] width 57 height 20
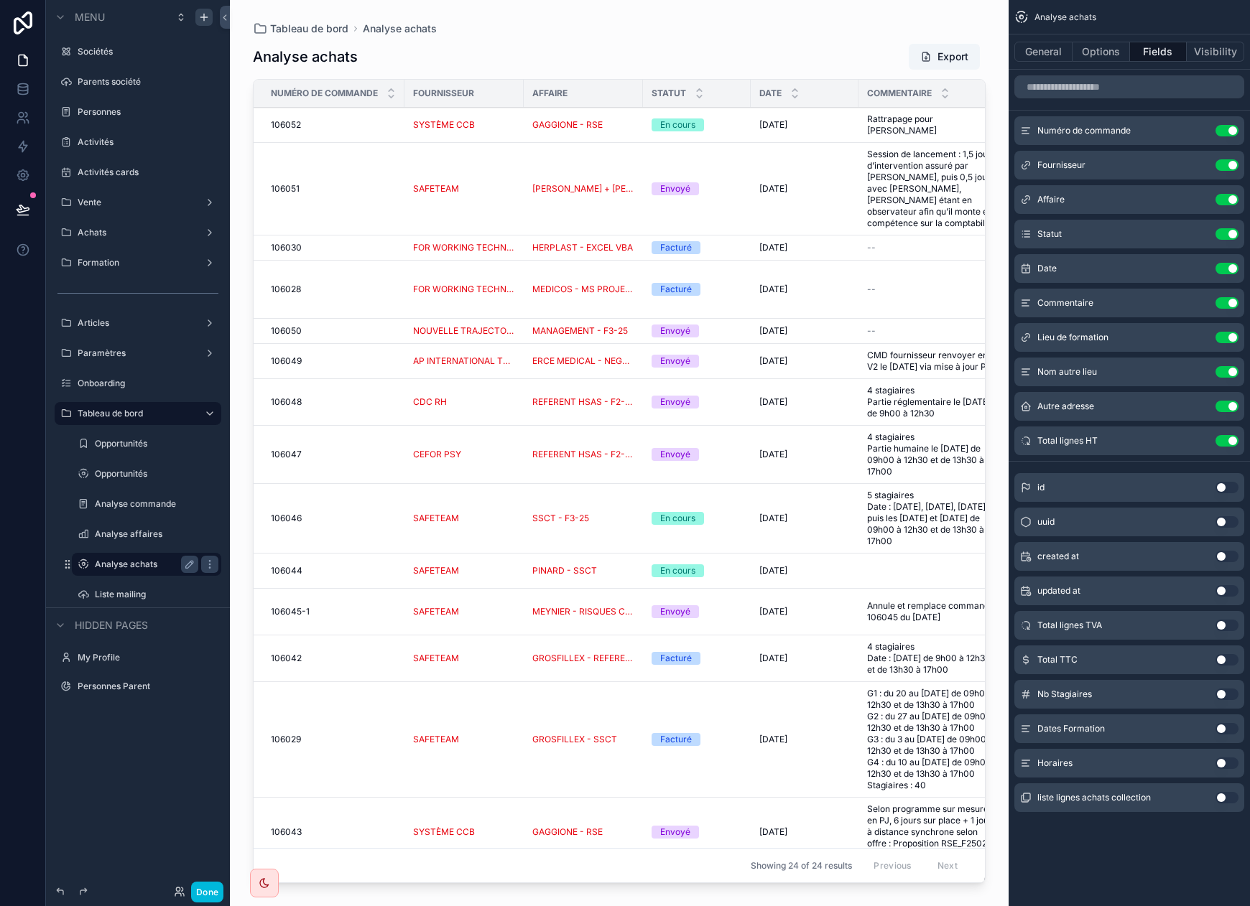
click at [1028, 556] on icon "scrollable content" at bounding box center [1025, 556] width 8 height 0
click at [1141, 556] on button "Use setting" at bounding box center [1226, 556] width 23 height 11
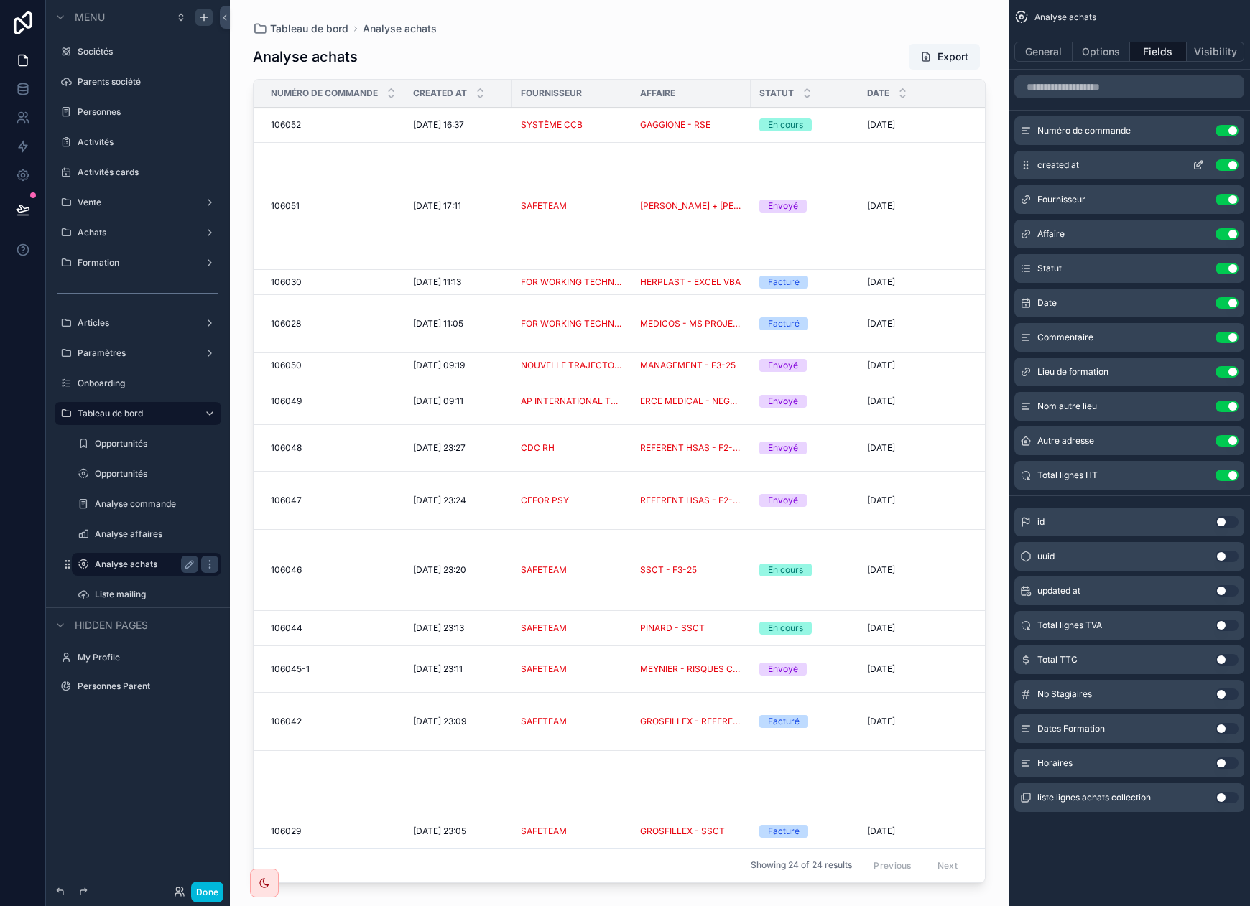
click at [1141, 164] on icon "scrollable content" at bounding box center [1200, 164] width 6 height 6
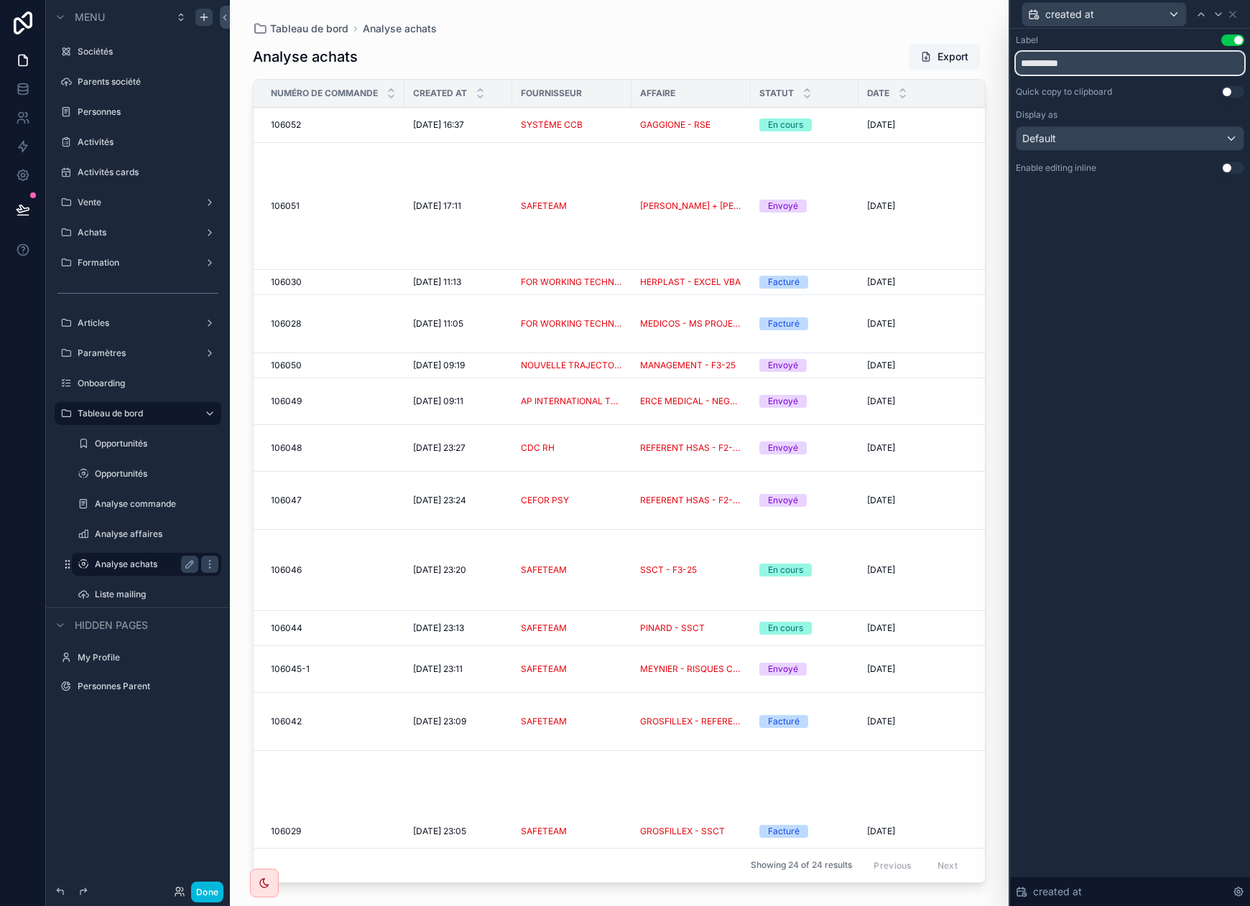
drag, startPoint x: 1088, startPoint y: 61, endPoint x: 964, endPoint y: 62, distance: 124.3
click at [964, 62] on div "**********" at bounding box center [625, 453] width 1250 height 906
type input "**********"
click at [1141, 15] on icon at bounding box center [1233, 14] width 6 height 6
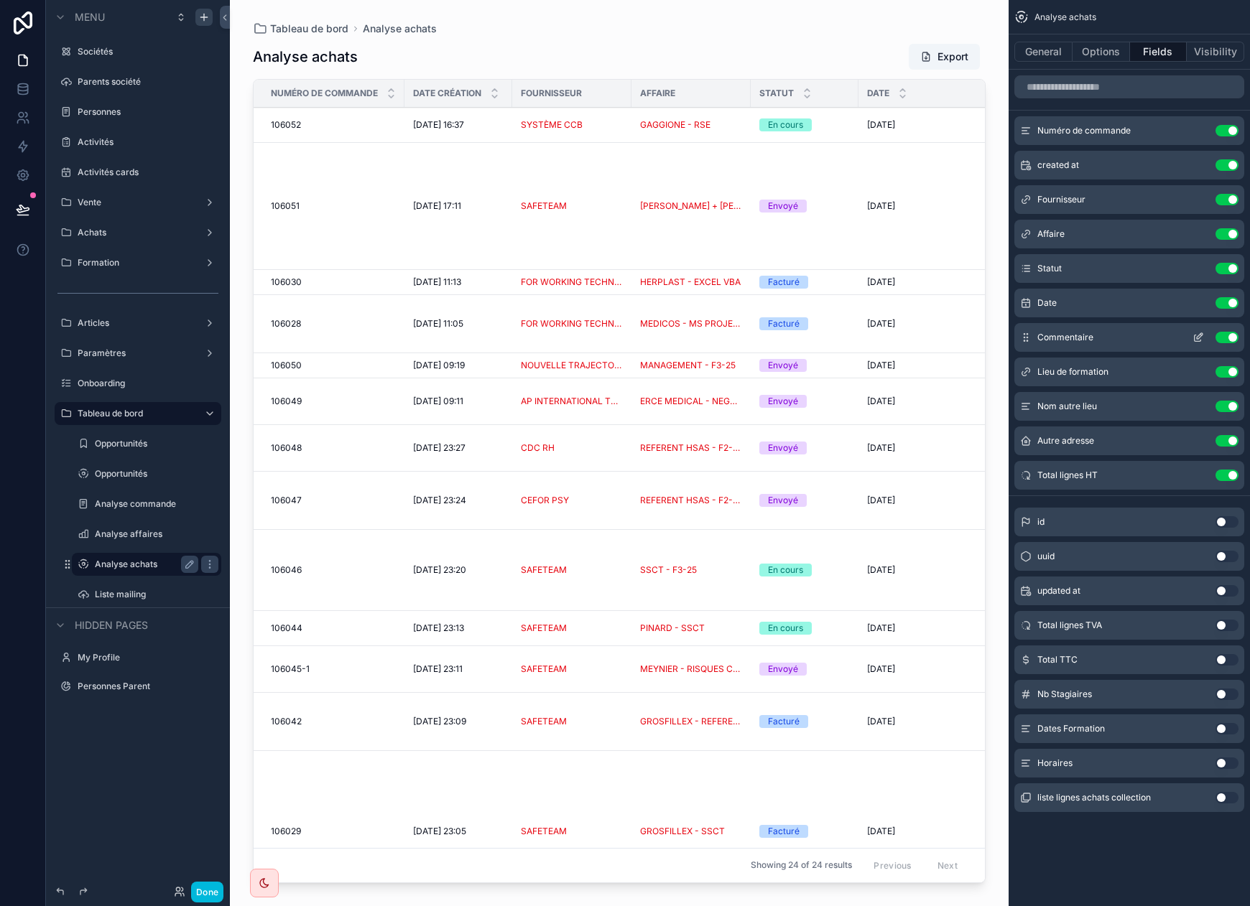
click at [1141, 334] on button "Use setting" at bounding box center [1226, 337] width 23 height 11
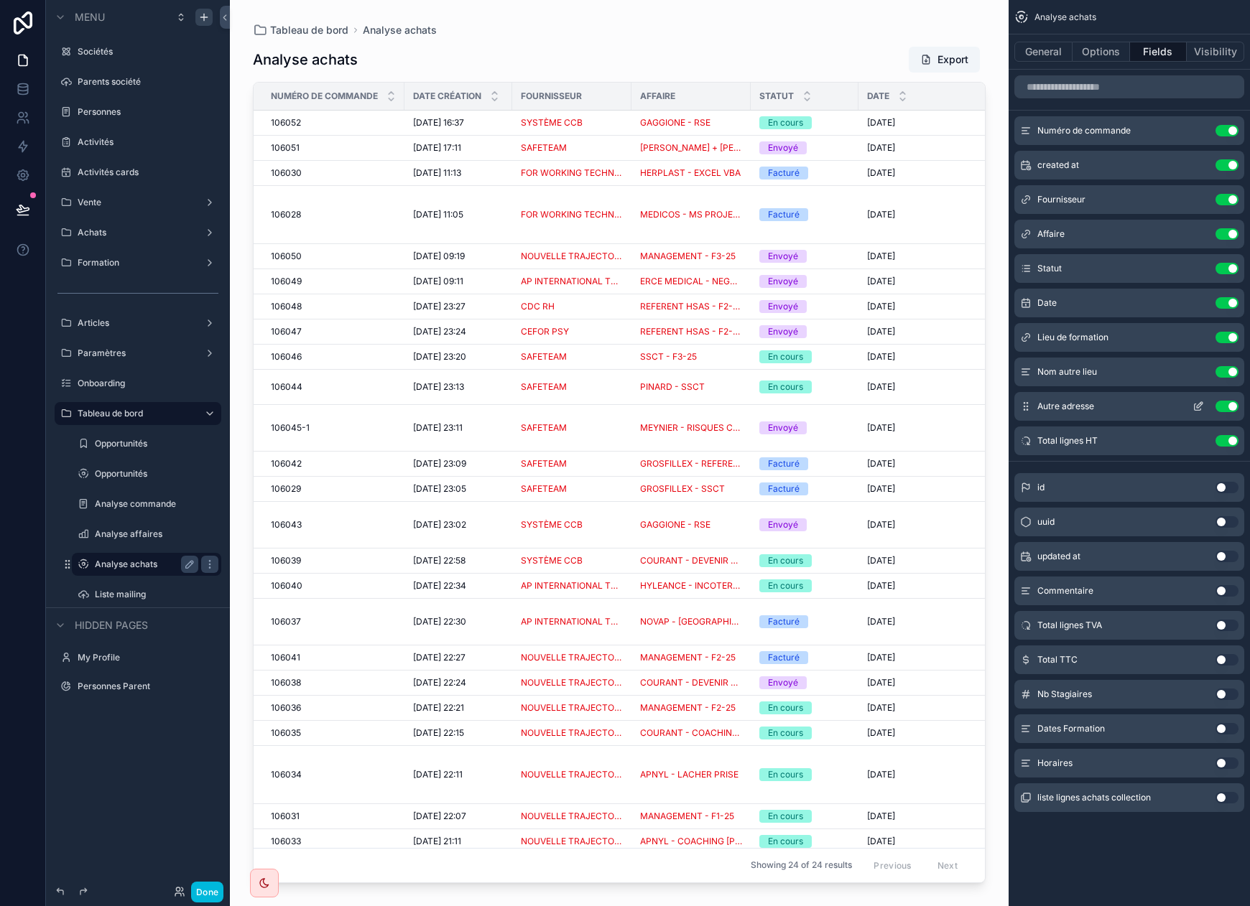
click at [1141, 407] on button "Use setting" at bounding box center [1226, 406] width 23 height 11
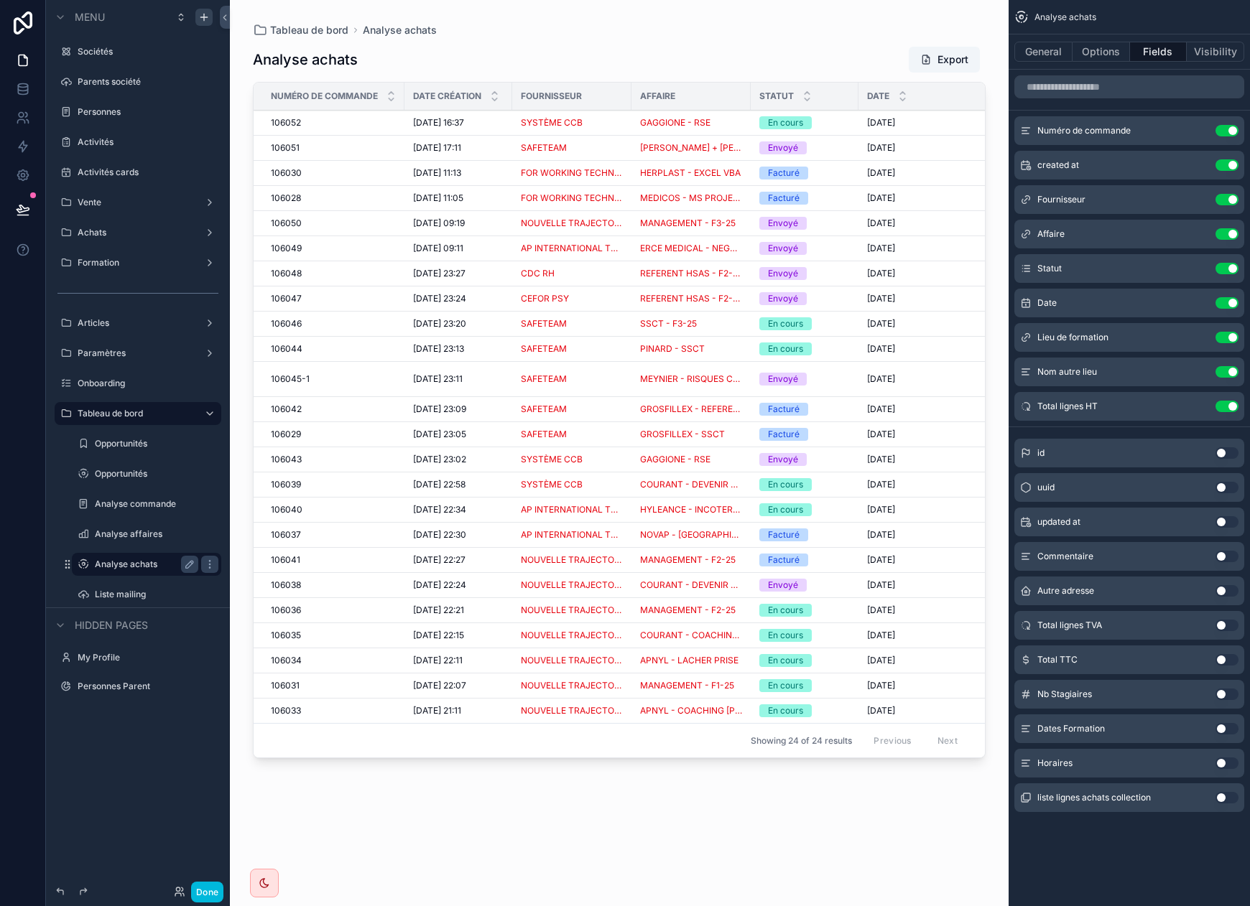
click at [1141, 620] on button "Use setting" at bounding box center [1226, 625] width 23 height 11
click at [1141, 659] on button "Use setting" at bounding box center [1226, 659] width 23 height 11
click at [106, 501] on label "Analyse commande" at bounding box center [144, 503] width 98 height 11
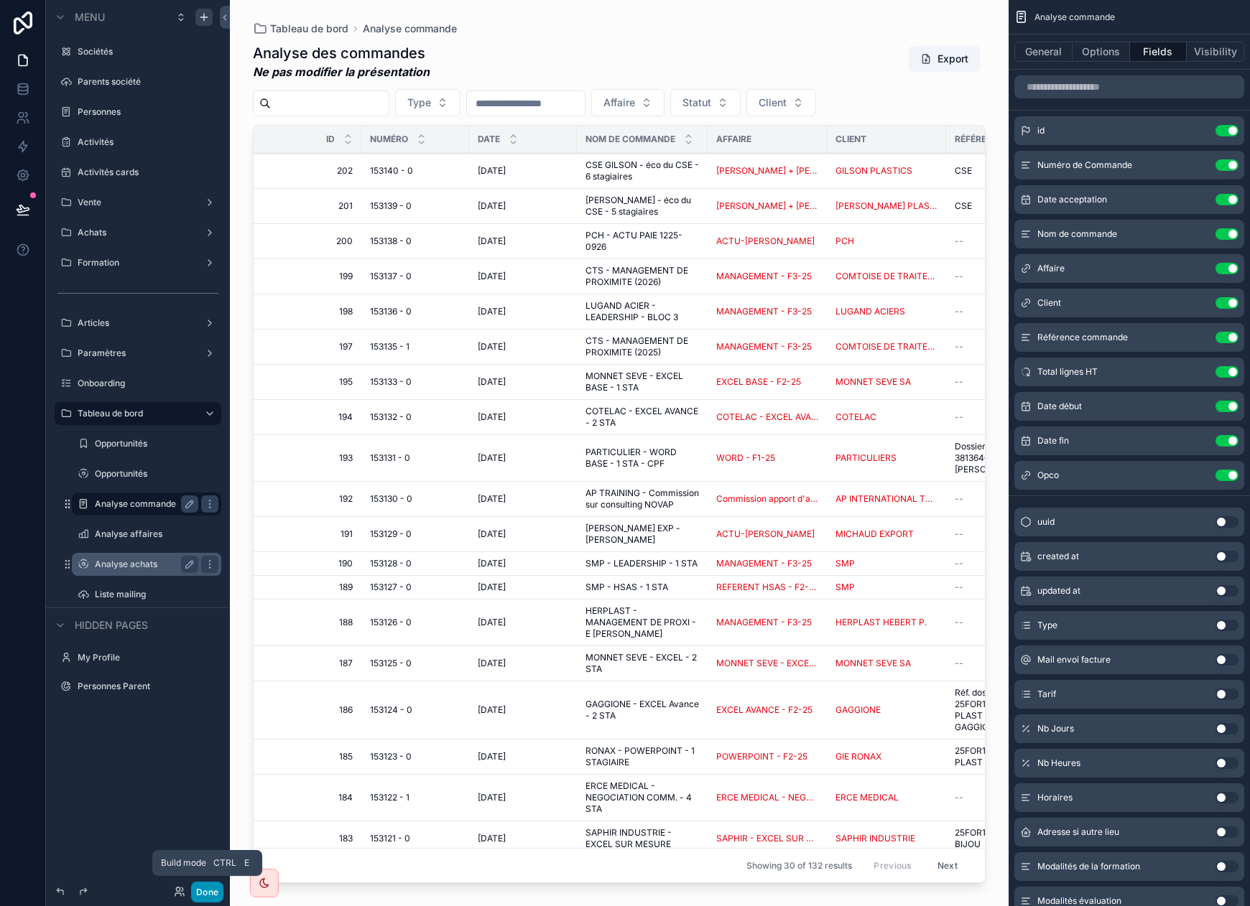
click at [215, 894] on button "Done" at bounding box center [207, 892] width 32 height 21
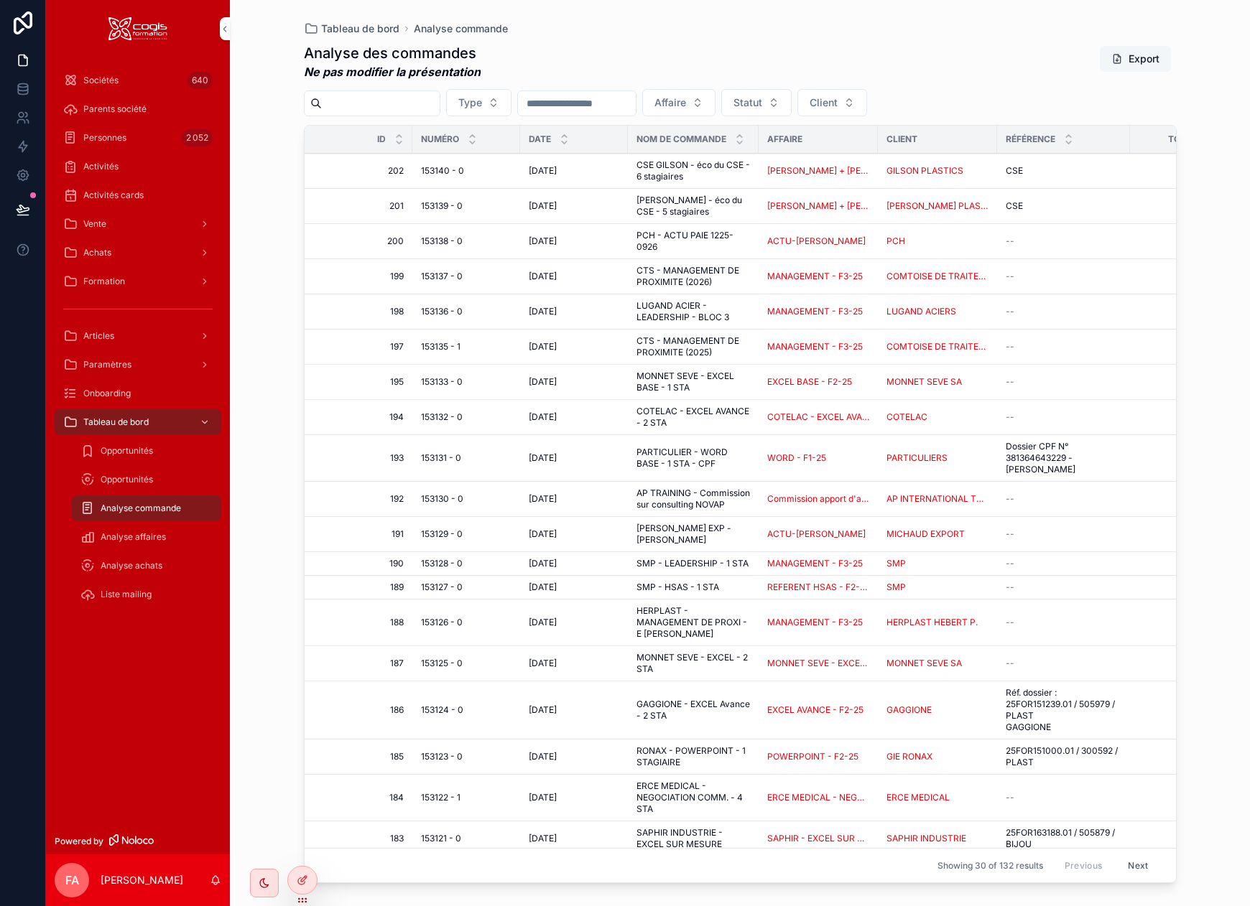
click at [1141, 63] on button "Export" at bounding box center [1135, 59] width 71 height 26
drag, startPoint x: 676, startPoint y: 27, endPoint x: 514, endPoint y: 21, distance: 162.4
click at [676, 27] on div "Tableau de bord Analyse commande" at bounding box center [740, 28] width 873 height 11
click at [27, 200] on button at bounding box center [23, 210] width 32 height 40
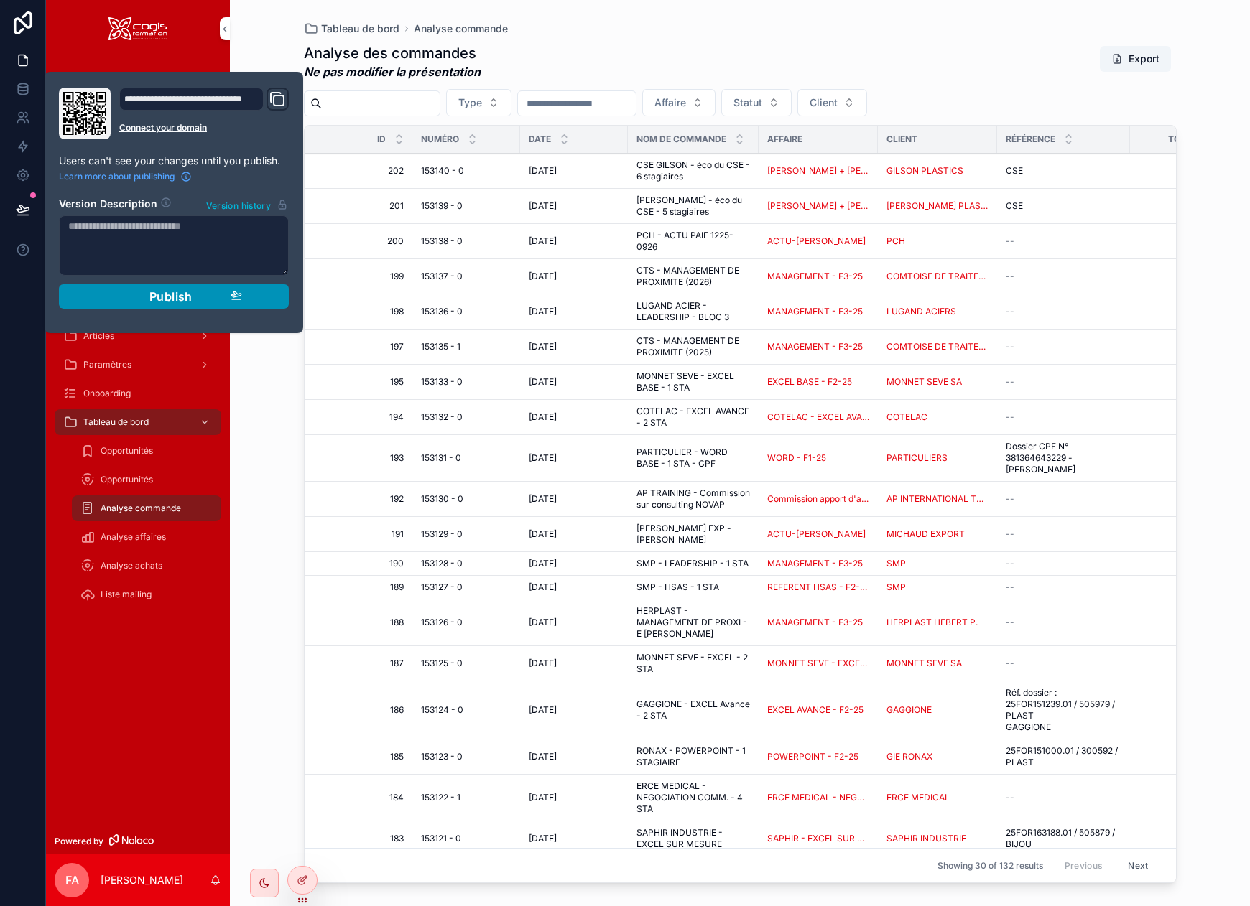
click at [157, 291] on span "Publish" at bounding box center [170, 296] width 43 height 14
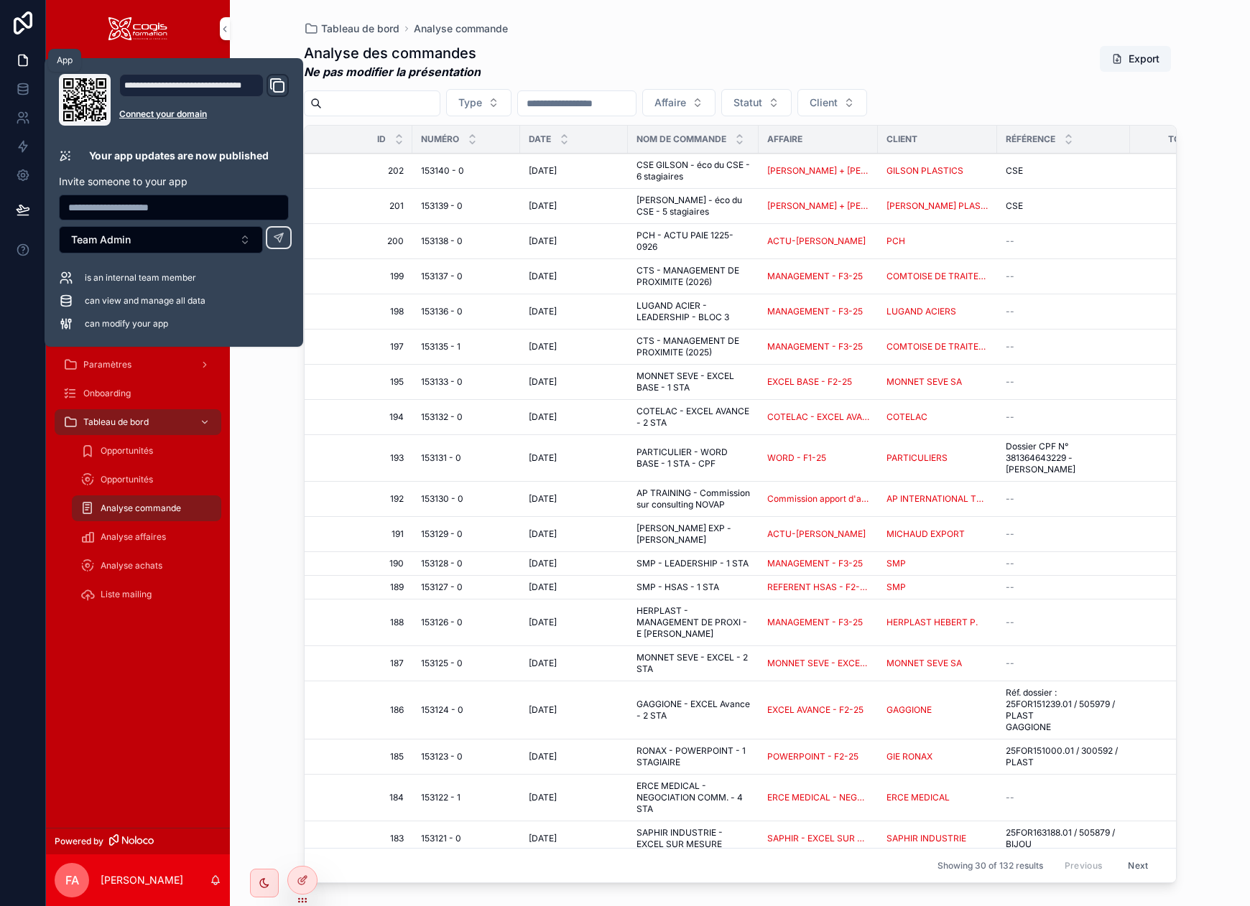
click at [29, 60] on icon at bounding box center [23, 60] width 14 height 14
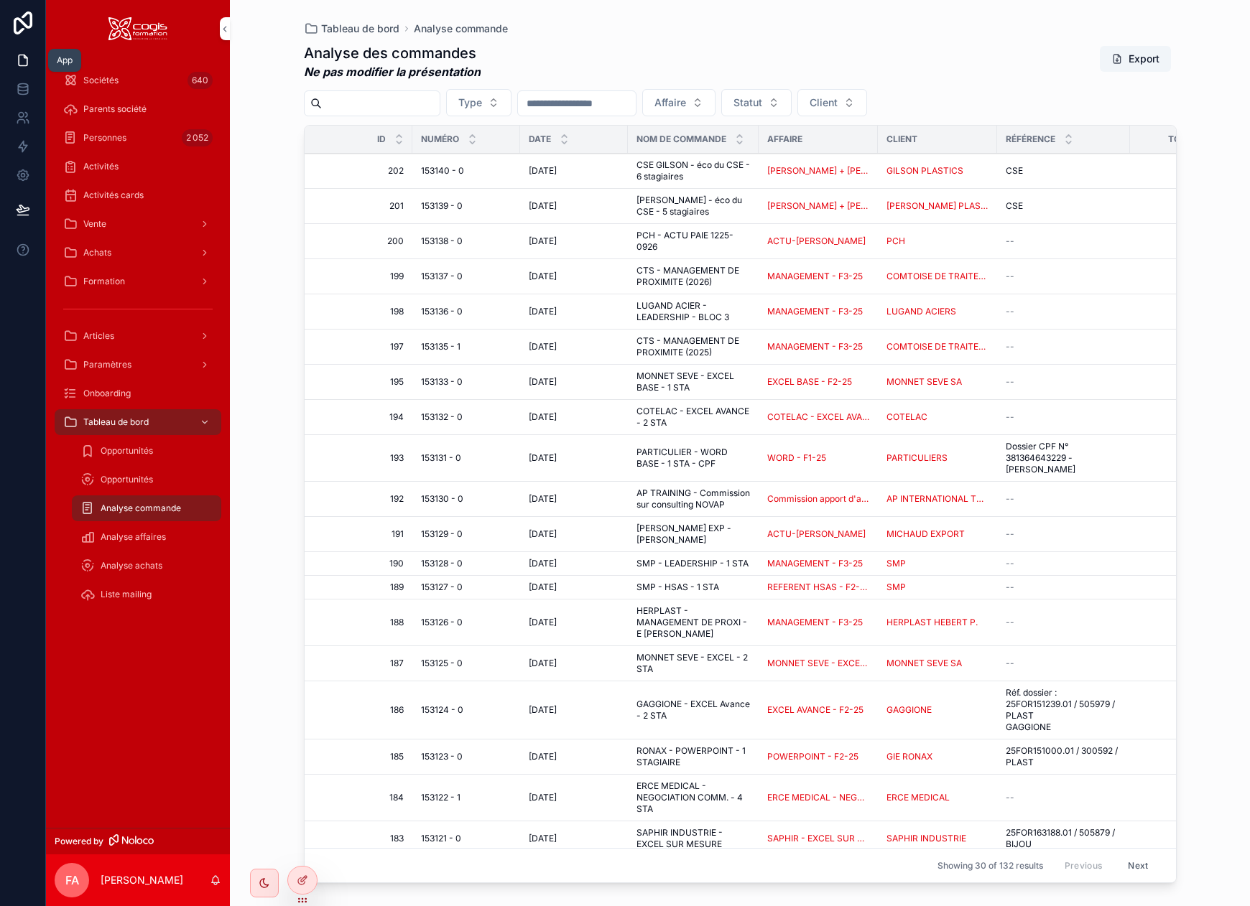
click at [25, 60] on icon at bounding box center [23, 60] width 14 height 14
